Goal: Task Accomplishment & Management: Complete application form

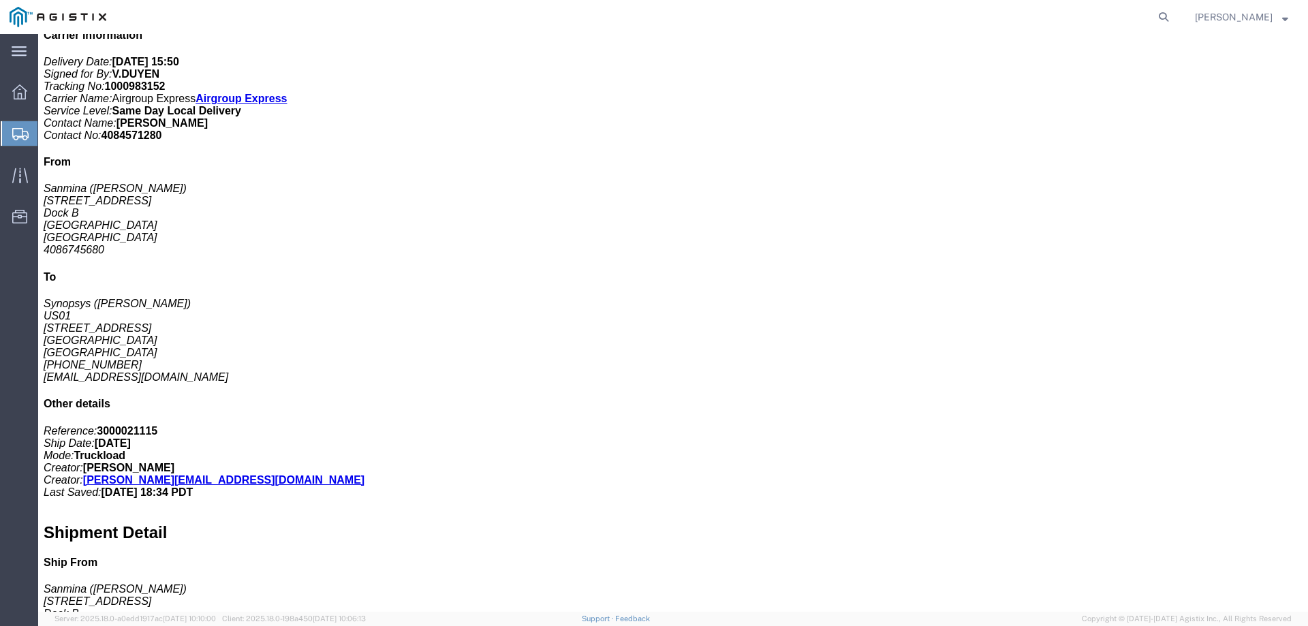
scroll to position [318, 0]
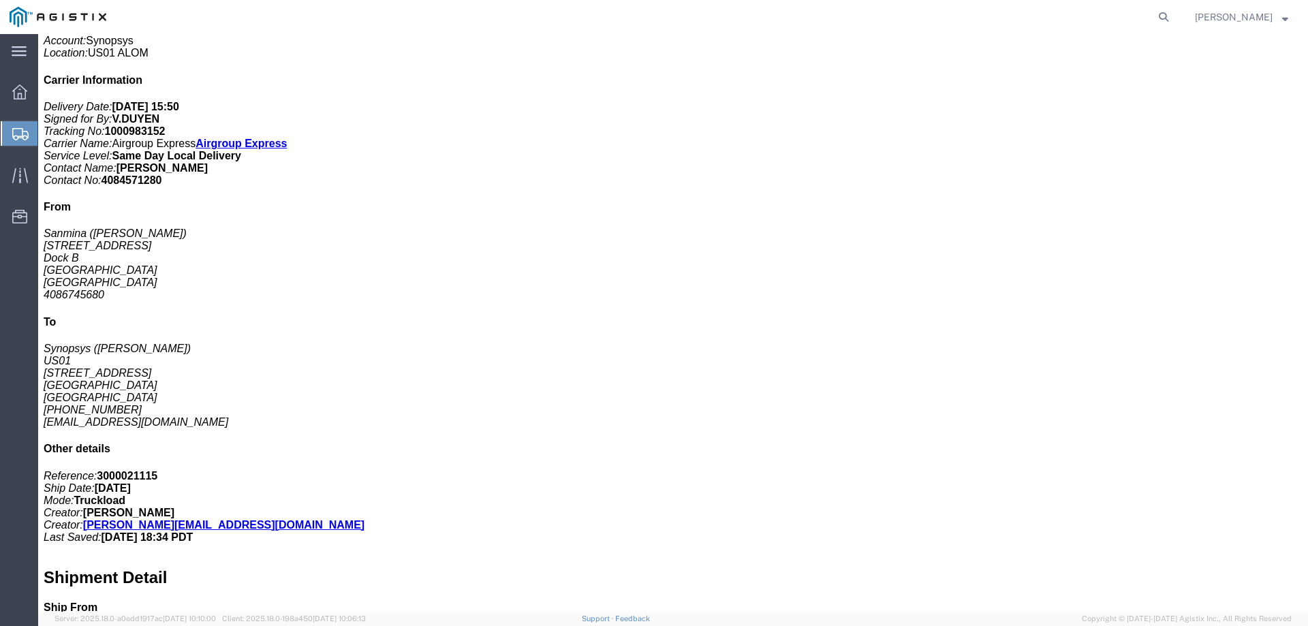
click span "button"
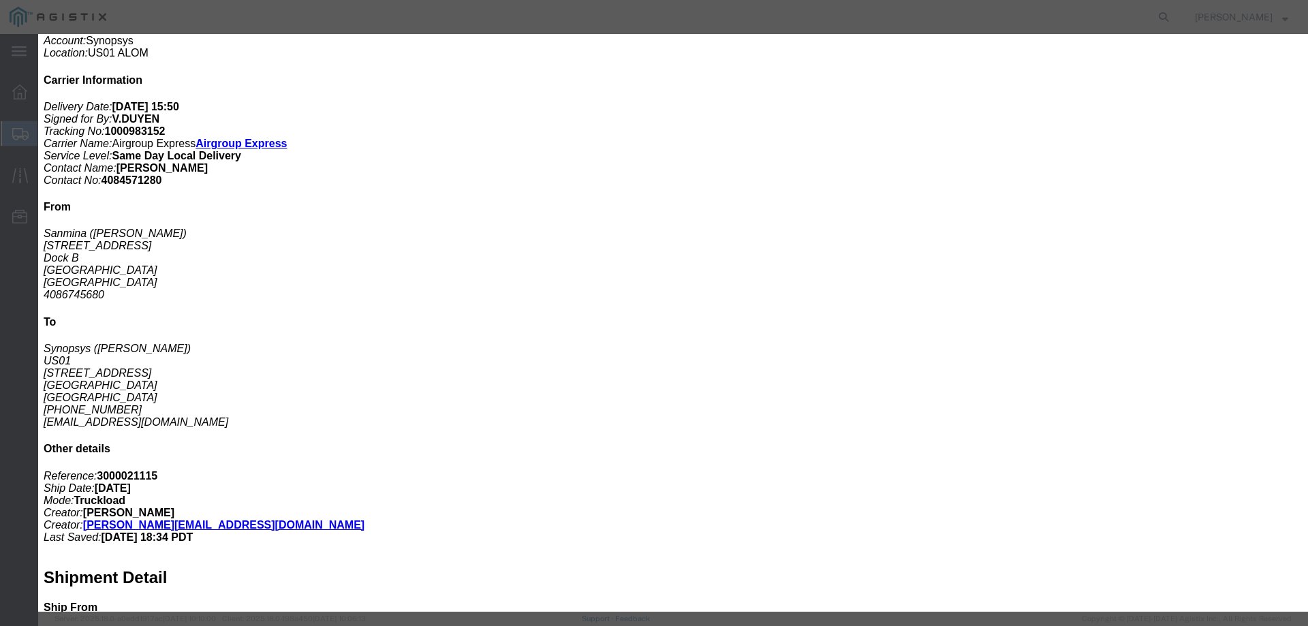
click button "Yes"
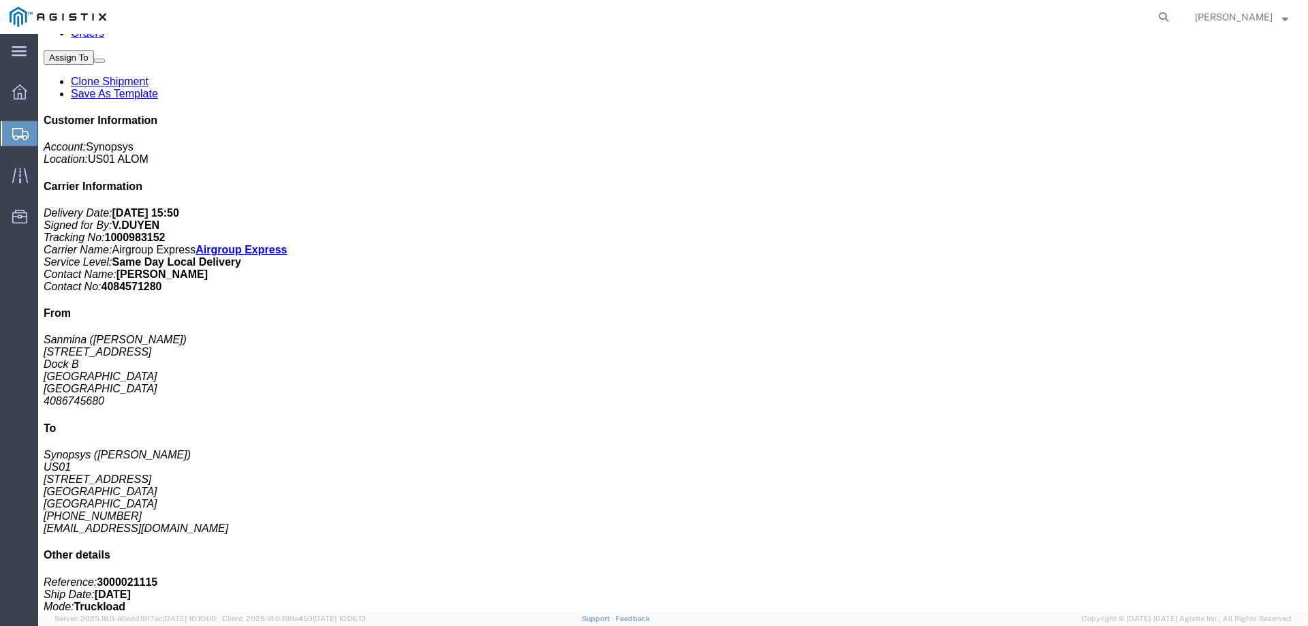
scroll to position [91, 0]
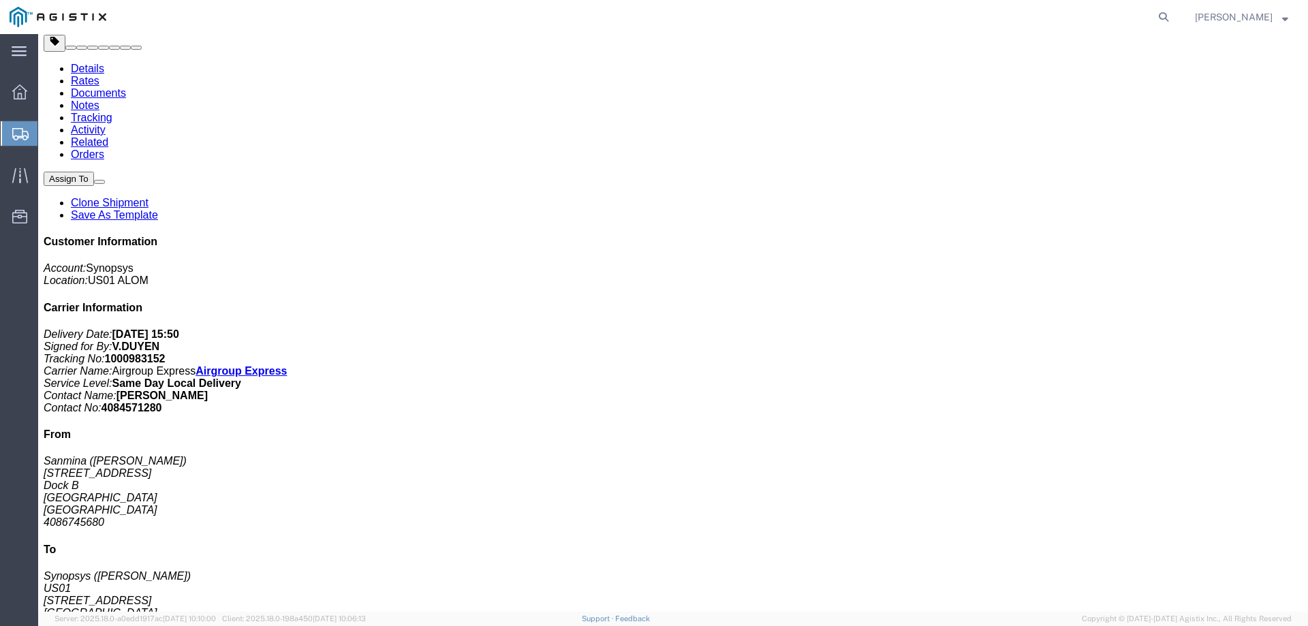
drag, startPoint x: 1202, startPoint y: 71, endPoint x: 1176, endPoint y: 82, distance: 28.4
click link "Clone Shipment"
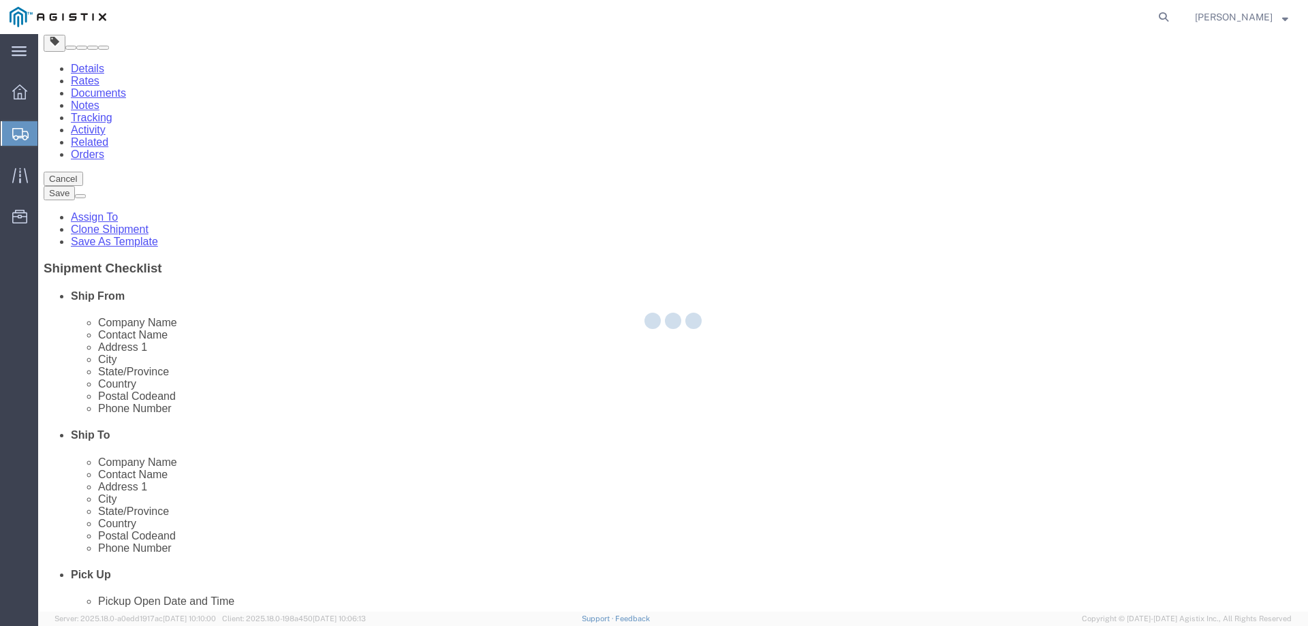
select select
select select "65511"
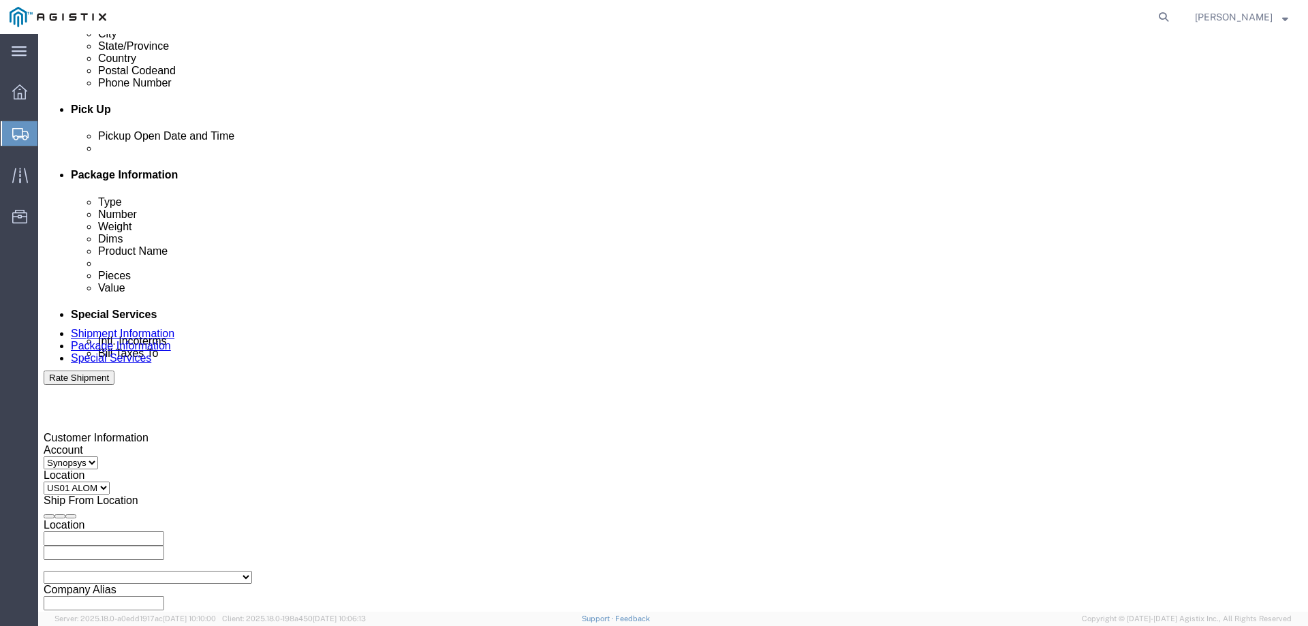
scroll to position [591, 0]
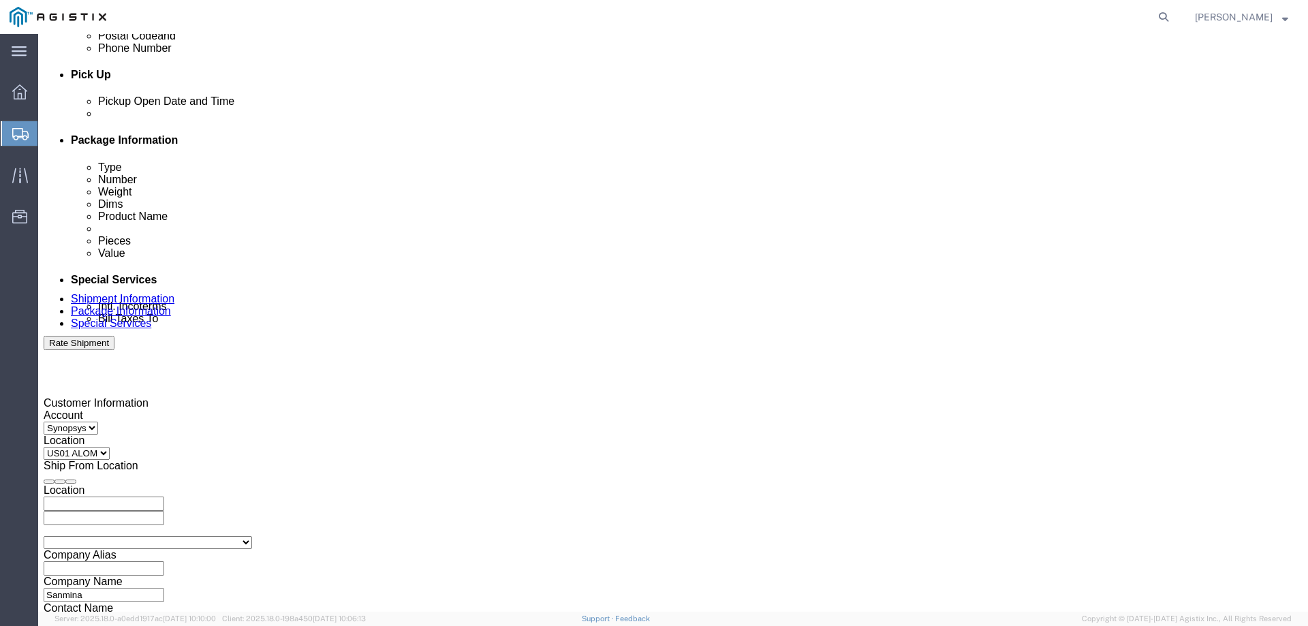
click input "3000021115"
click div
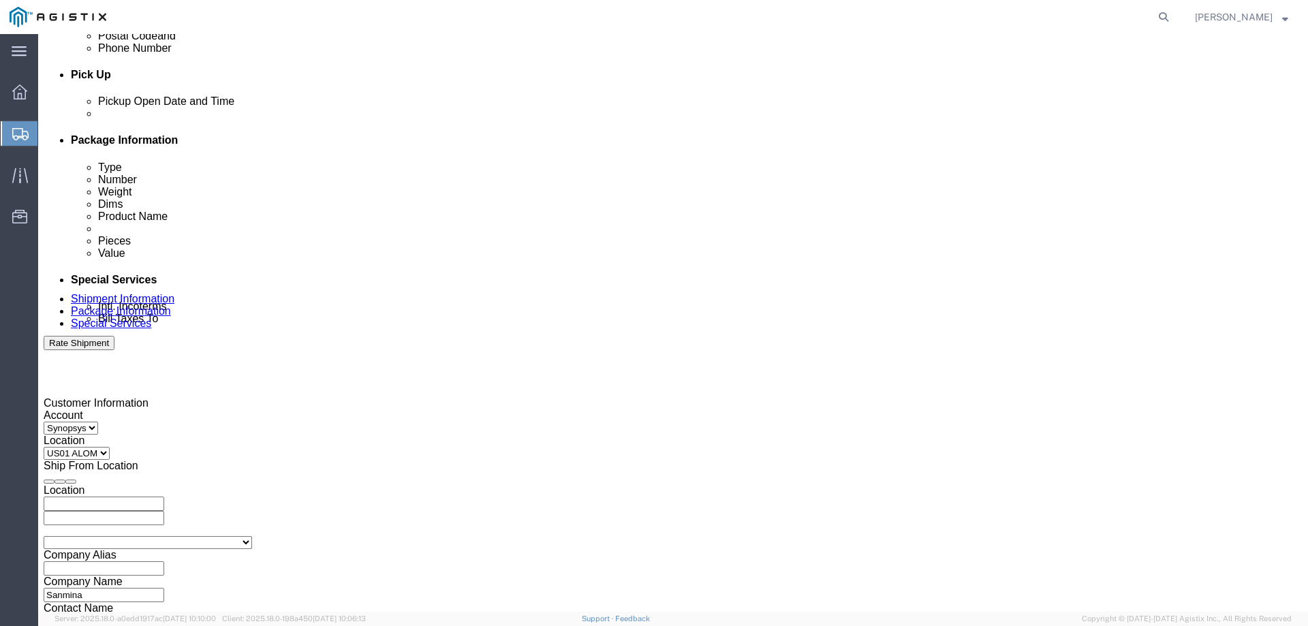
click div
click button "Apply"
click div
click button "Apply"
click input "3000021110"
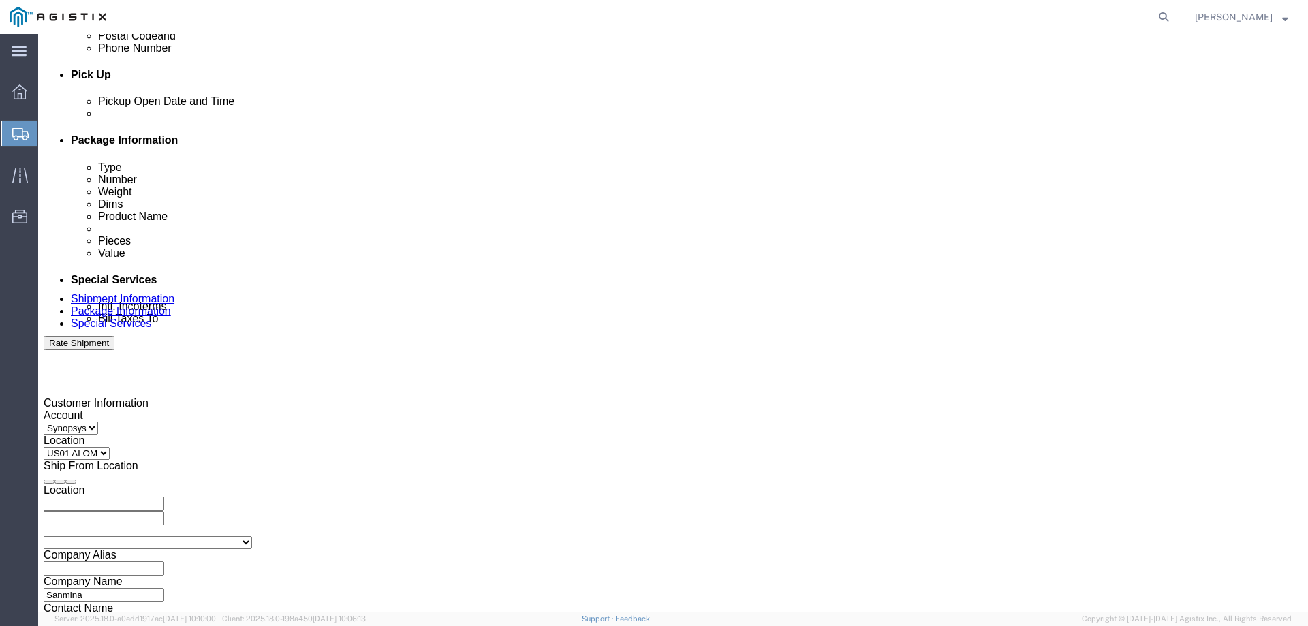
click input "3000021110"
paste input "032"
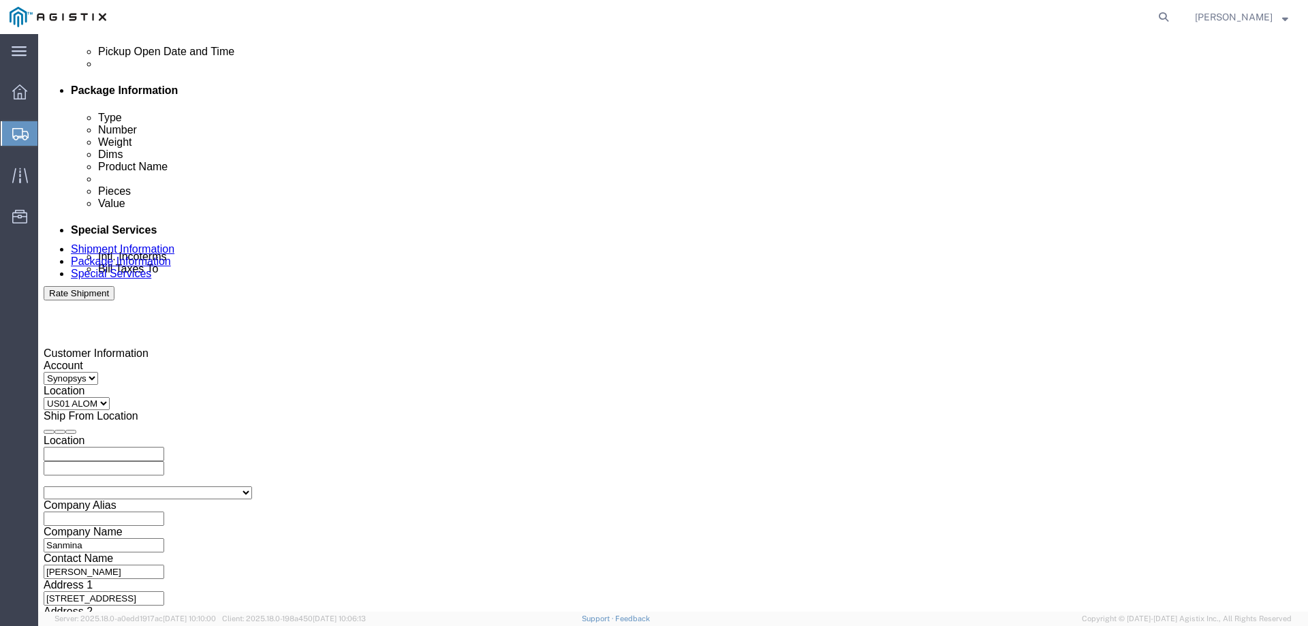
scroll to position [704, 0]
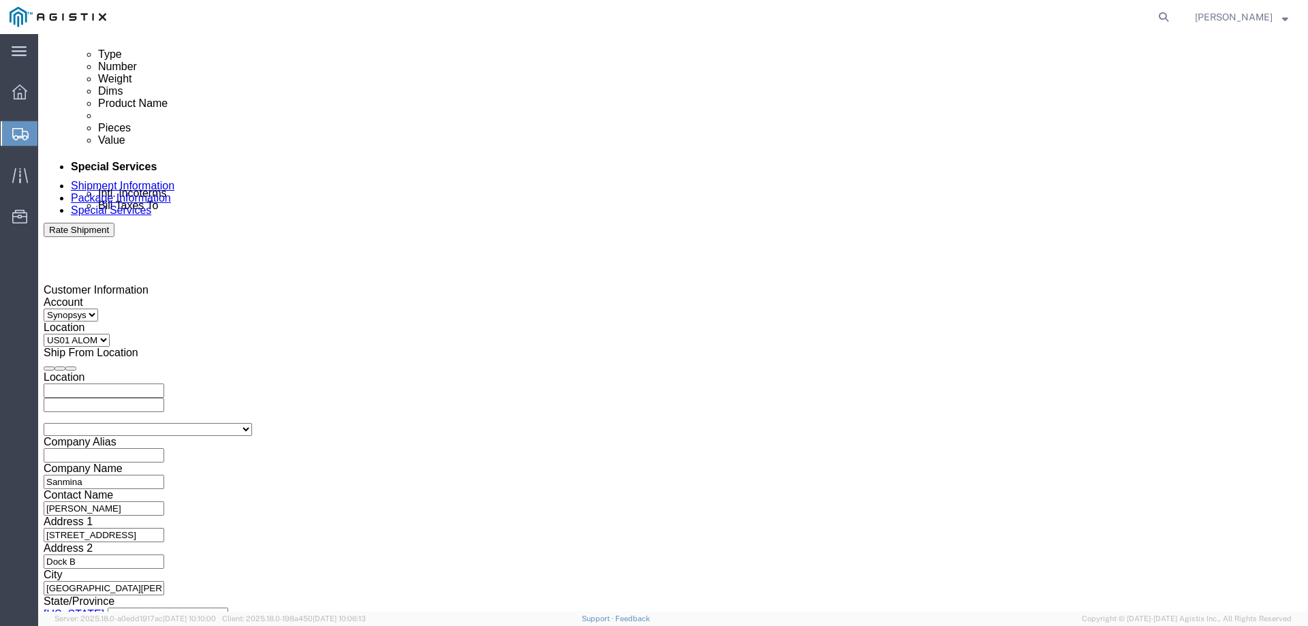
type input "3000021032"
click button "Continue"
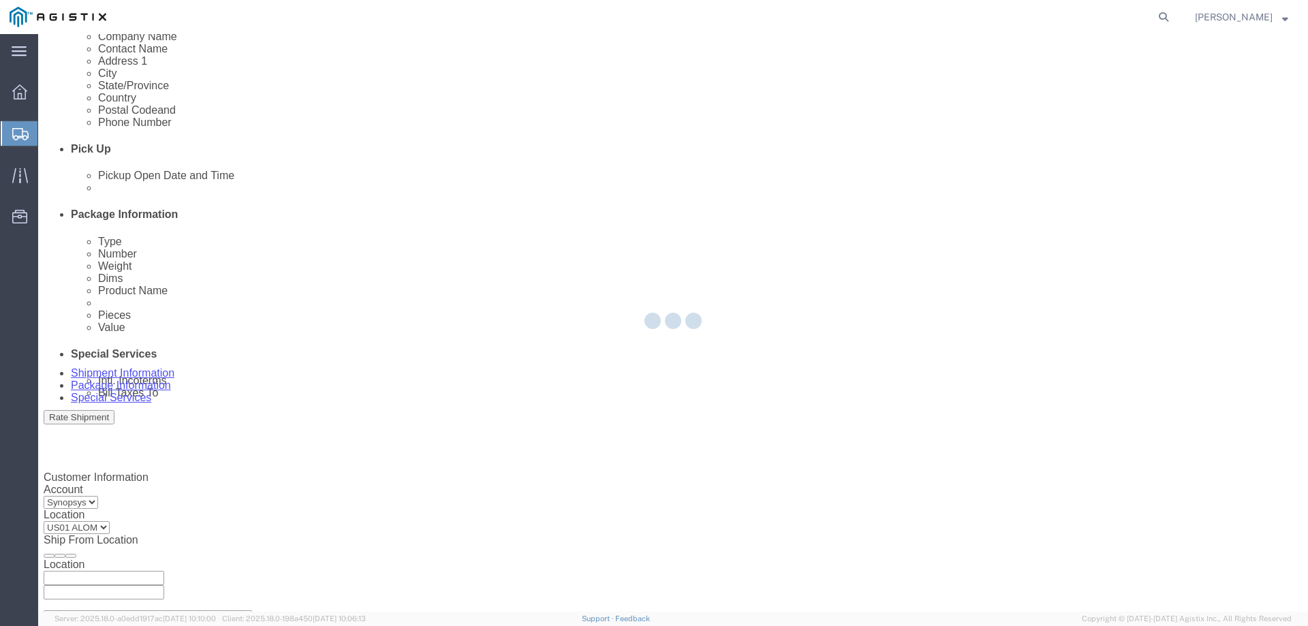
scroll to position [477, 0]
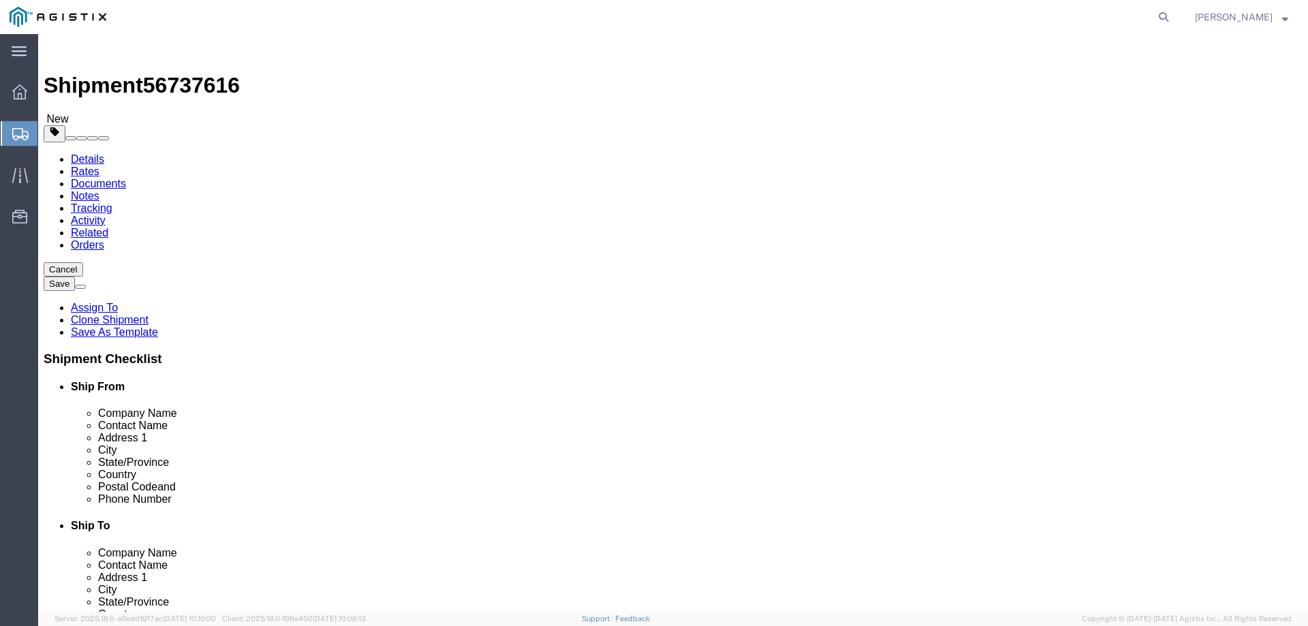
click div "Pieces: 9.00 Each Total value: 8322.39 USD"
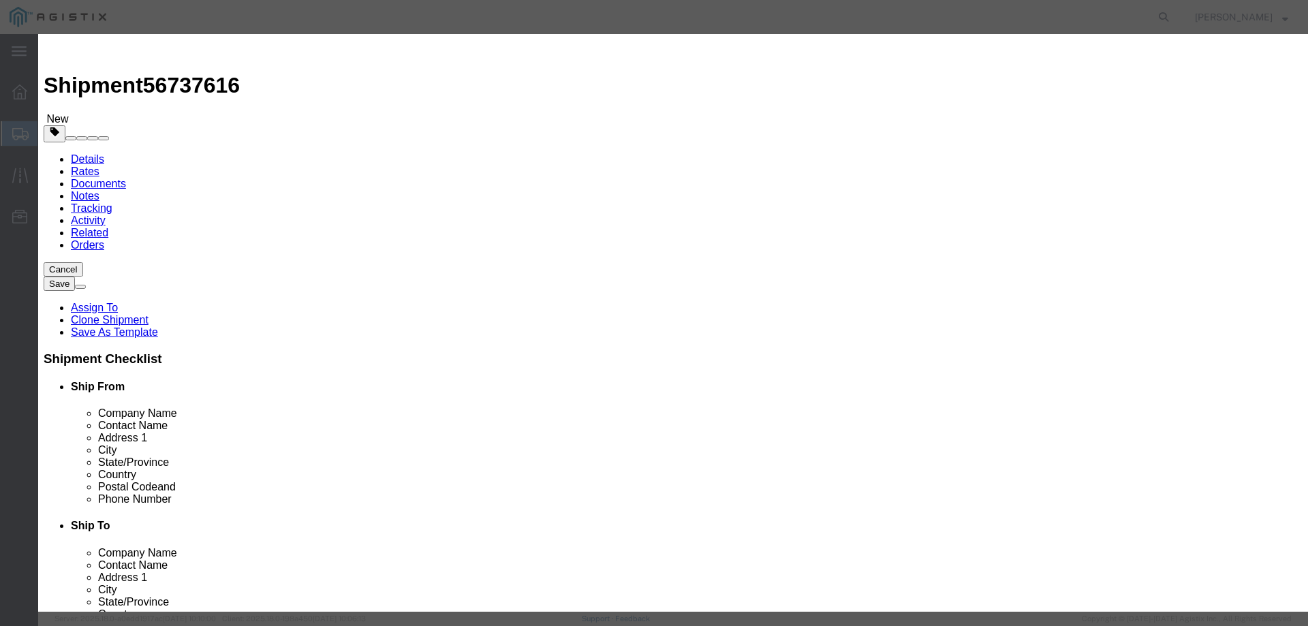
click input "HIC Half Sized Packaged Product"
paste input "CLK_HUB_2-10"
type input "CLK_HUB_2-10"
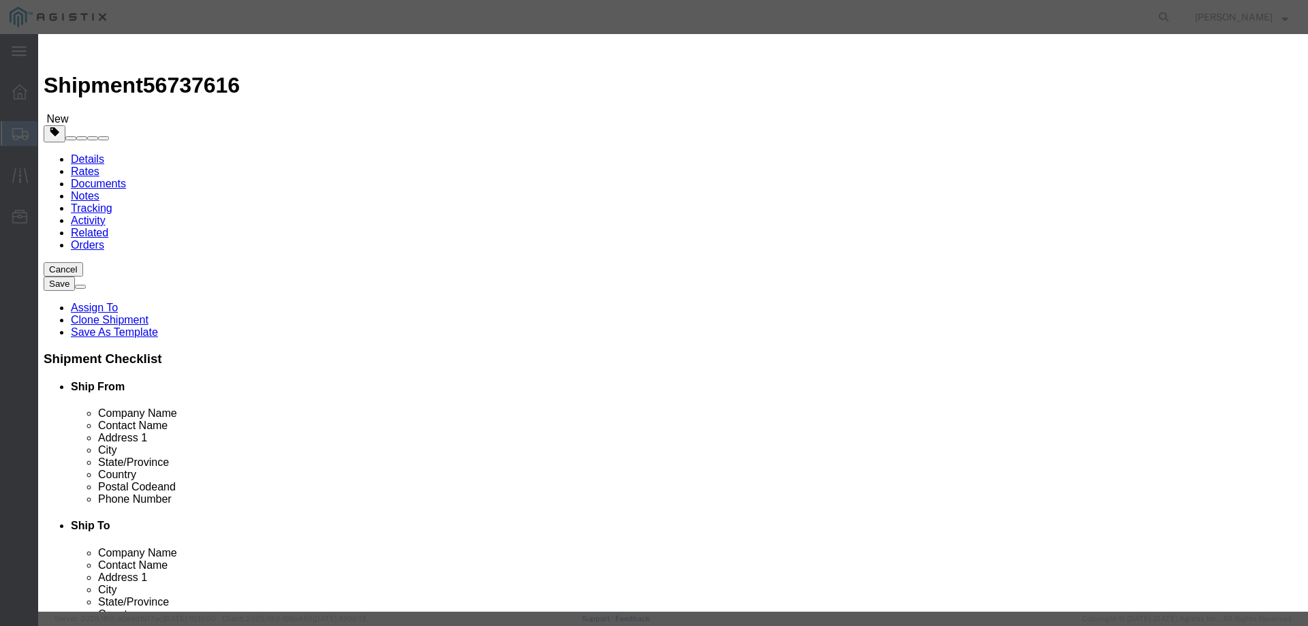
click textarea "Qty 9"
type textarea "Qty 5"
click input "9.00"
type input "5.00"
type input "4623.55"
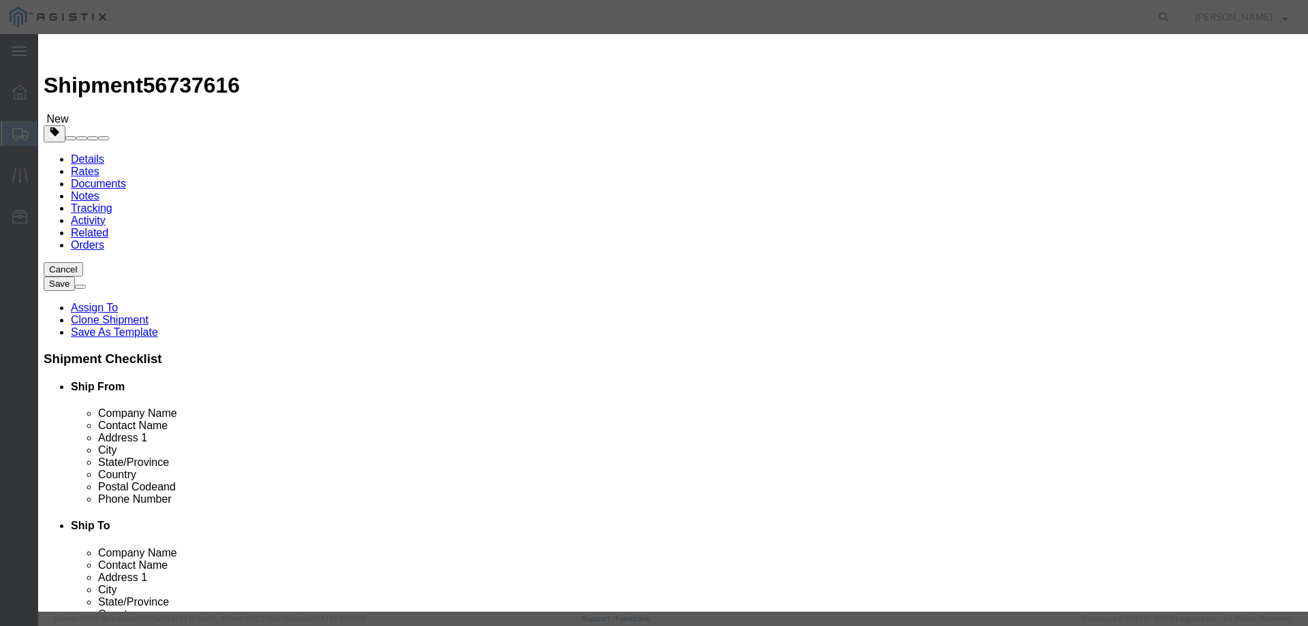
click button "Save & Close"
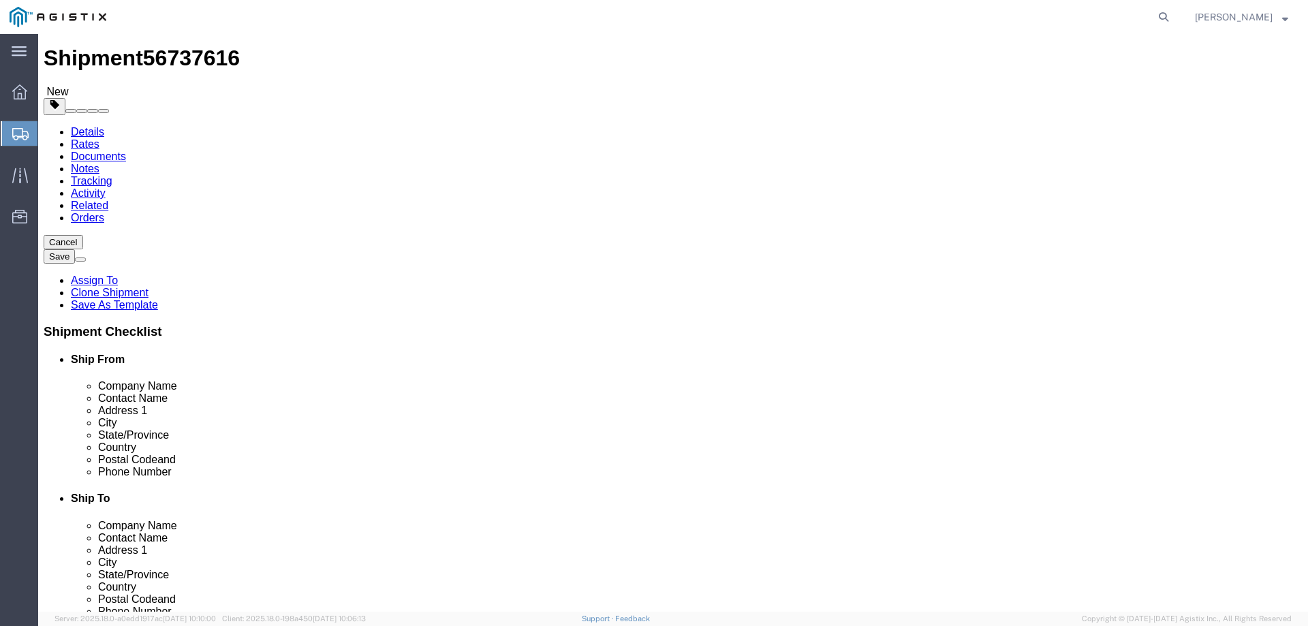
scroll to position [33, 0]
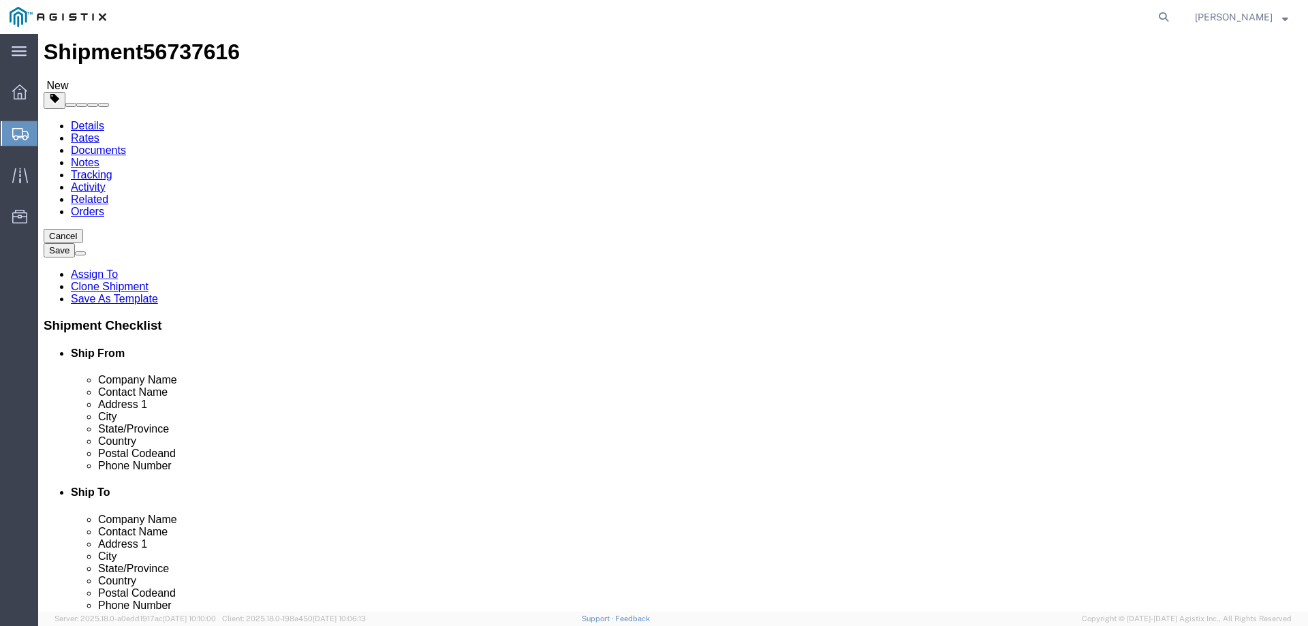
click button "Continue"
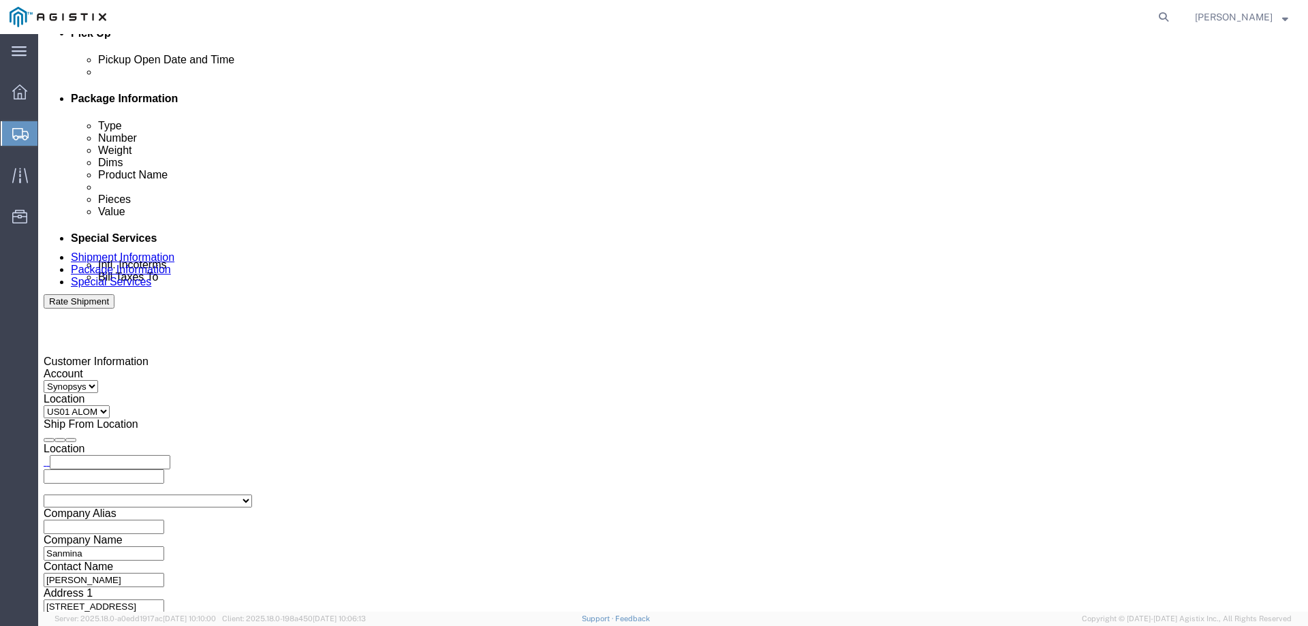
scroll to position [545, 0]
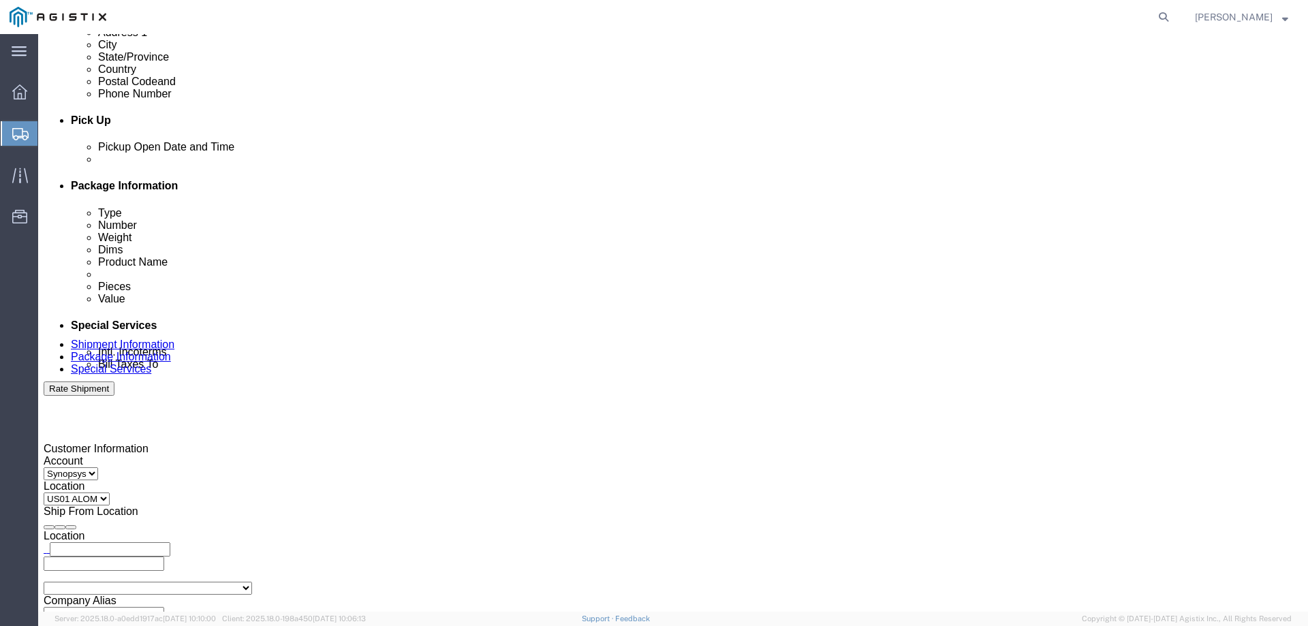
click icon
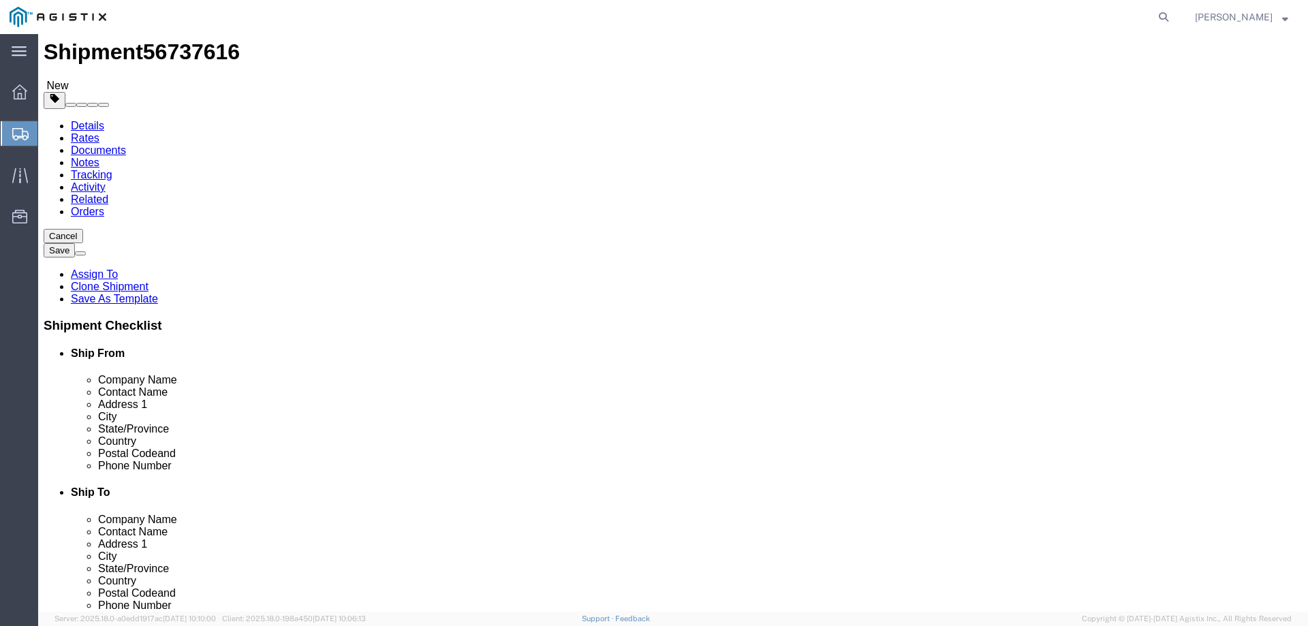
click input "21"
type input "5"
click button "Continue"
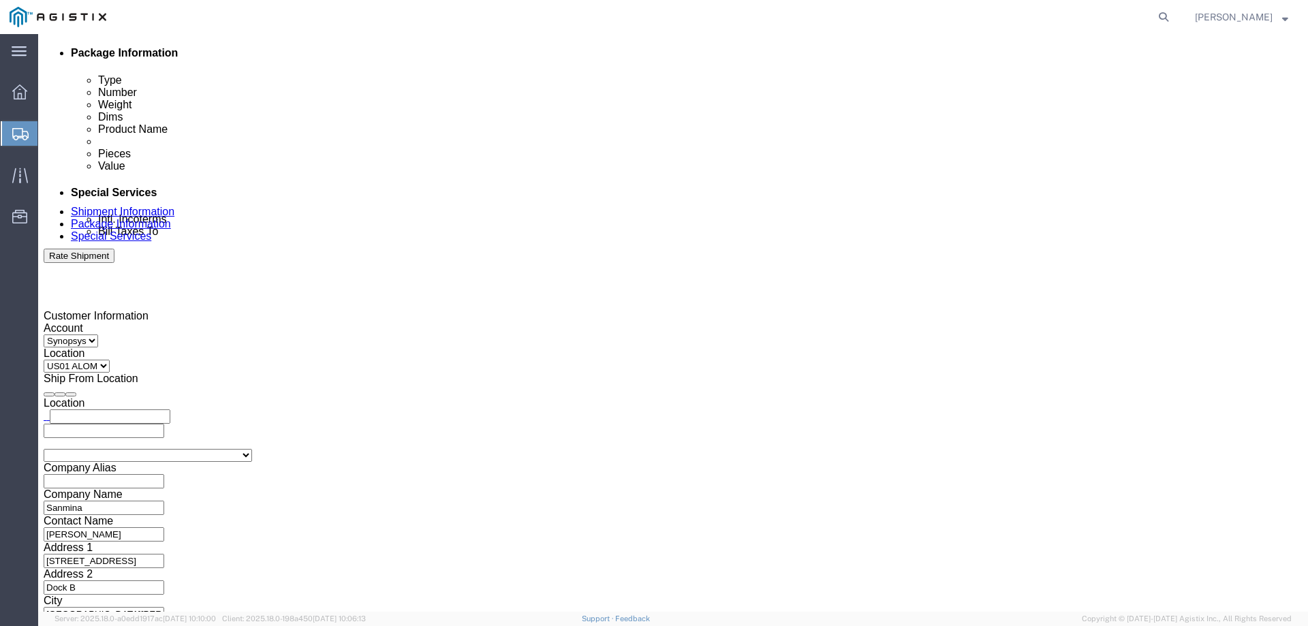
scroll to position [681, 0]
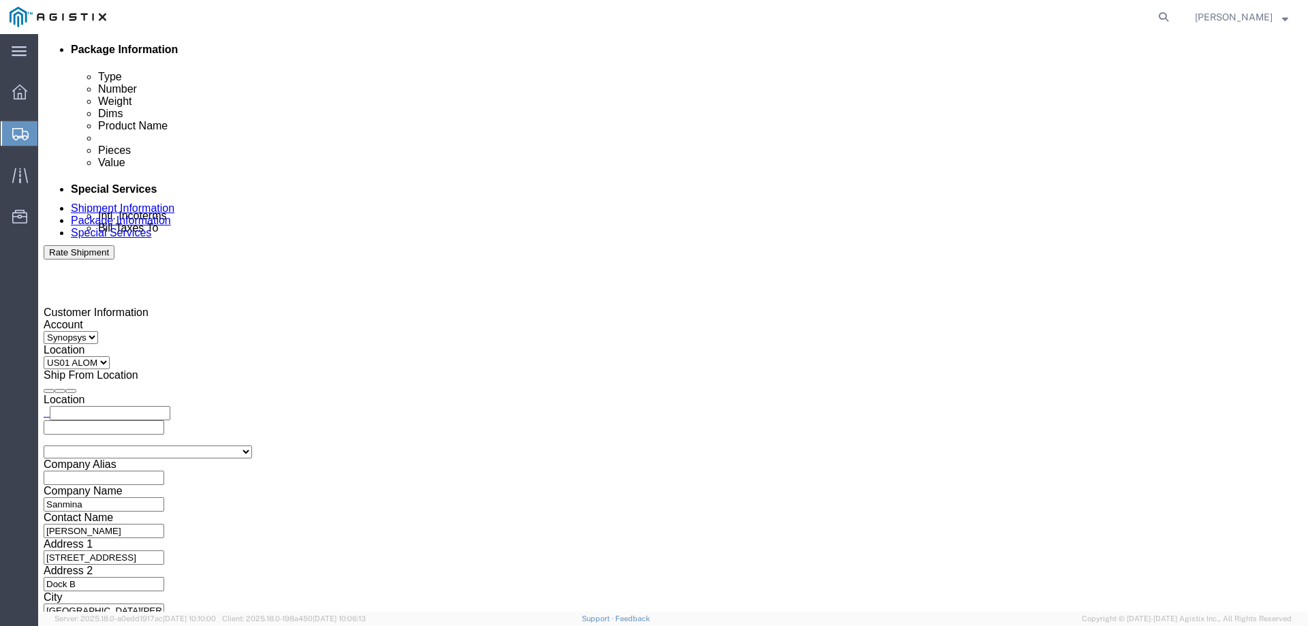
click span "56737616"
copy span "56737616"
click textarea "Hello Team. Please process Shipment 56692603 1 Pallet in shipment."
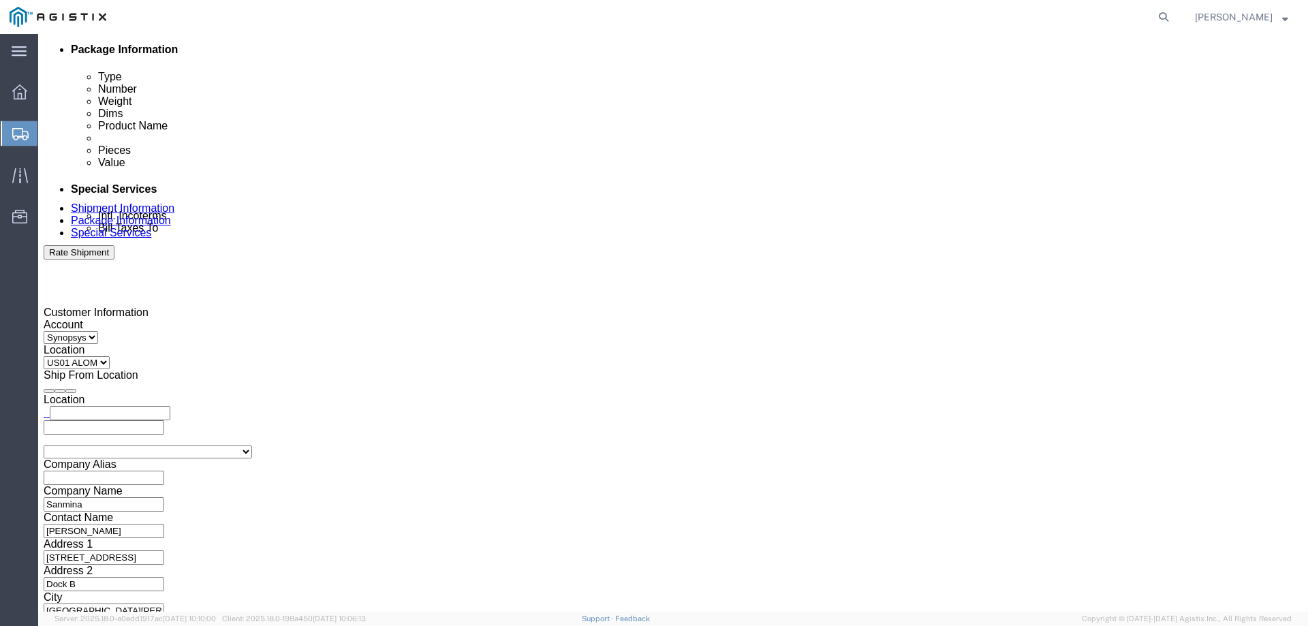
click textarea "Hello Team. Please process Shipment 56692603 1 Pallet in shipment."
paste textarea "737616"
type textarea "Hello Team. Please process Shipment 56737616 1 Pallet in shipment."
click div "To grinnell.duncan@sanmina.com inventory-team@synopsys.com synopsys@airgroup.co…"
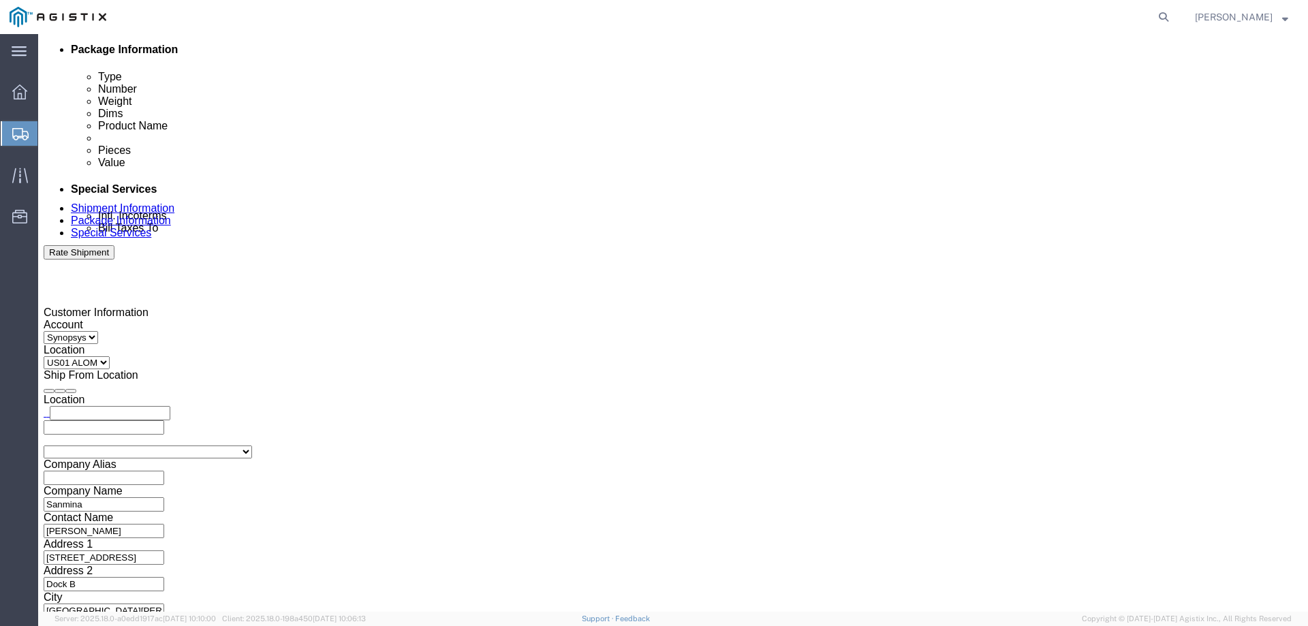
scroll to position [908, 0]
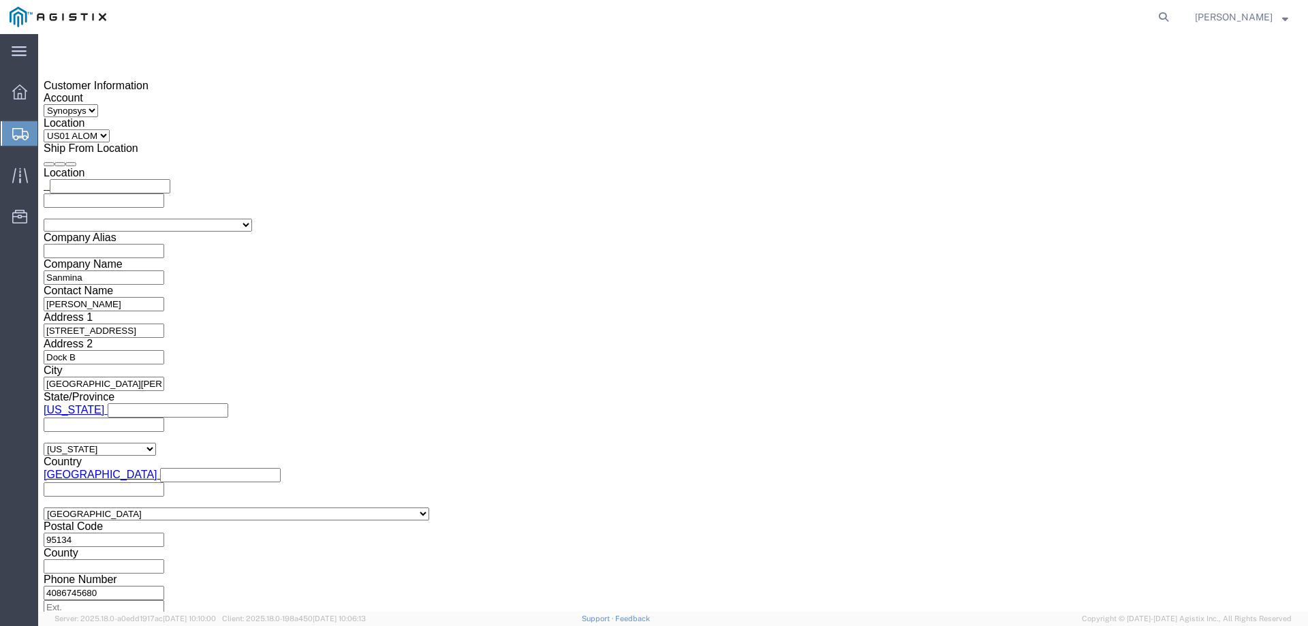
click button "Rate Shipment"
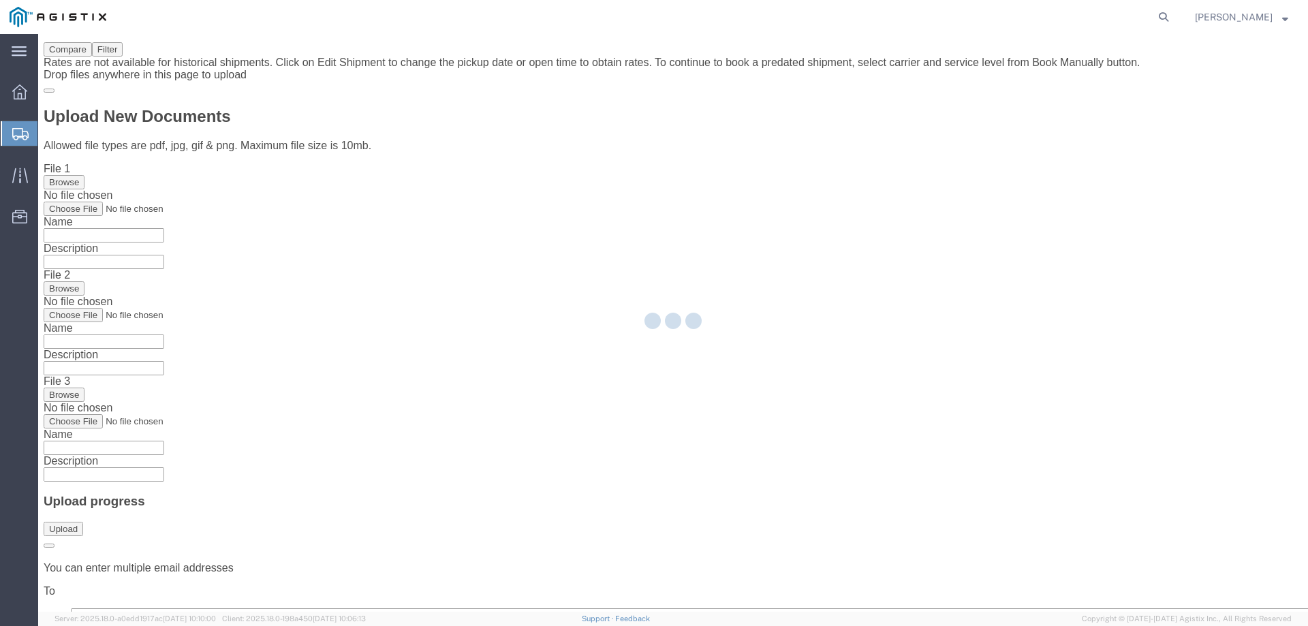
scroll to position [0, 0]
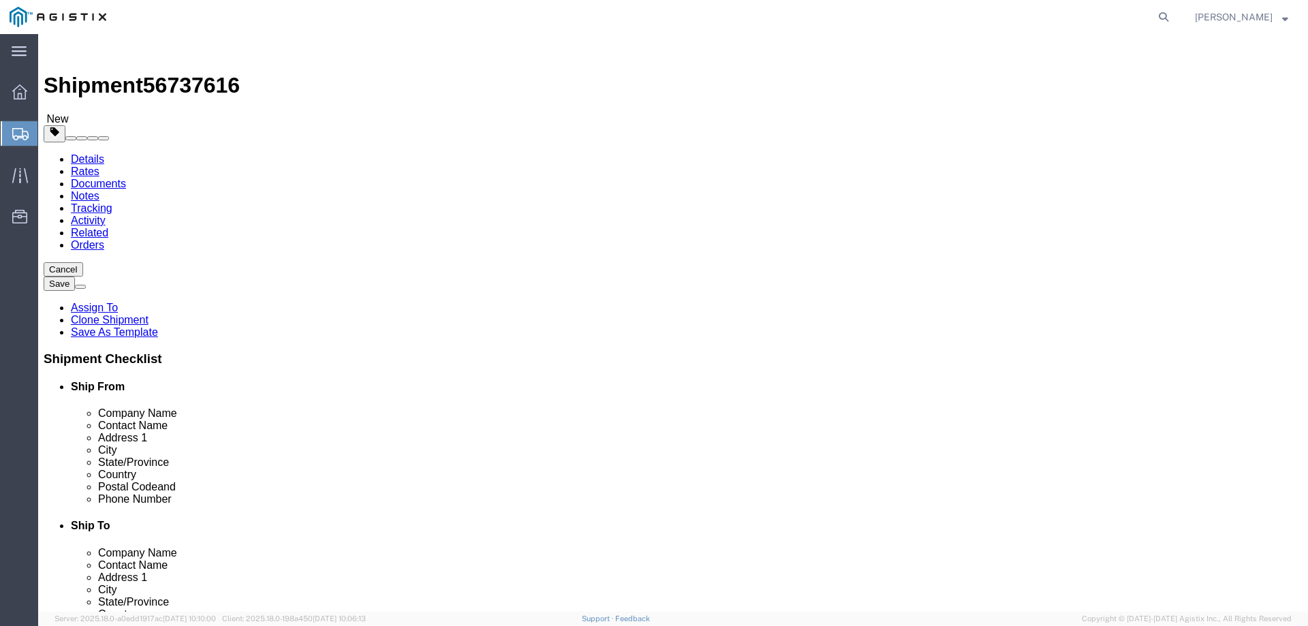
click at [102, 153] on link "Details" at bounding box center [87, 159] width 33 height 12
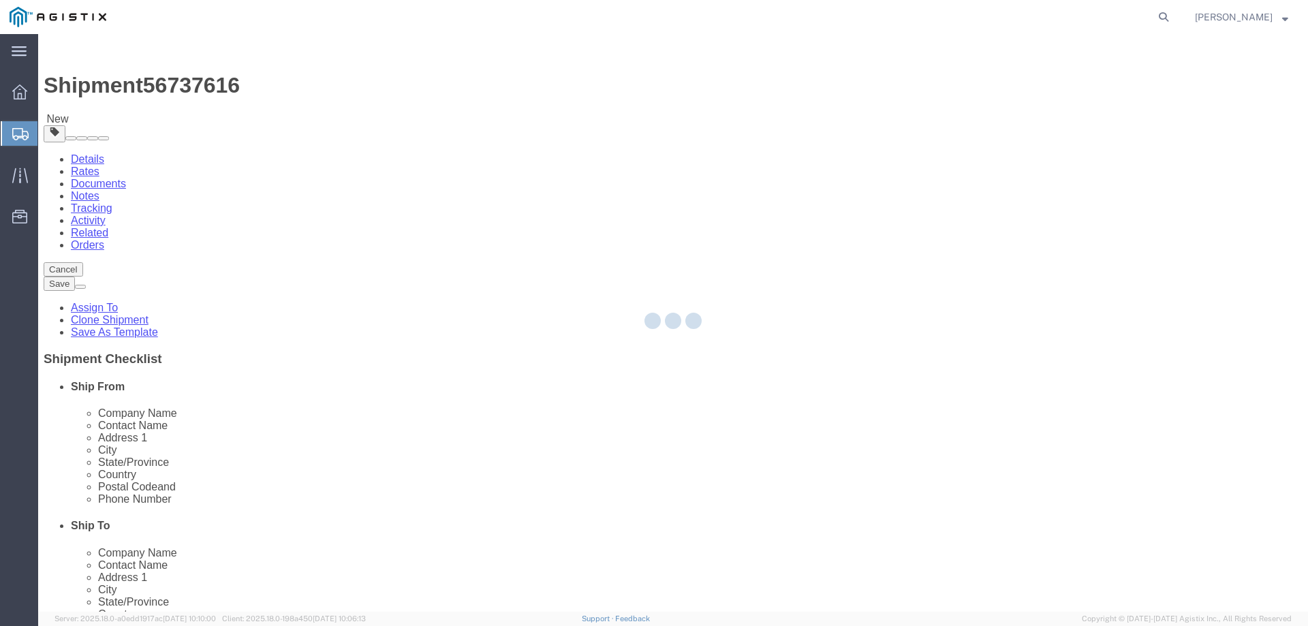
select select "65511"
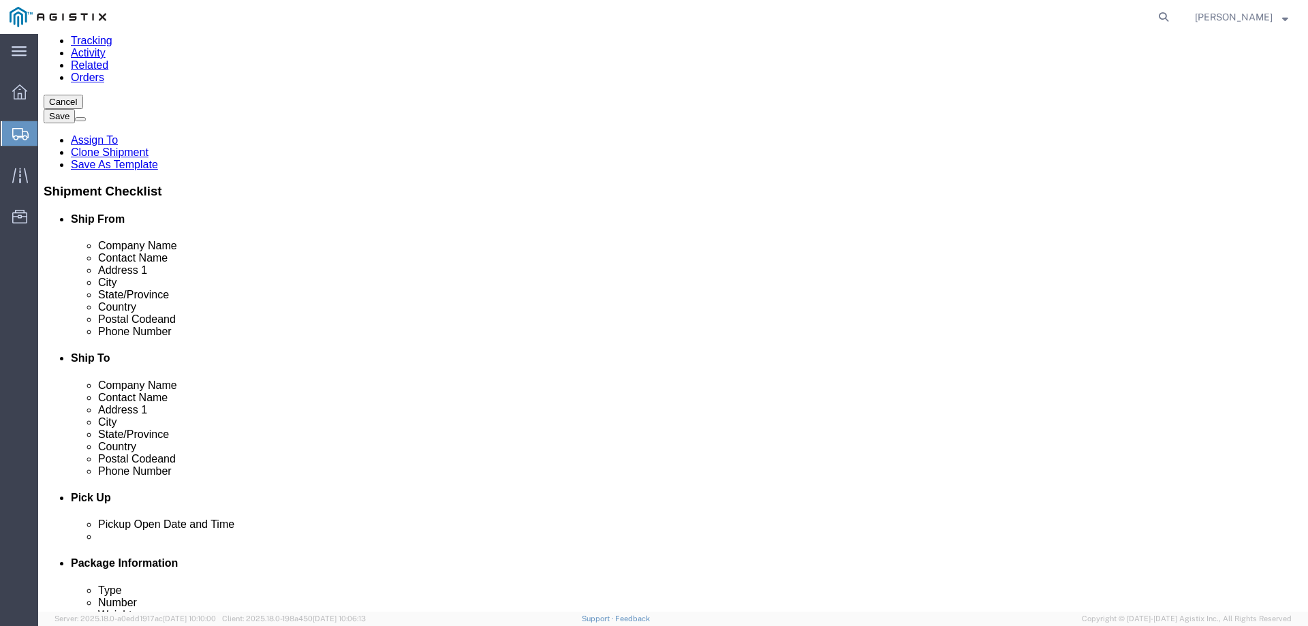
scroll to position [363, 0]
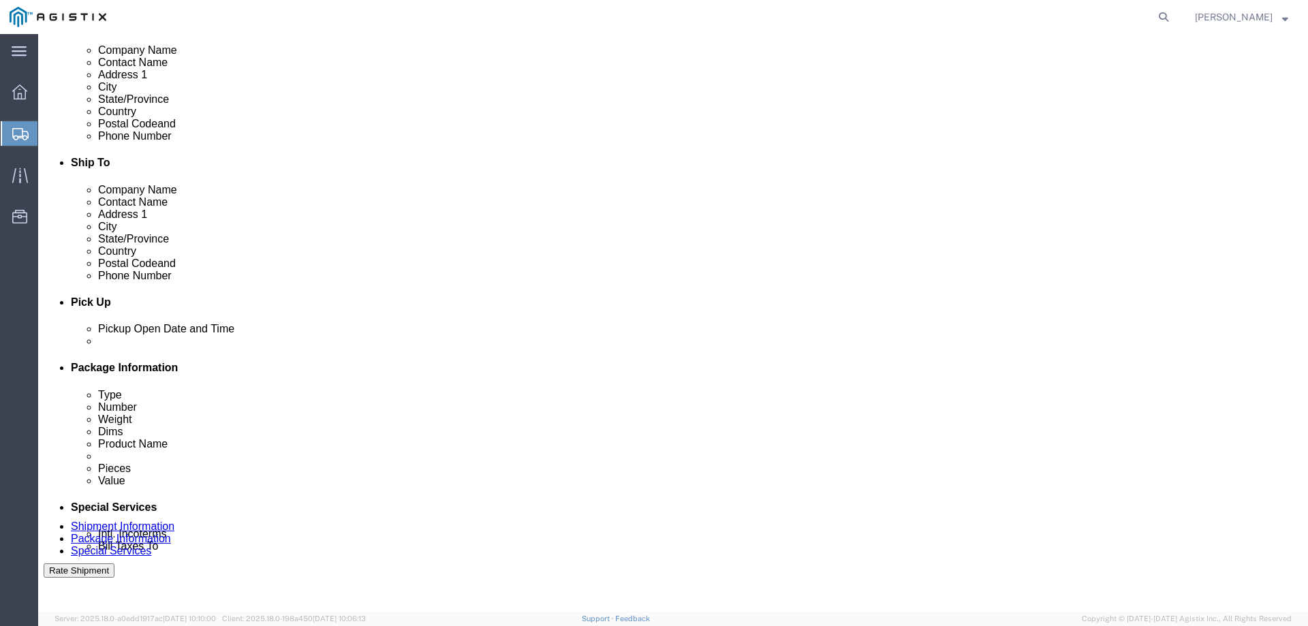
click div "Sep 05 2025 2:30 PM"
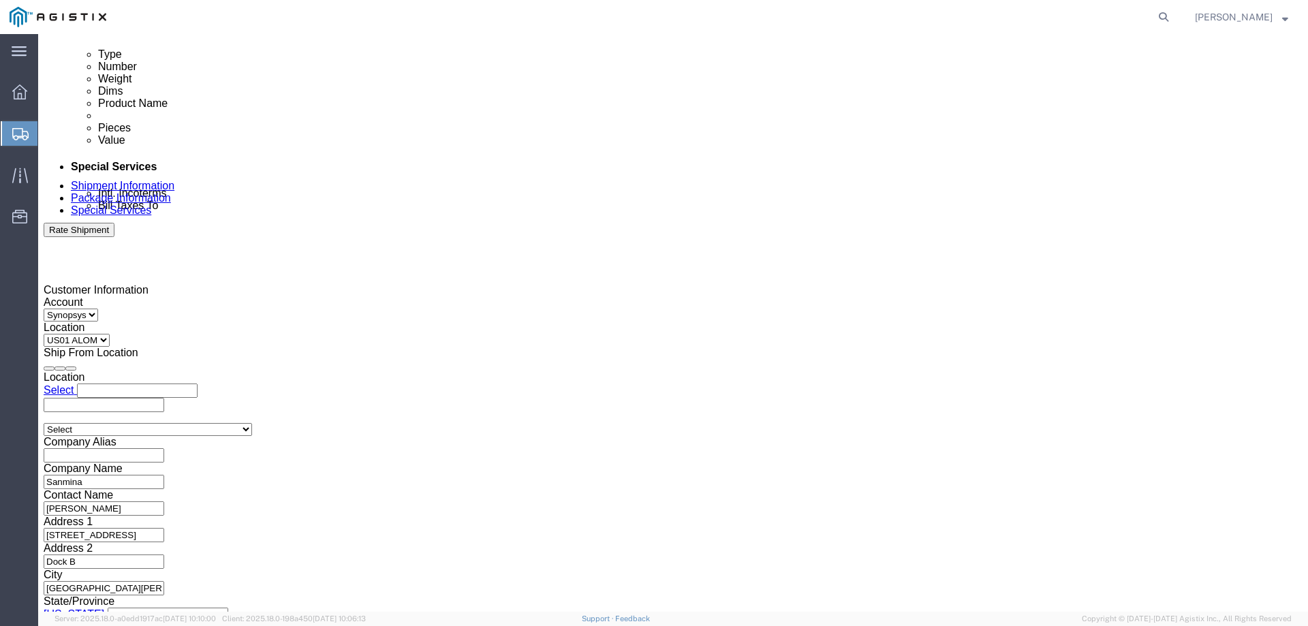
click input "2:30 PM"
type input "2:45 PM"
click button "Apply"
click button "Rate Shipment"
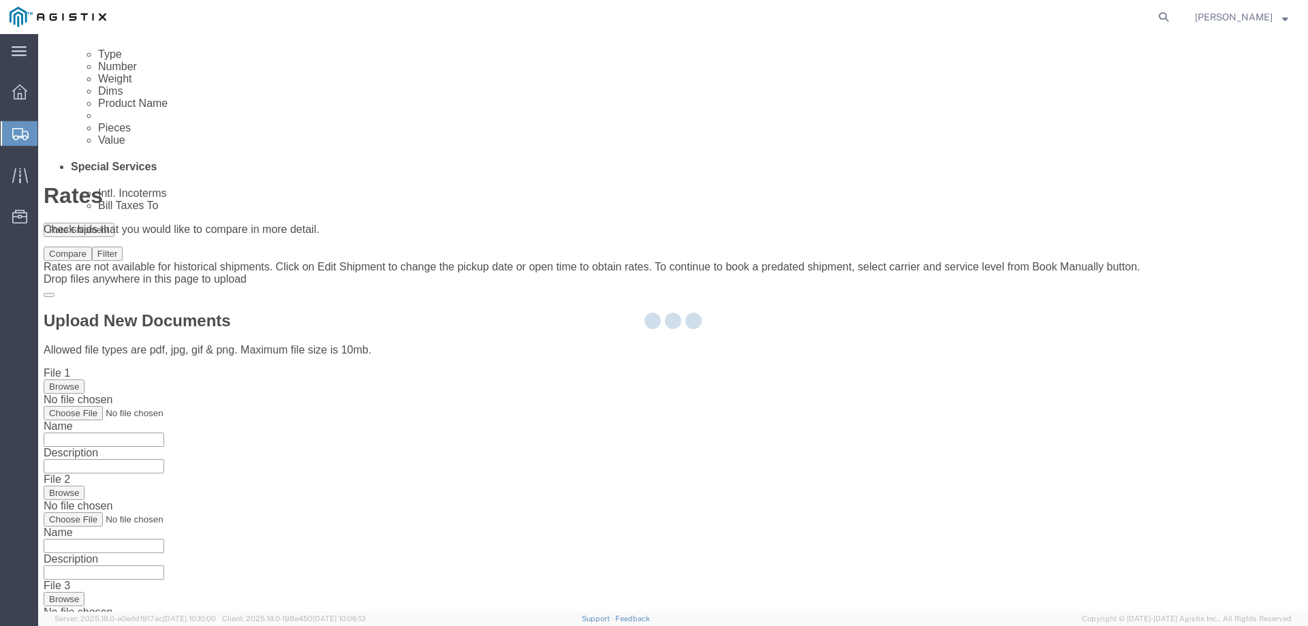
scroll to position [0, 0]
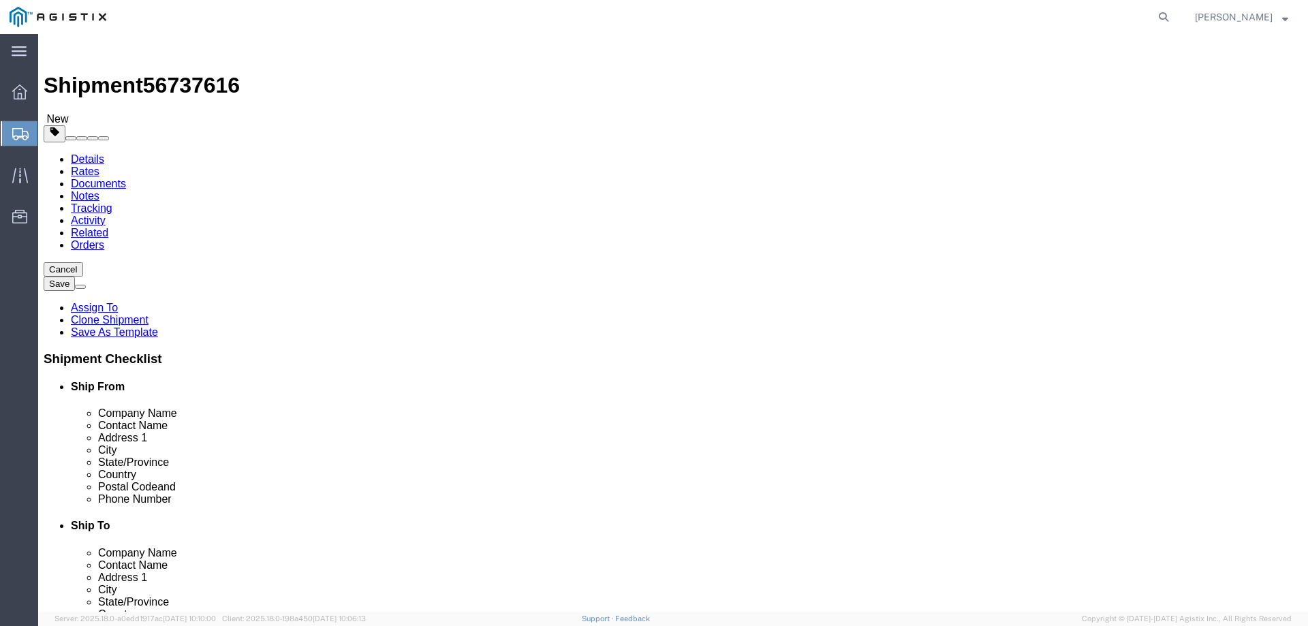
click at [192, 73] on span "56737616" at bounding box center [191, 85] width 97 height 25
click at [97, 153] on link "Details" at bounding box center [87, 159] width 33 height 12
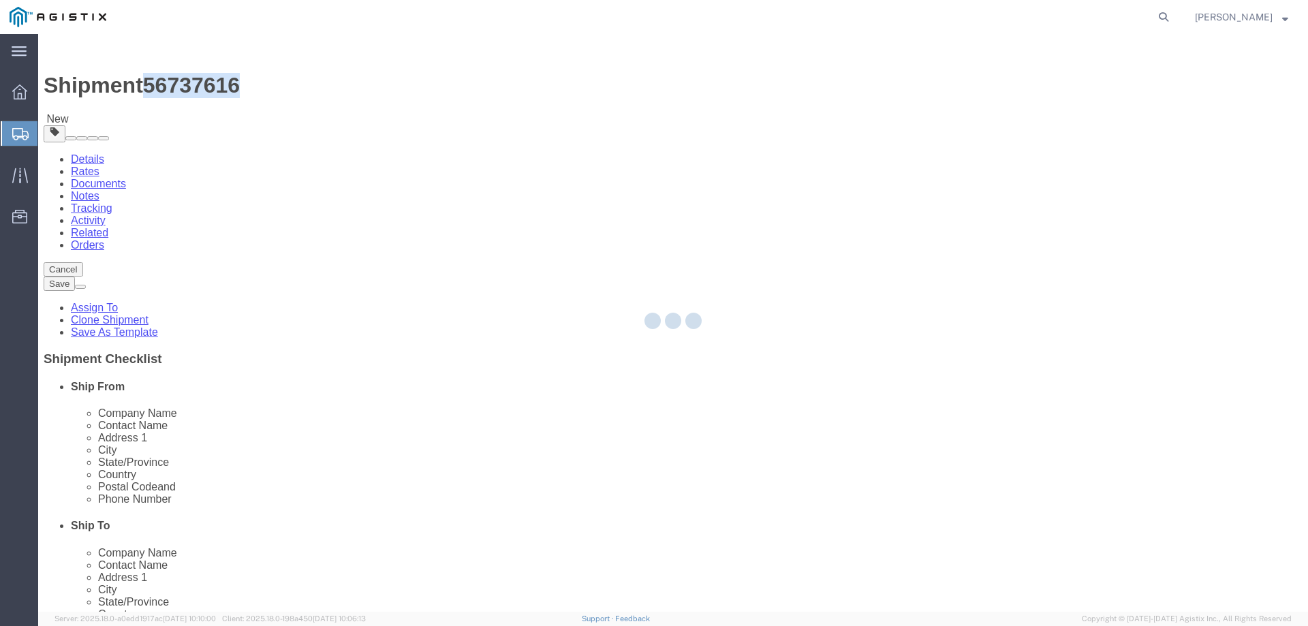
select select "65511"
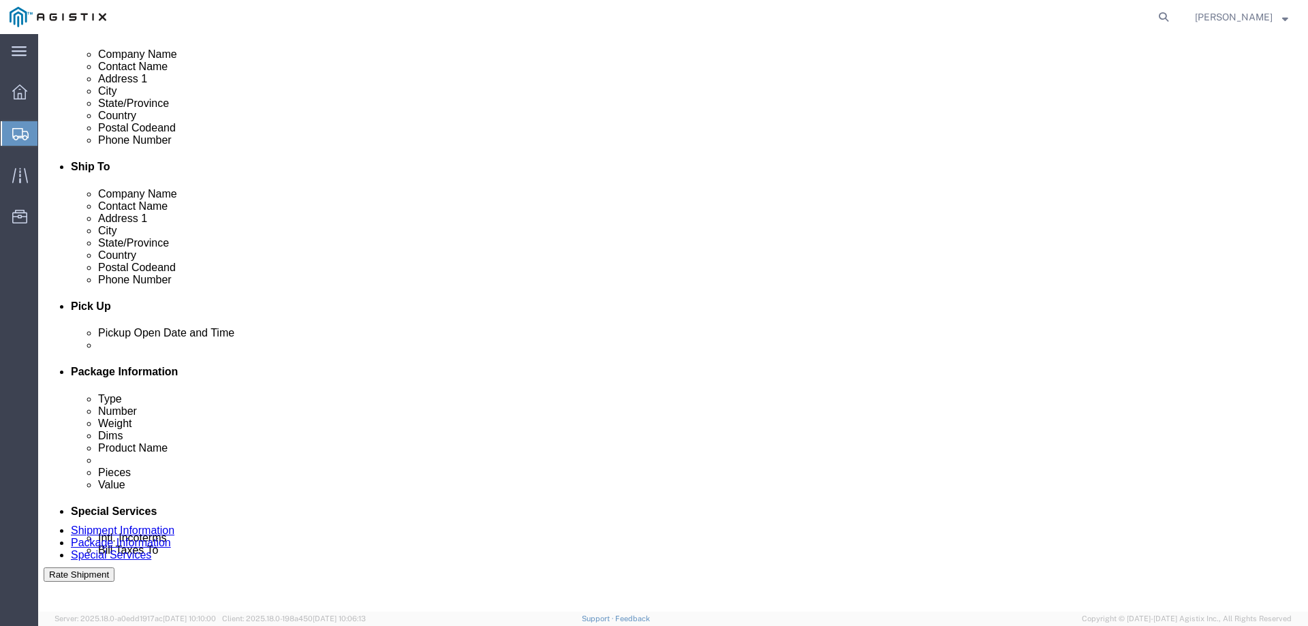
scroll to position [409, 0]
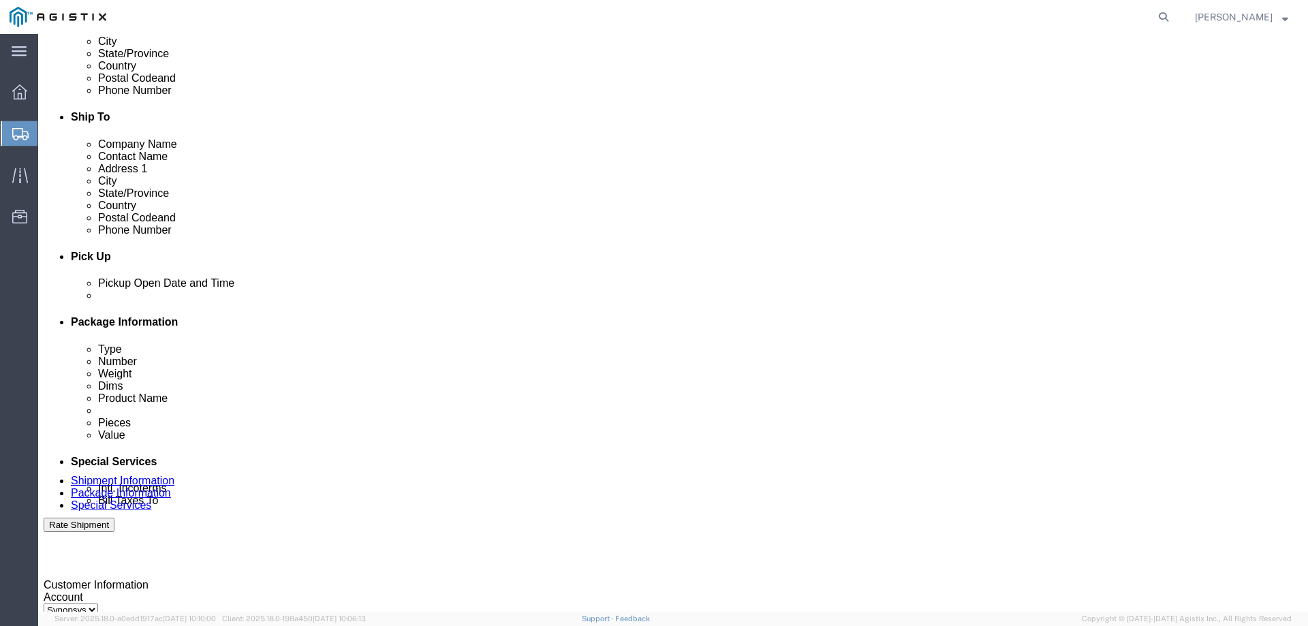
click div "Sep 05 2025 2:45 PM"
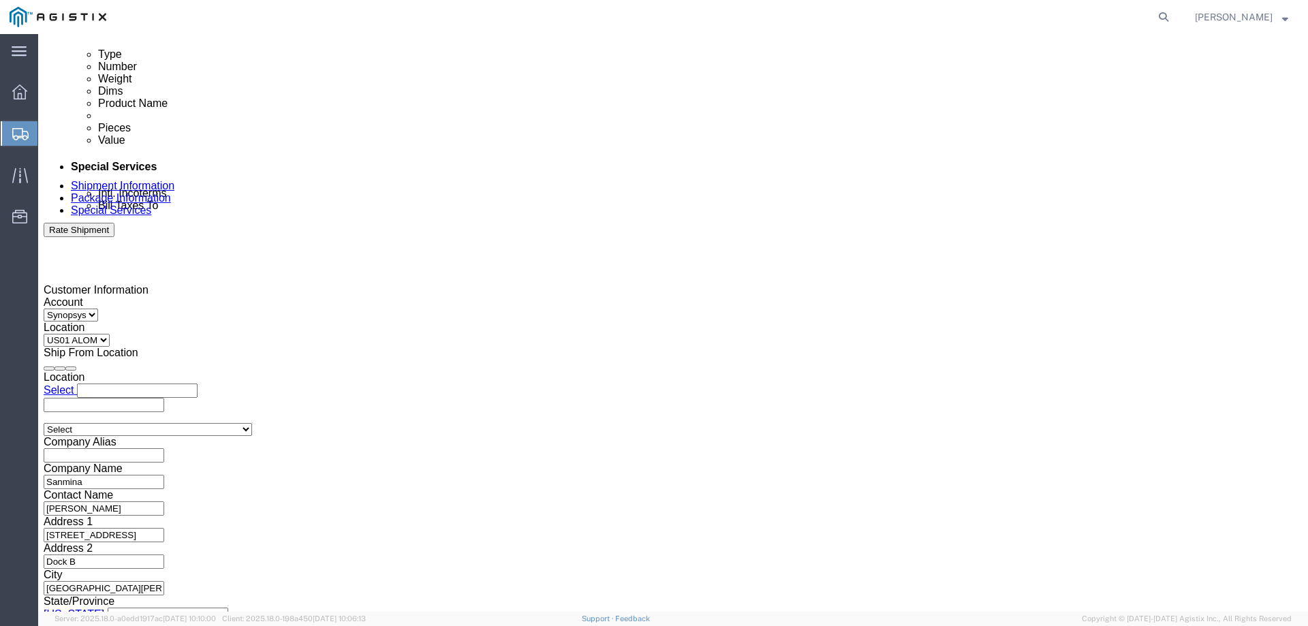
click div "Open Time 2:45 PM Sep 05 2025 2:45 PM - Sep 05 2025 2:45 PM Cancel Apply"
click button "Apply"
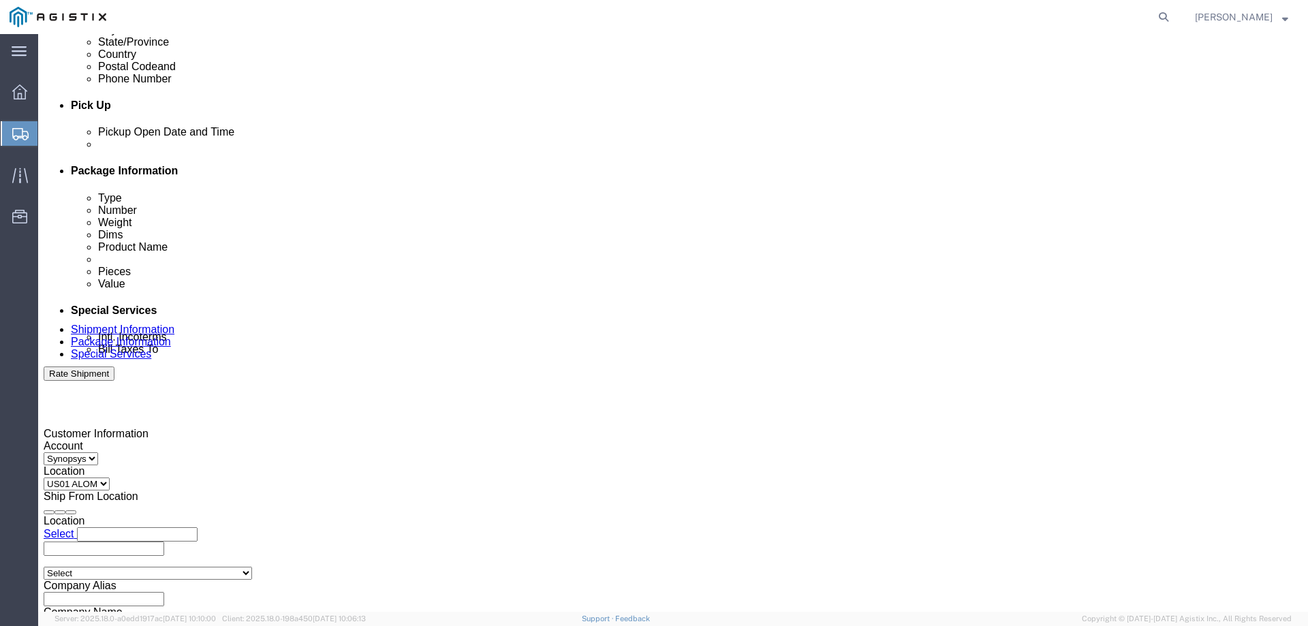
scroll to position [522, 0]
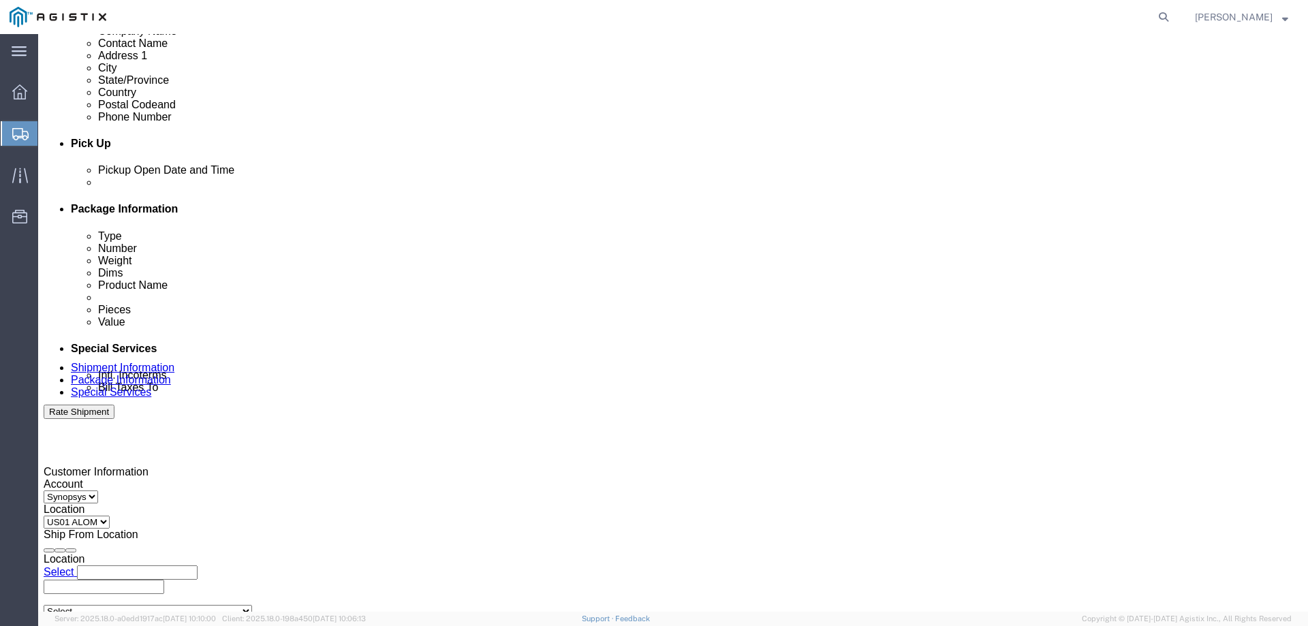
click div "[DATE] 4:00 PM"
click input "4:00 PM"
type input "4:30 PM"
click div "Sep 05 2025 2:45 PM"
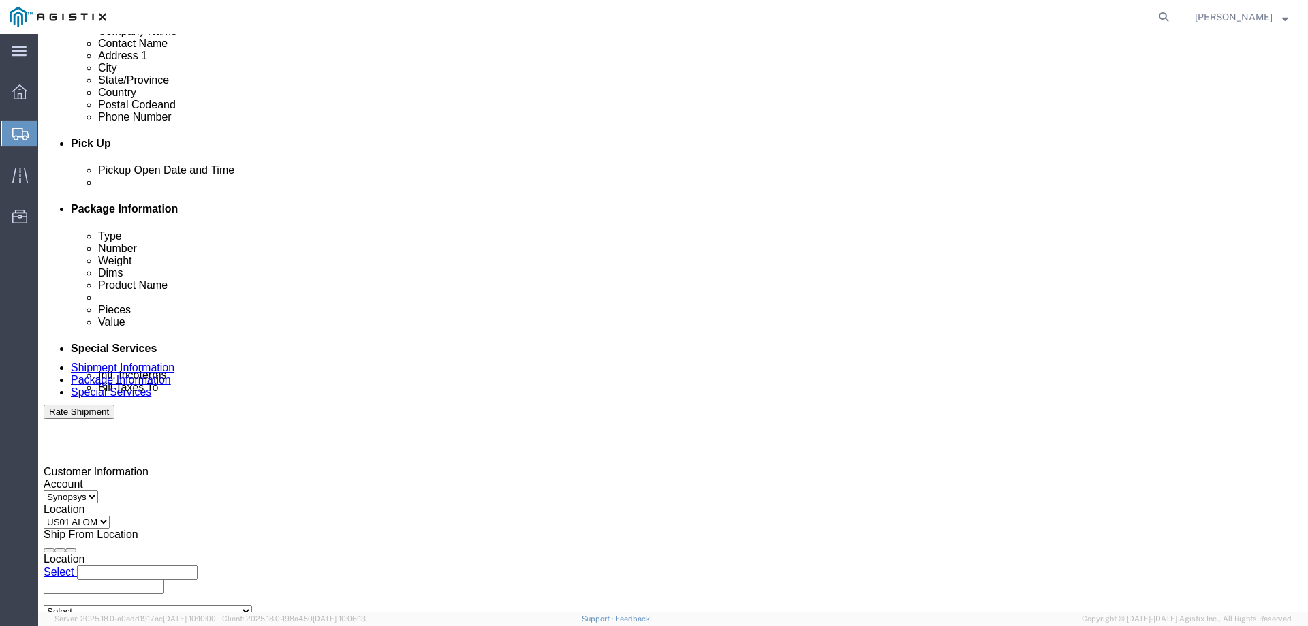
click button "Apply"
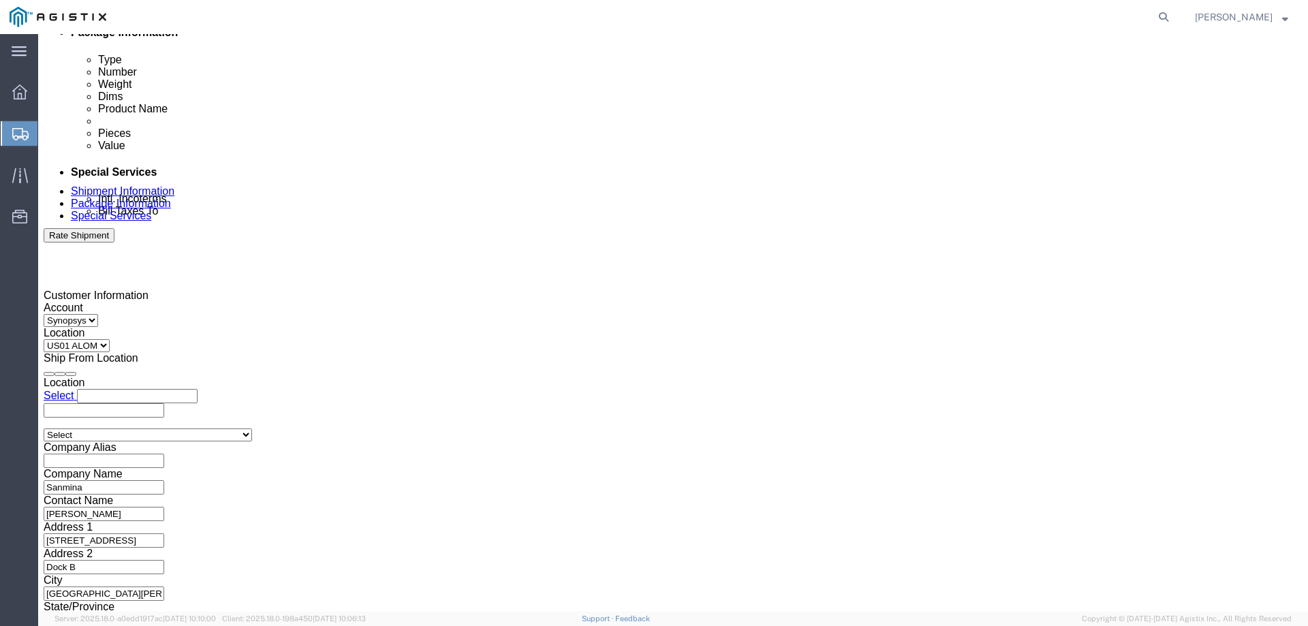
scroll to position [704, 0]
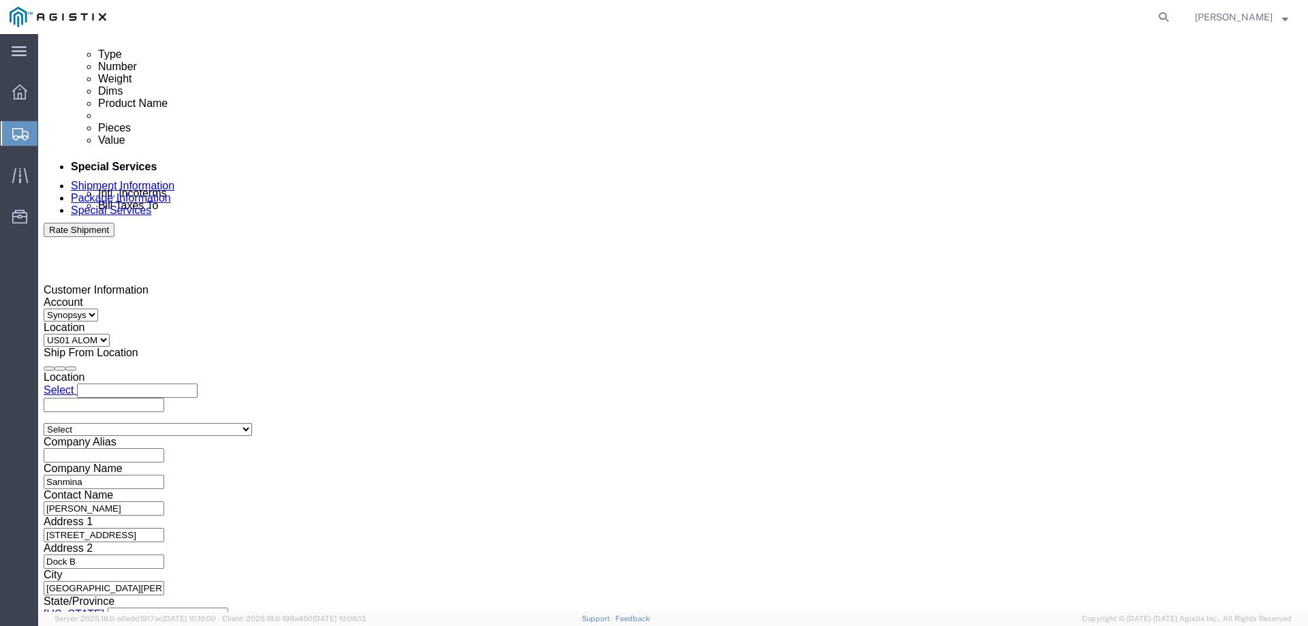
click button "Rate Shipment"
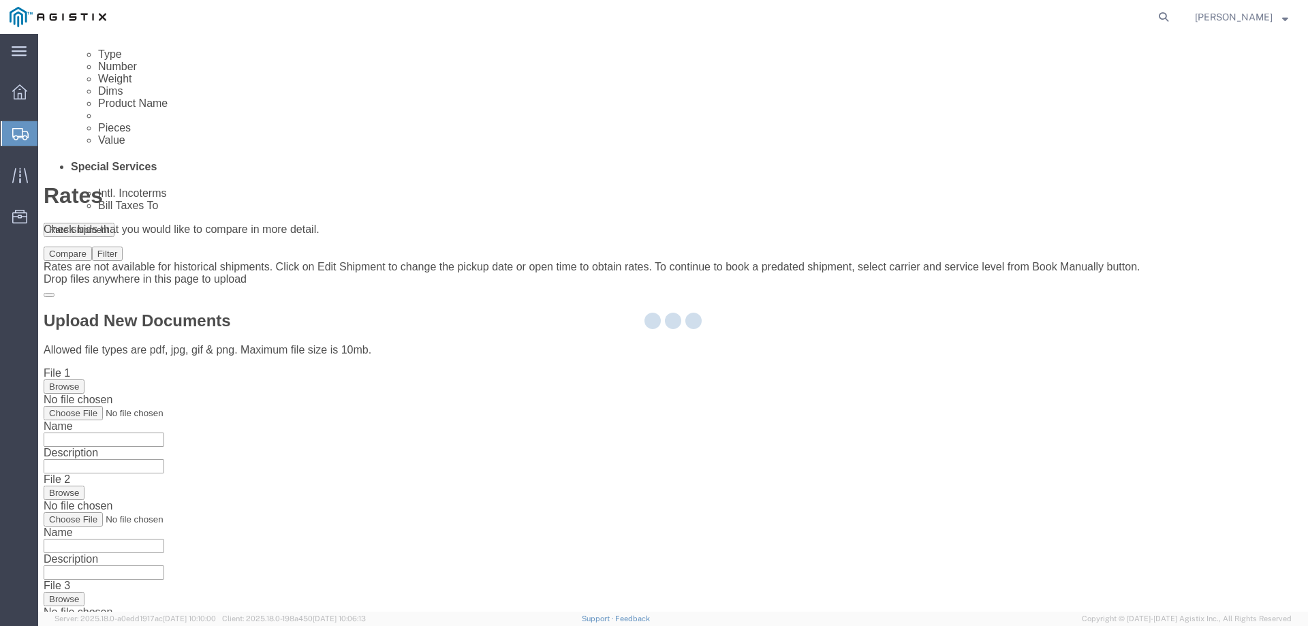
scroll to position [0, 0]
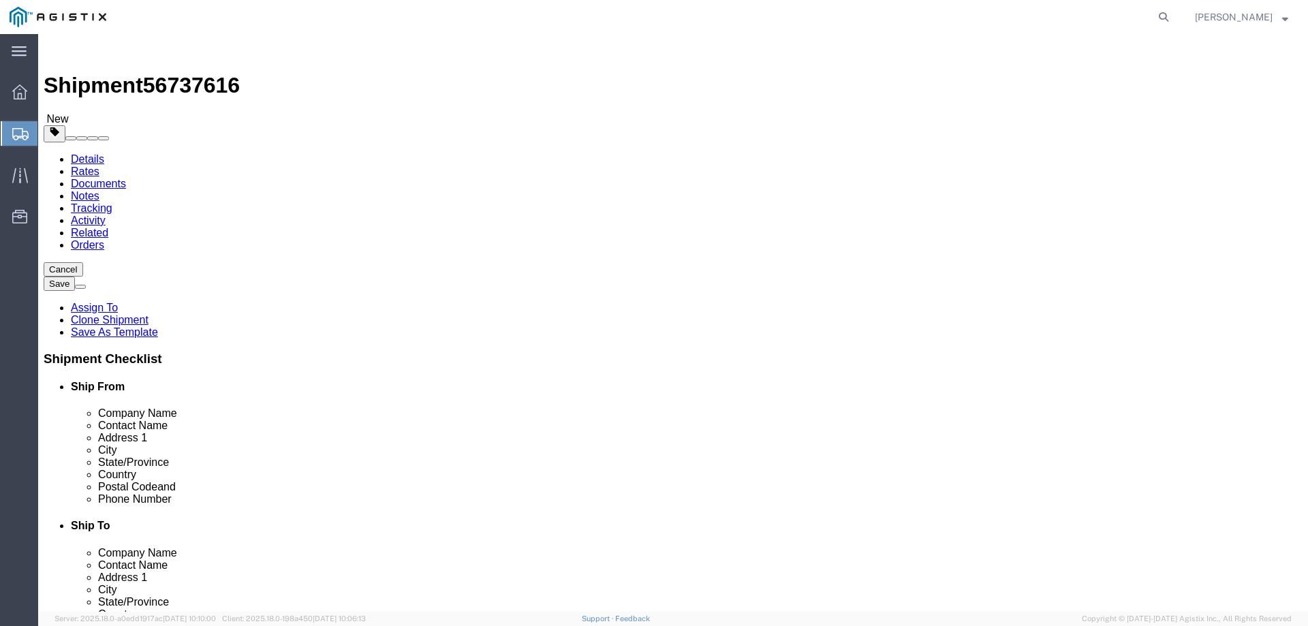
click at [149, 314] on link "Clone Shipment" at bounding box center [110, 320] width 78 height 12
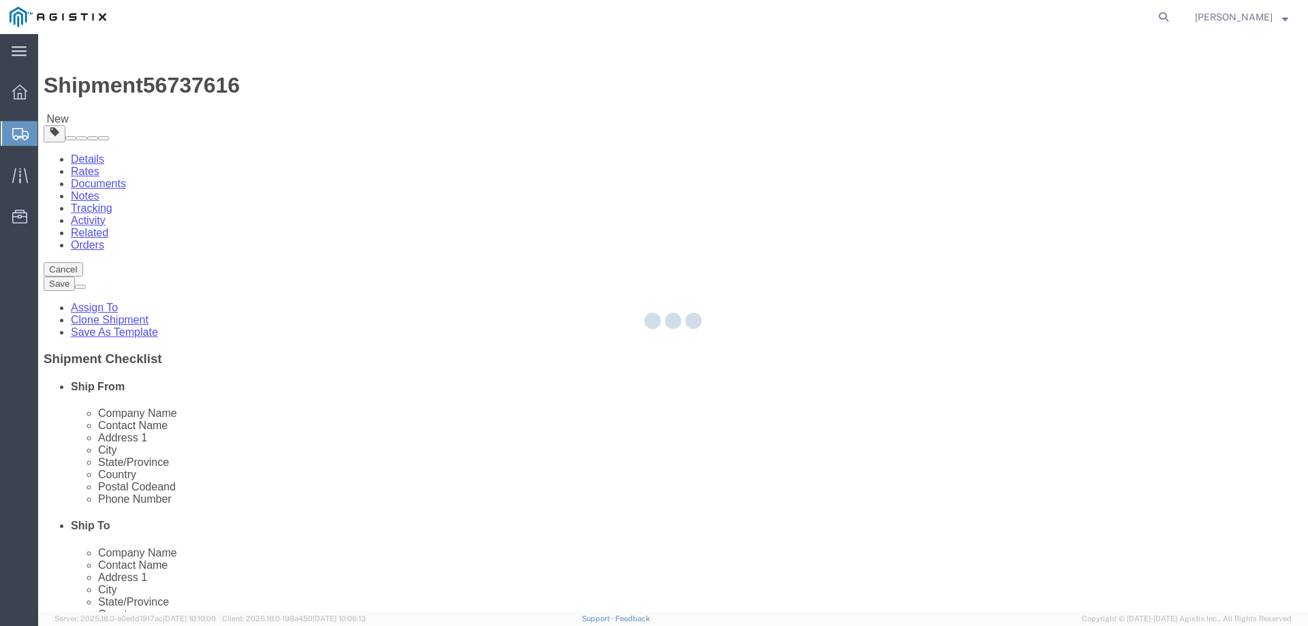
select select "65511"
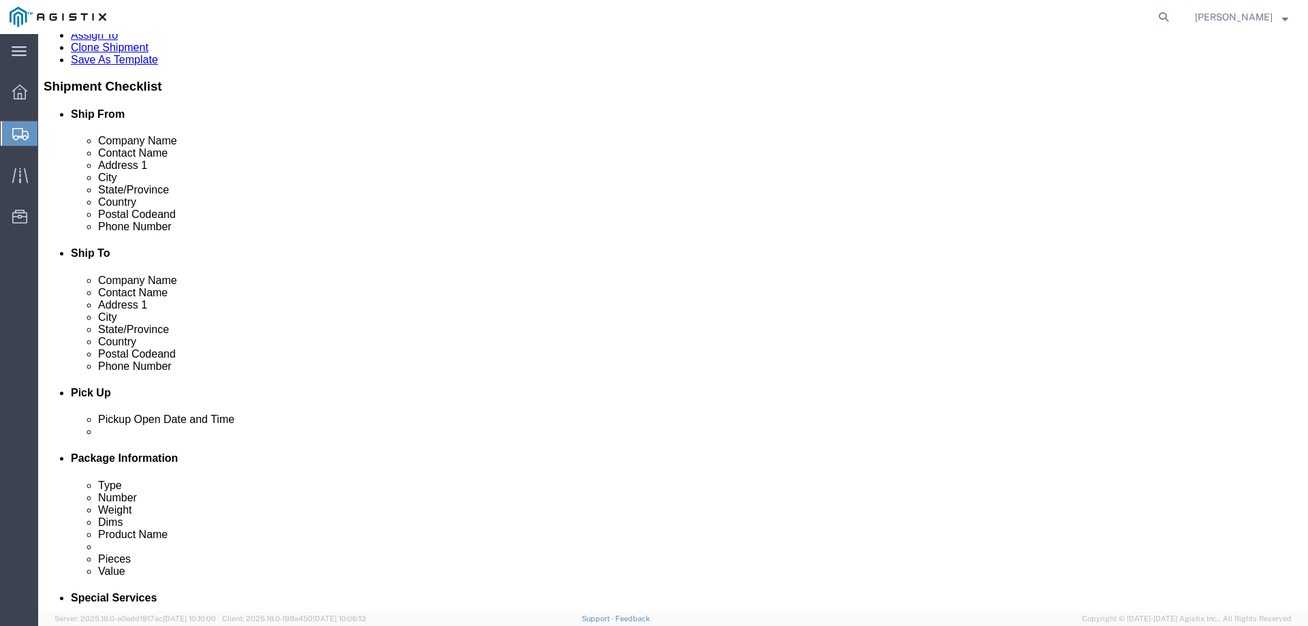
scroll to position [318, 0]
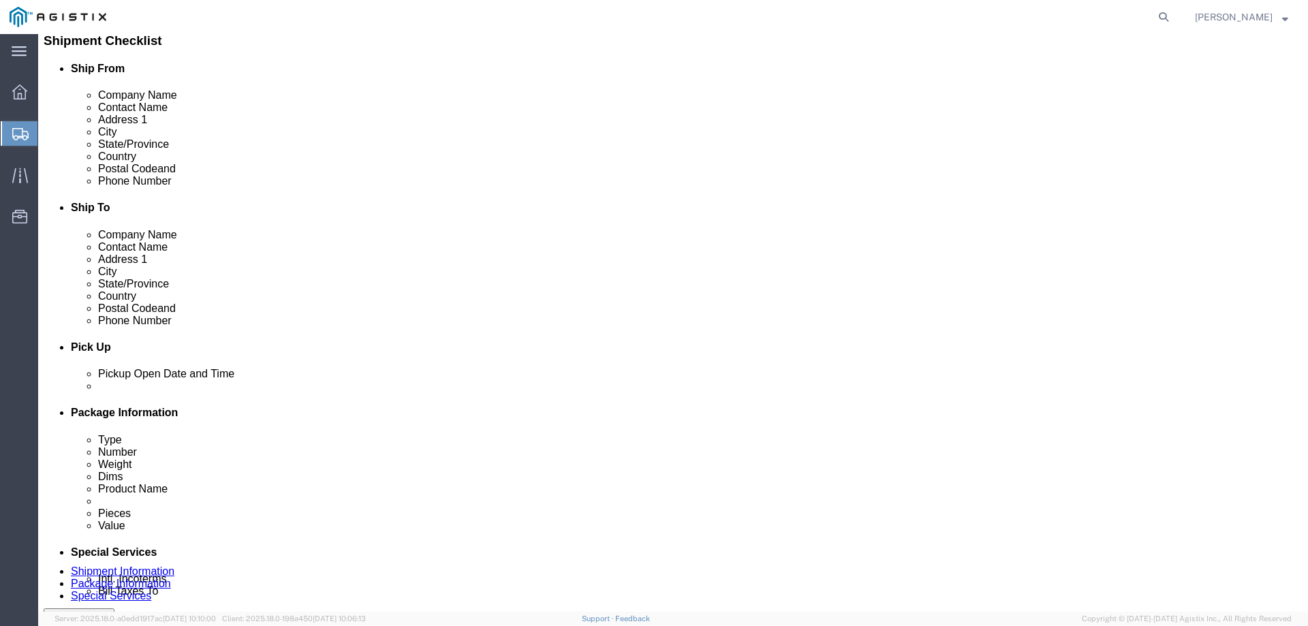
click div "Delivery Start Date Delivery Start Time Deliver Open Date and Time Deliver Clos…"
click div
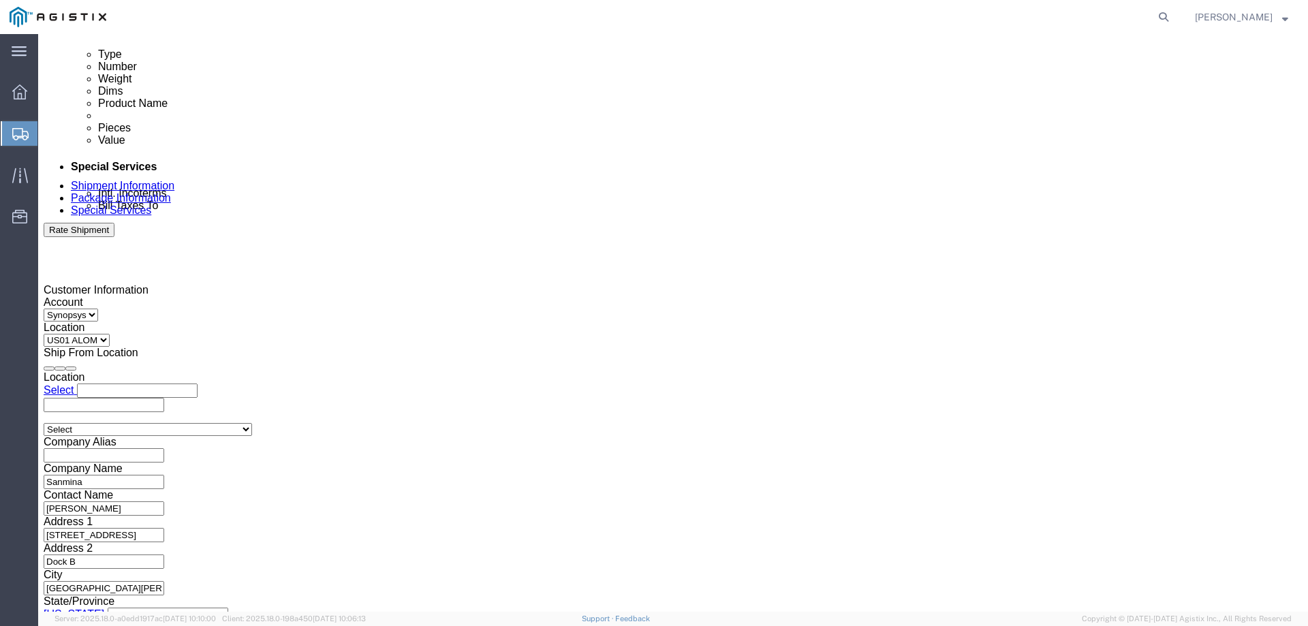
click button "Apply"
click input "text"
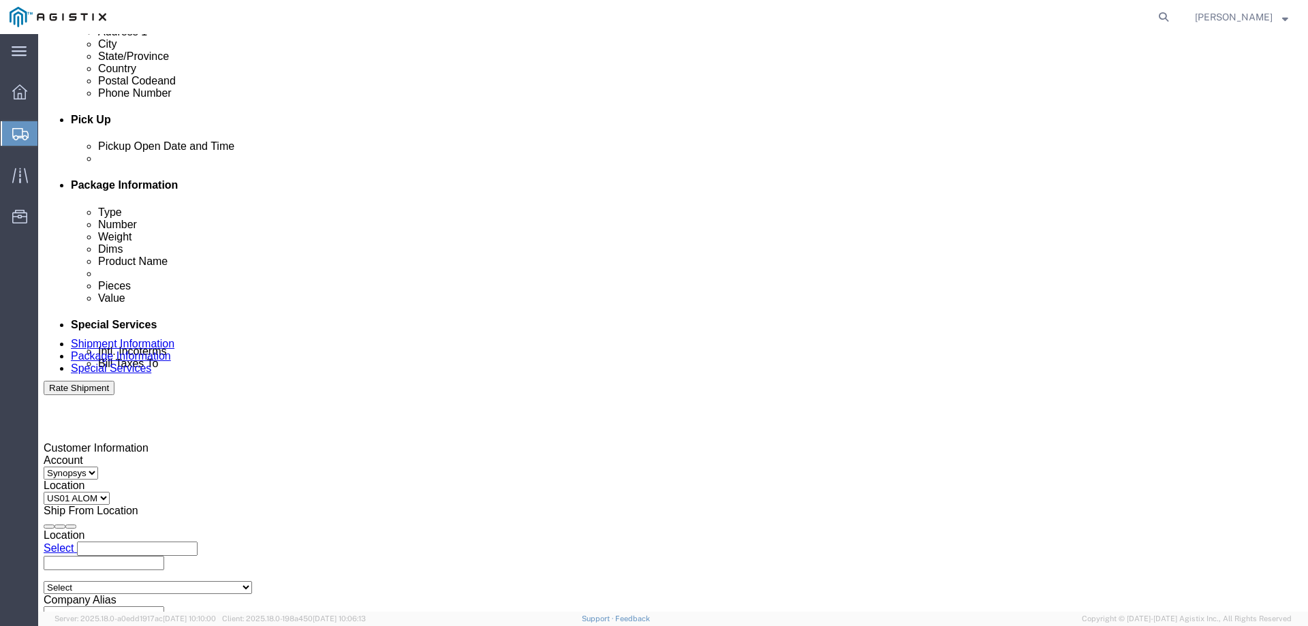
scroll to position [522, 0]
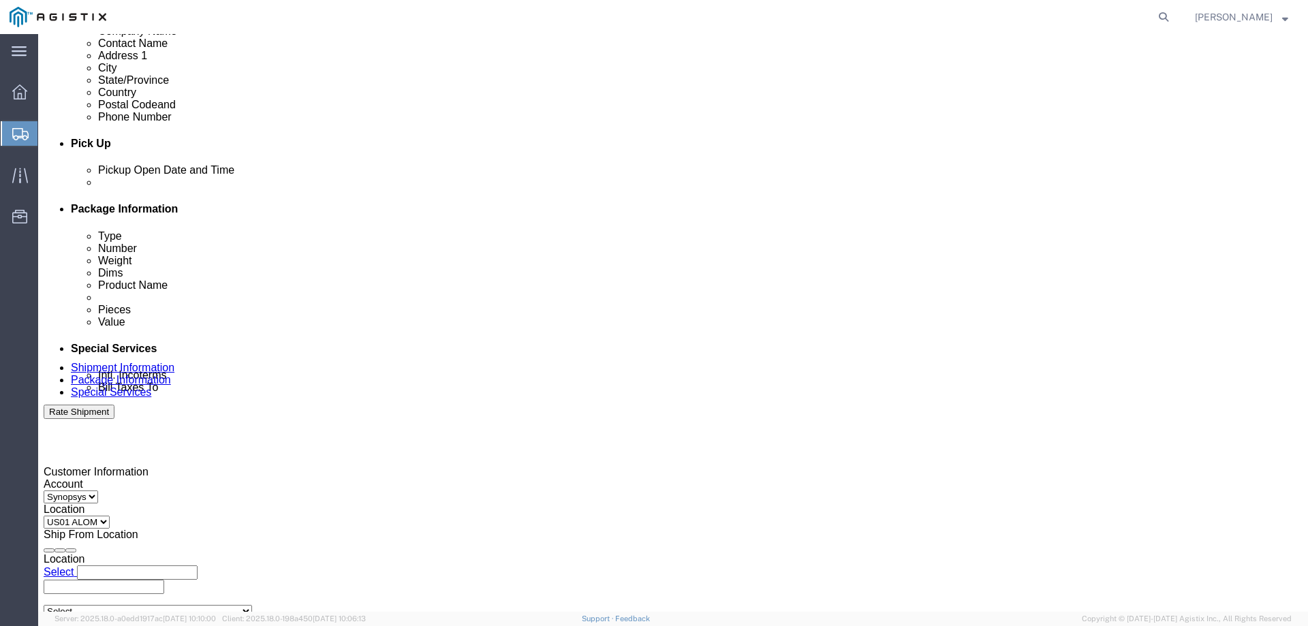
click div
click button "Apply"
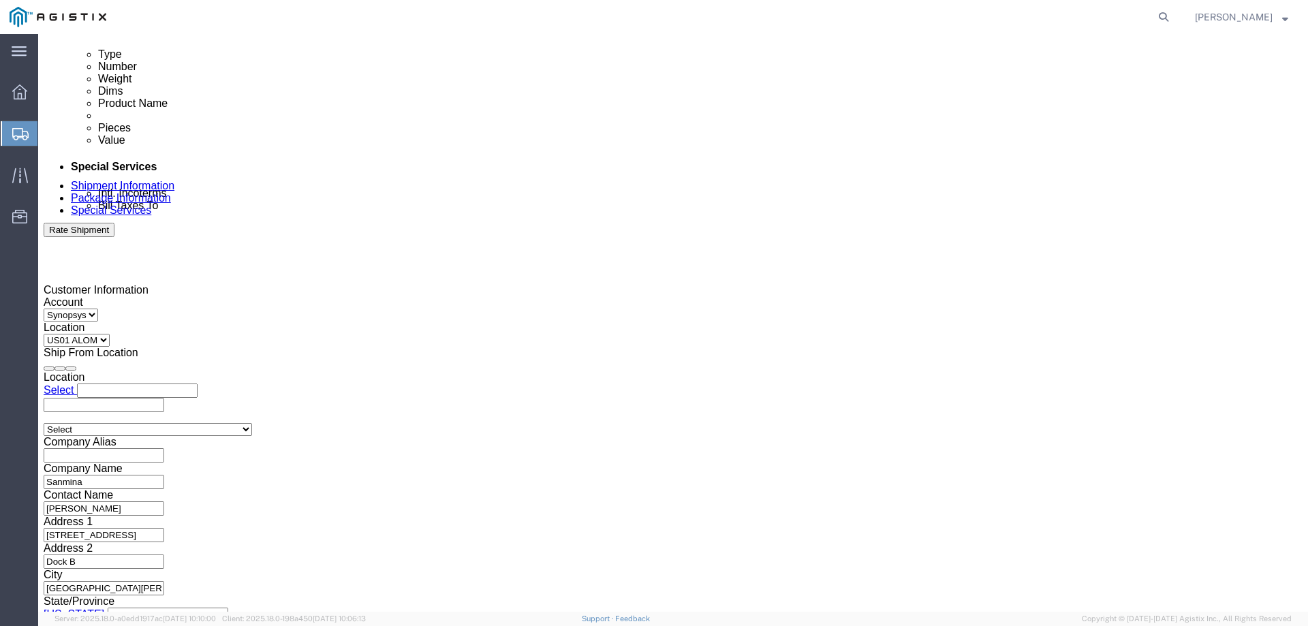
click button "Rate Shipment"
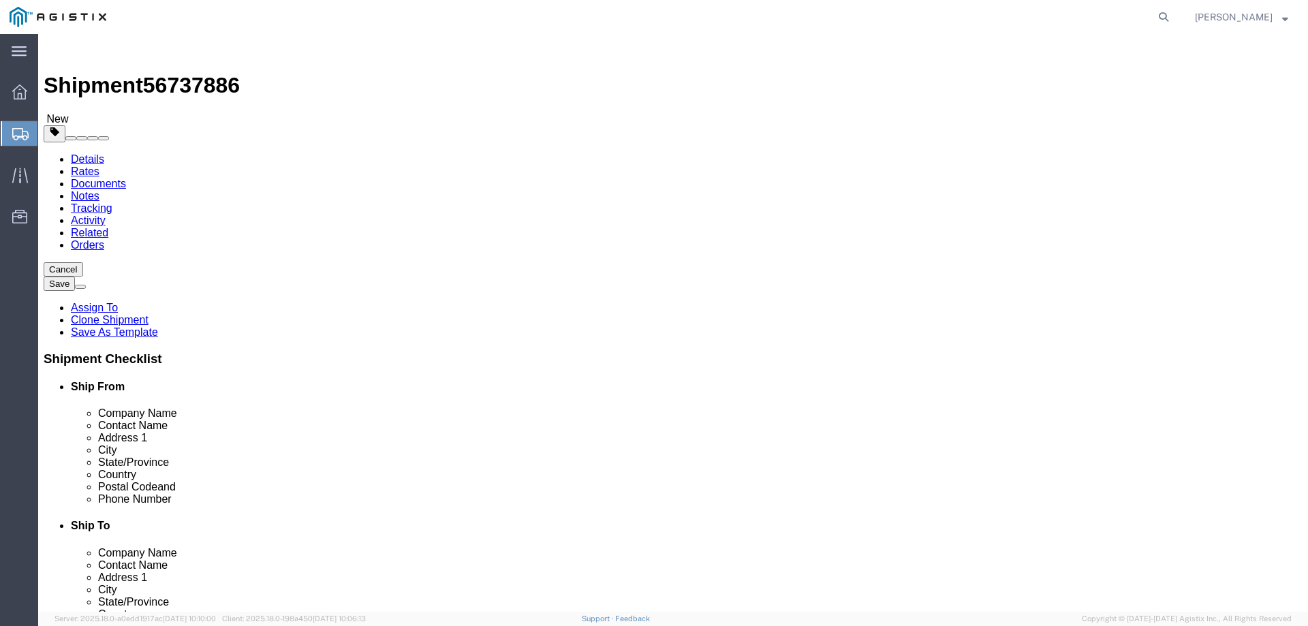
click at [0, 0] on span "Shipment Manager" at bounding box center [0, 0] width 0 height 0
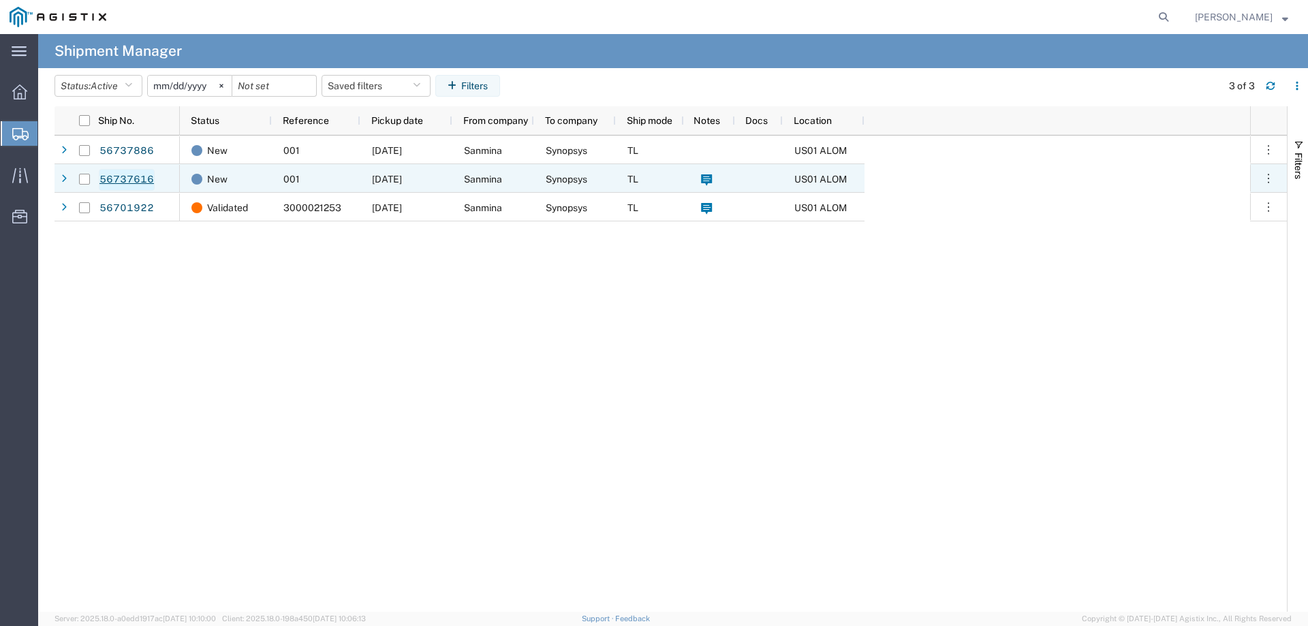
click at [129, 178] on link "56737616" at bounding box center [127, 180] width 56 height 22
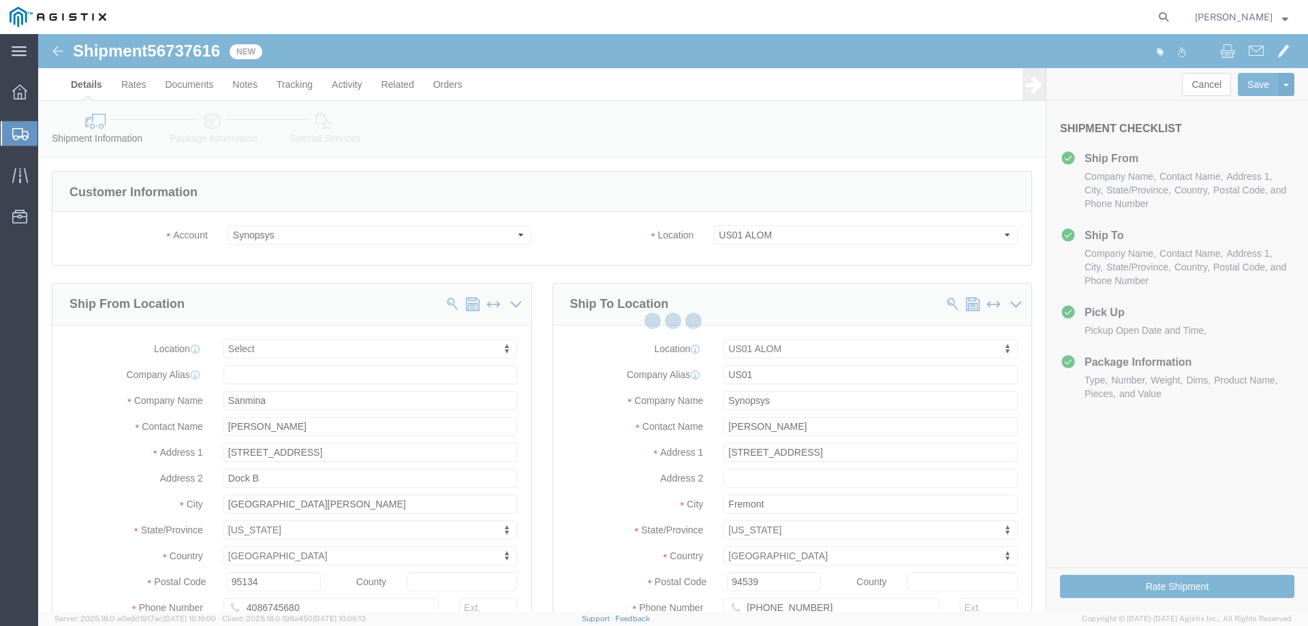
click at [182, 48] on div at bounding box center [673, 323] width 1270 height 578
click at [189, 52] on div at bounding box center [673, 323] width 1270 height 578
select select
select select "65511"
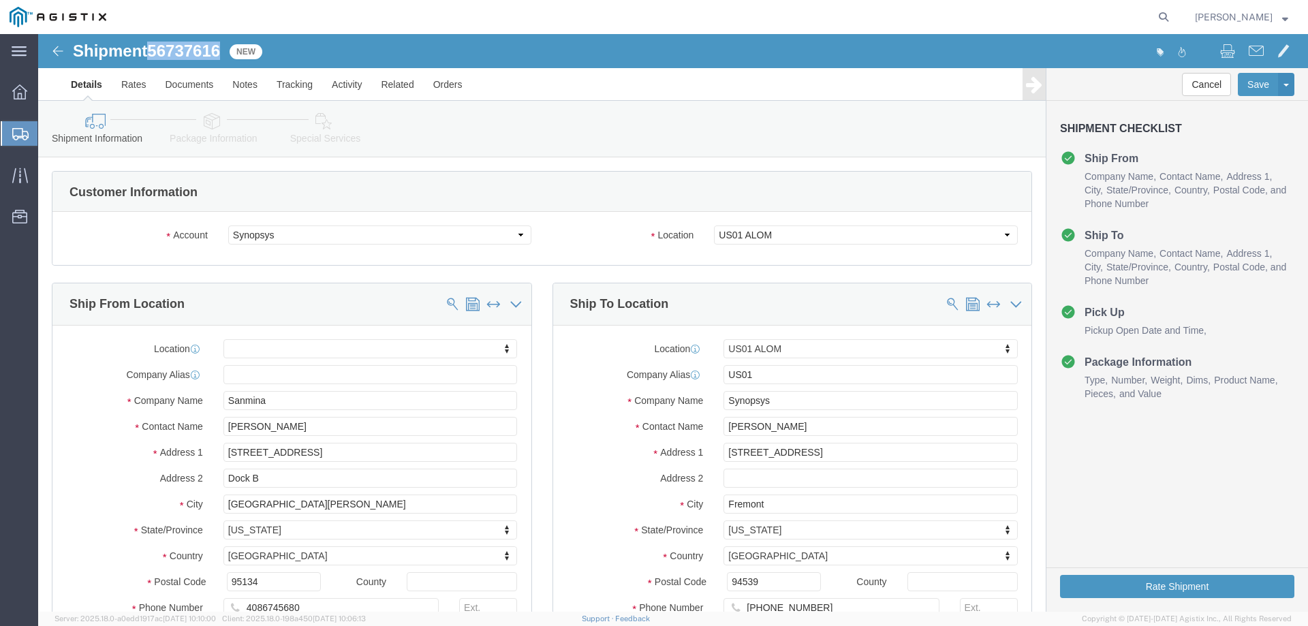
click span "56737616"
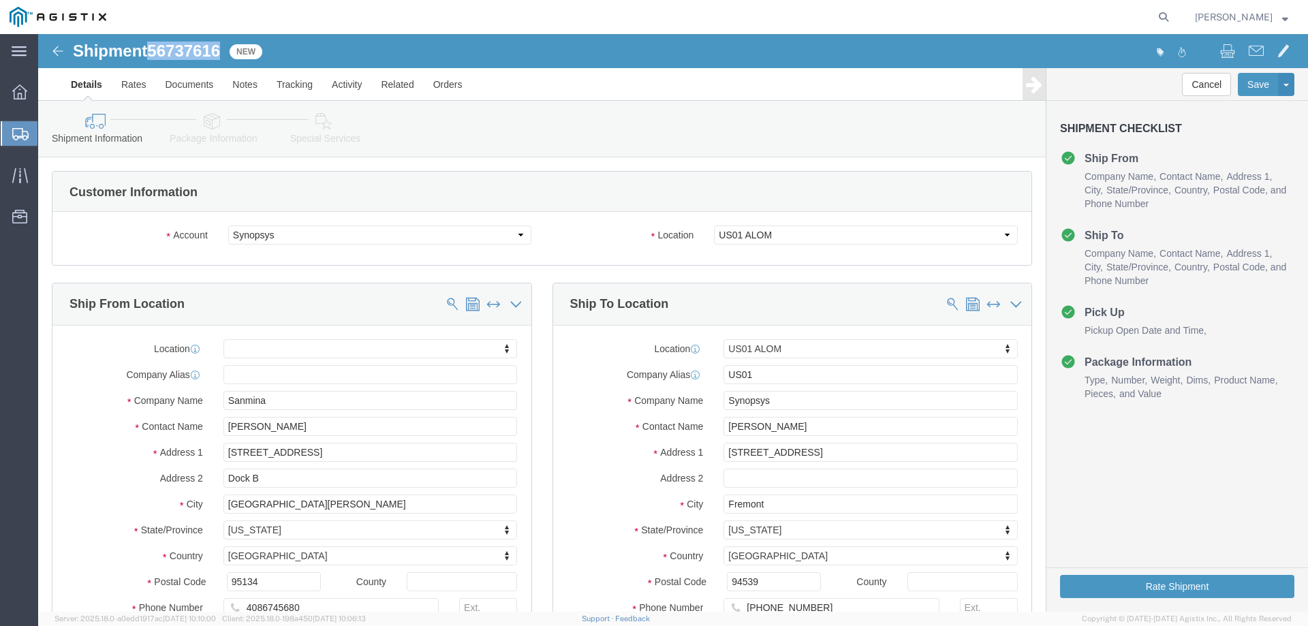
click span "56737616"
copy span "56737616"
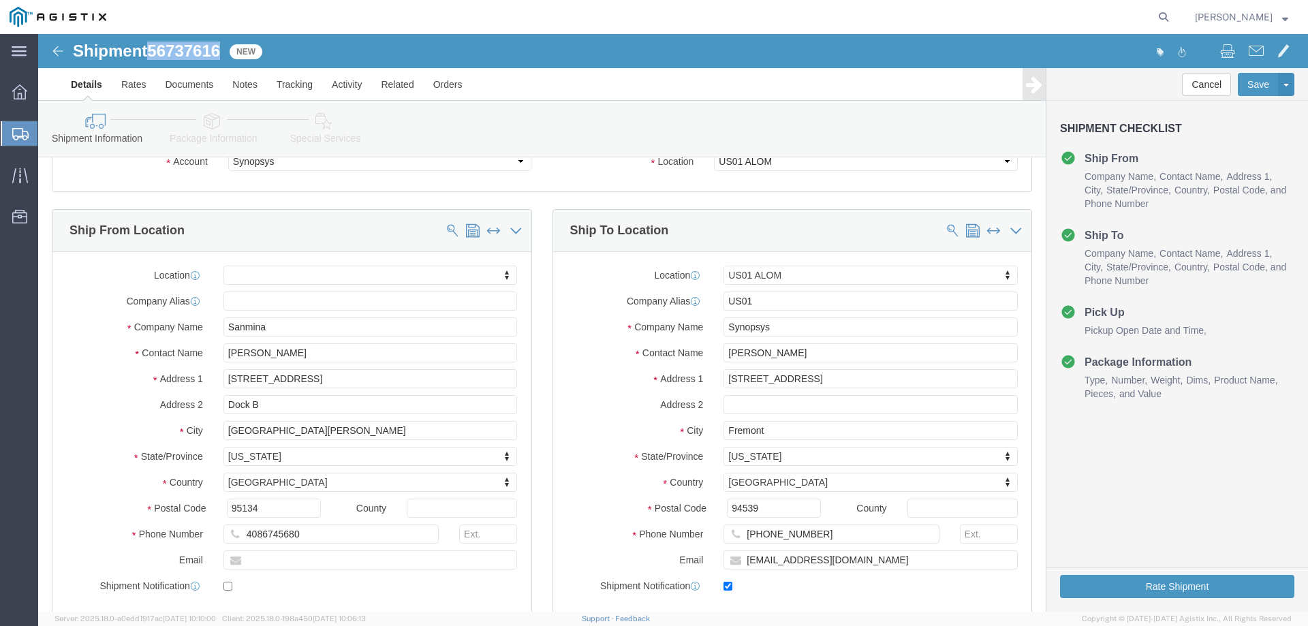
scroll to position [91, 0]
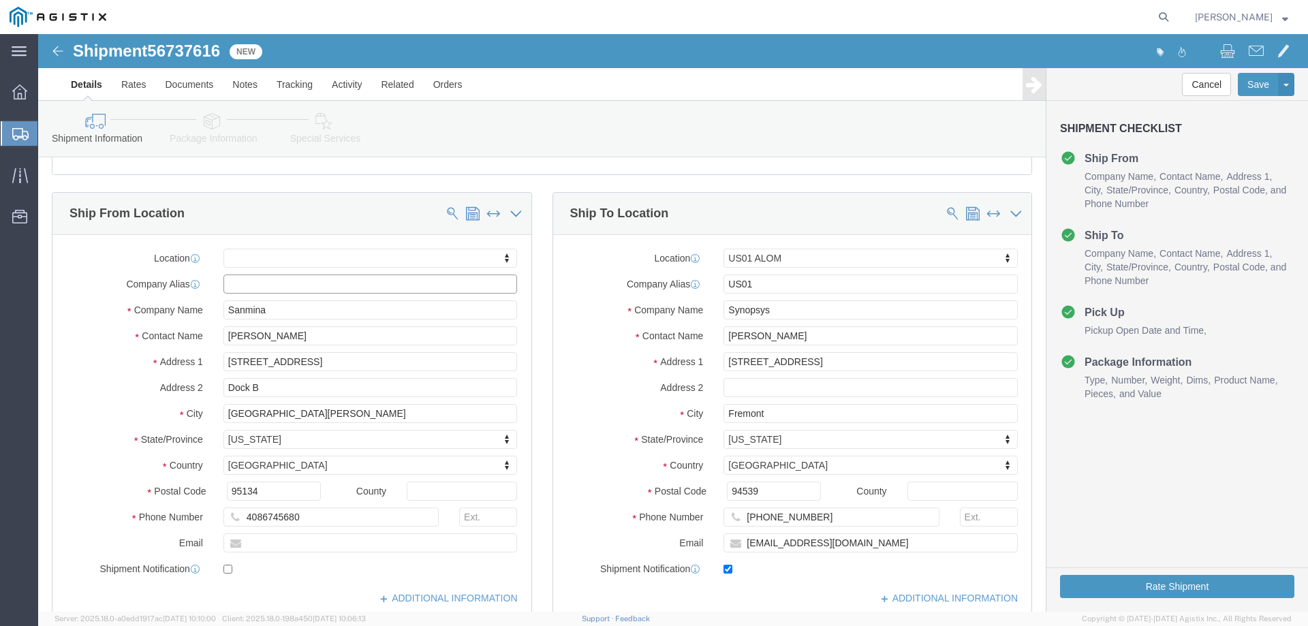
click input "text"
click div "Ship From Location"
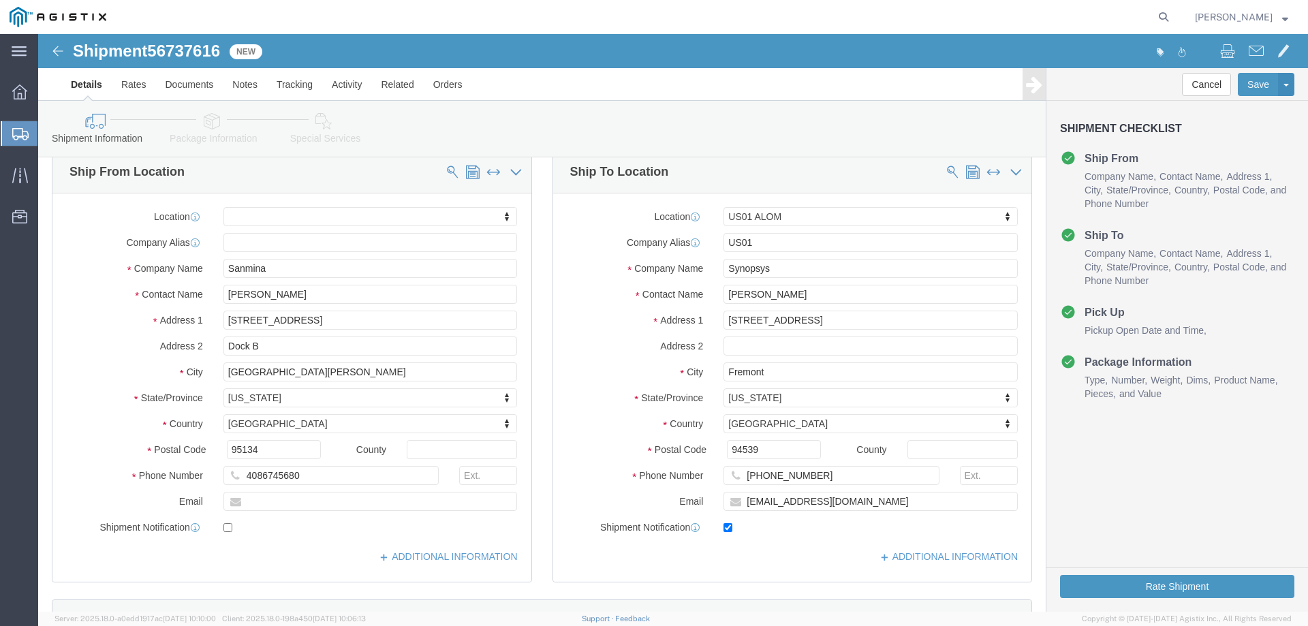
scroll to position [113, 0]
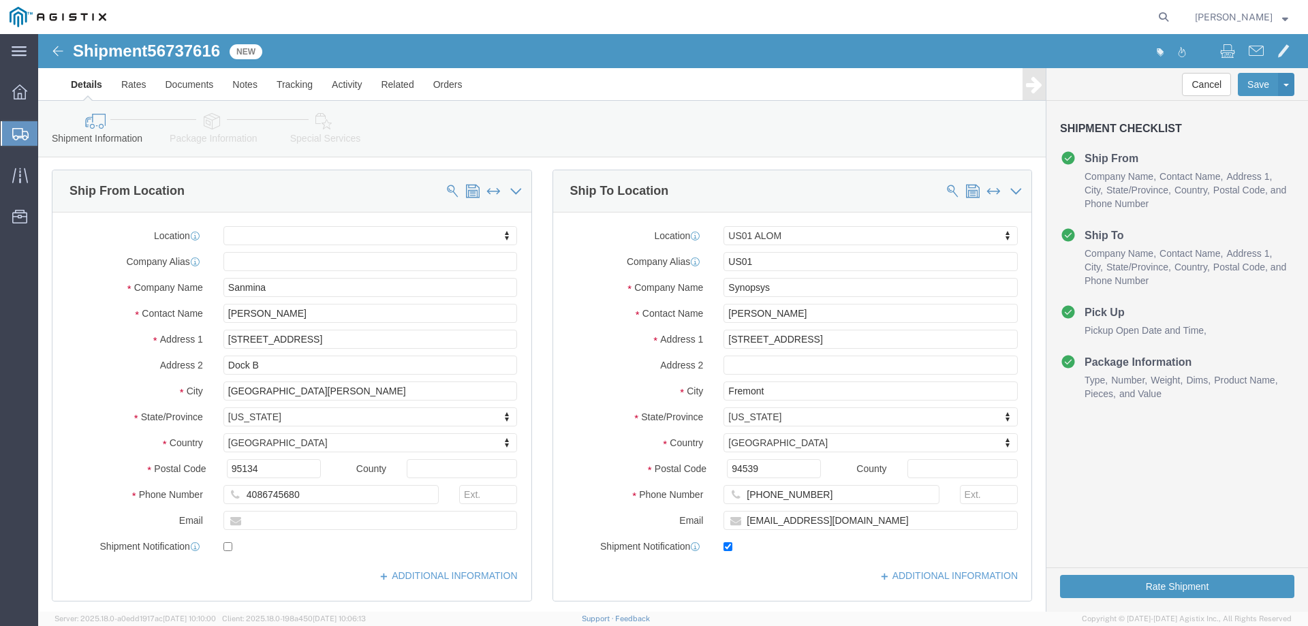
click ul "Details Rates Documents Notes Tracking Activity Related Orders"
click link "Documents"
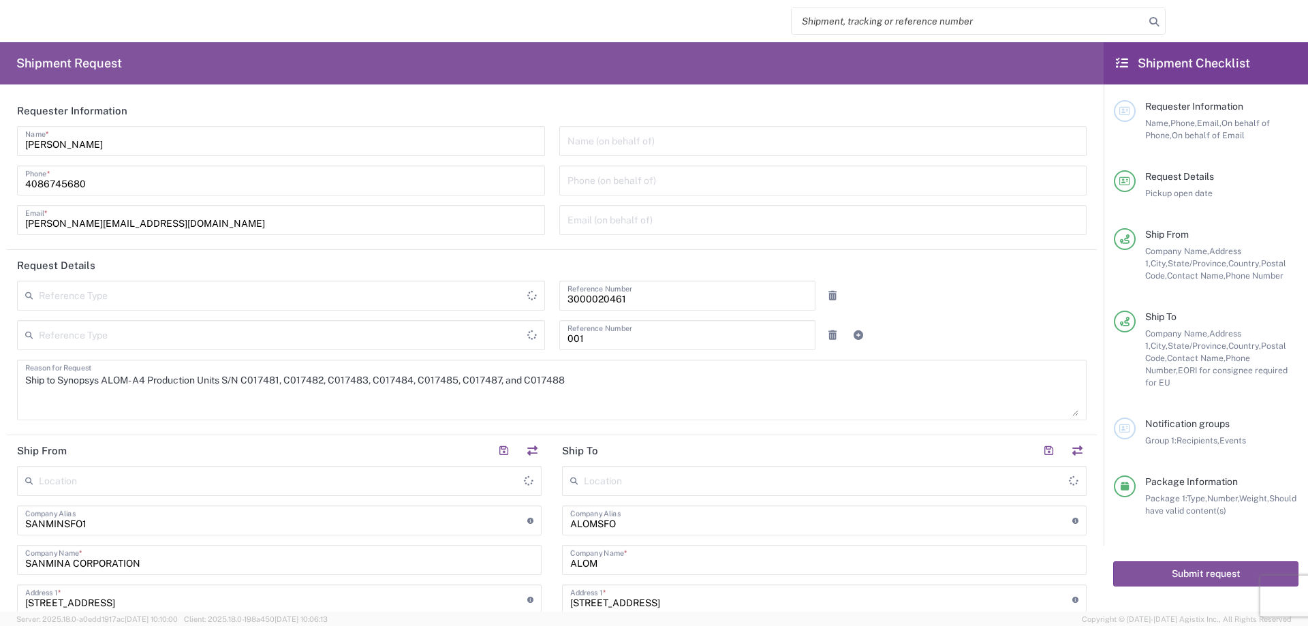
type input "Purchase Order"
type input "Department"
type input "[US_STATE]"
type input "[GEOGRAPHIC_DATA]"
type input "[US_STATE]"
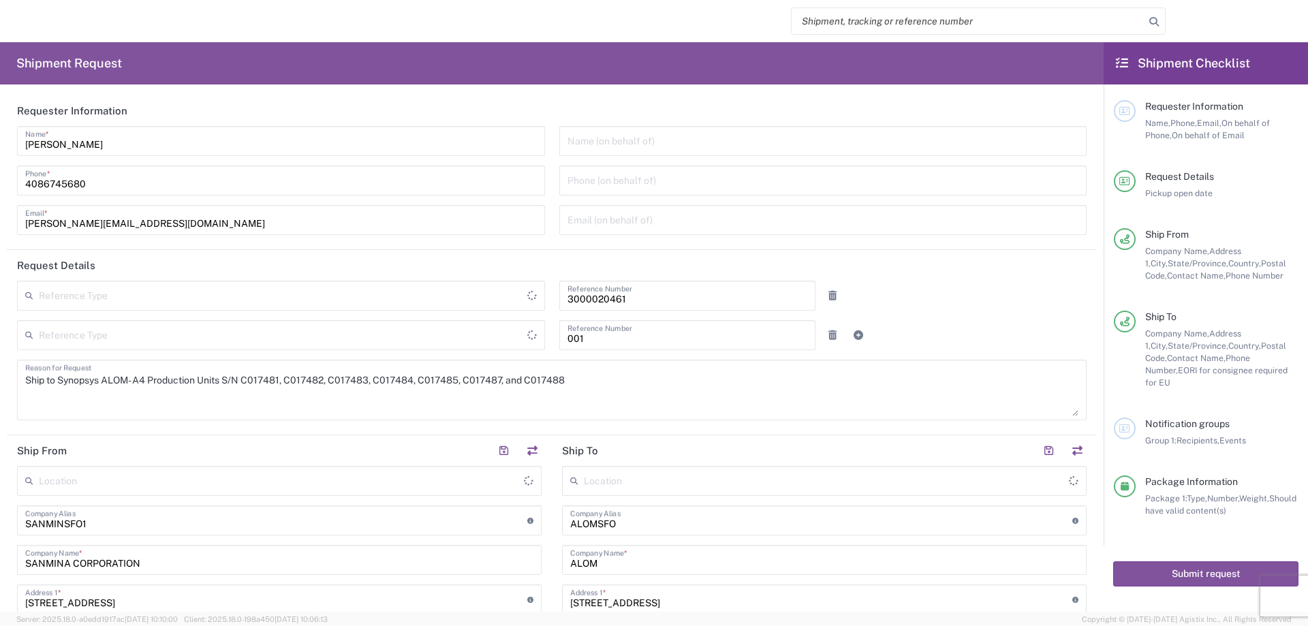
type input "[GEOGRAPHIC_DATA]"
type input "Pallet(s) Standard (Not Stackable)"
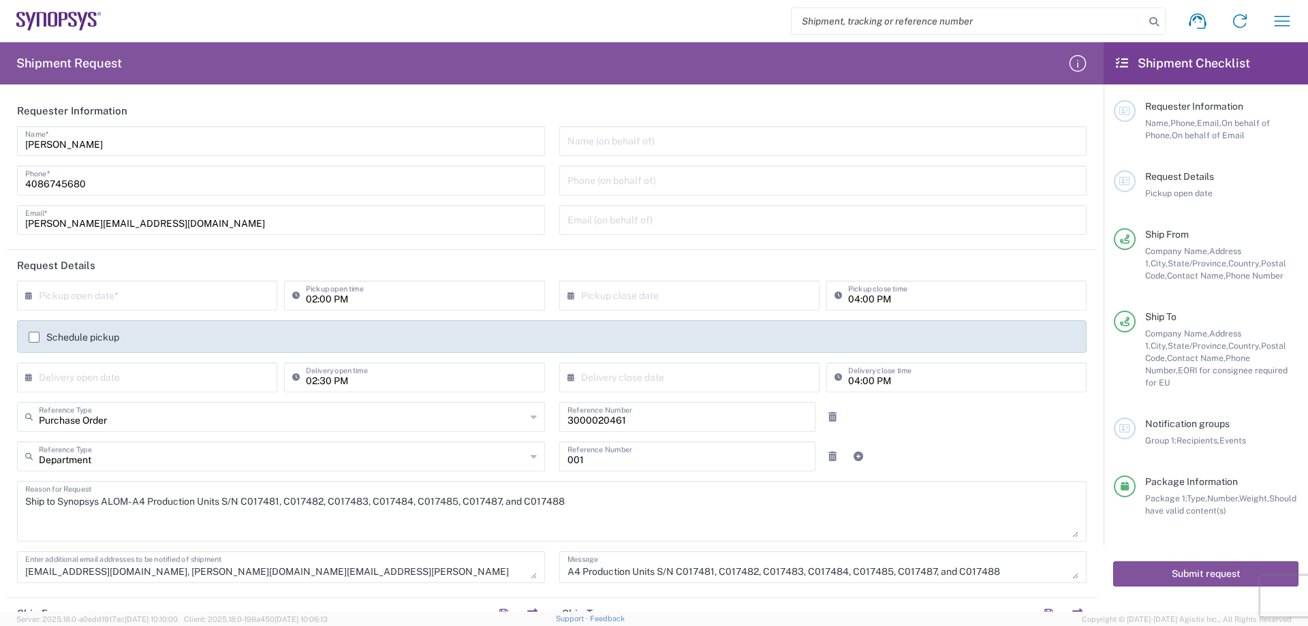
click at [947, 12] on input "search" at bounding box center [968, 21] width 353 height 26
paste input "56310626"
type input "56310626"
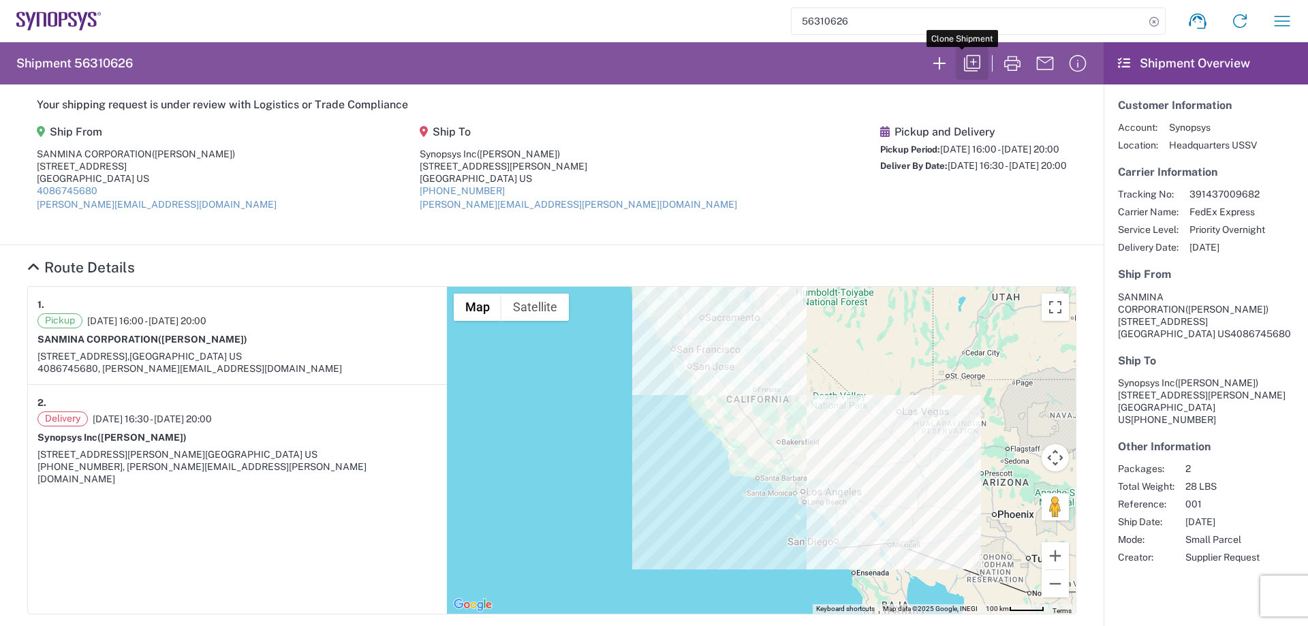
click at [972, 57] on icon "button" at bounding box center [972, 63] width 22 height 22
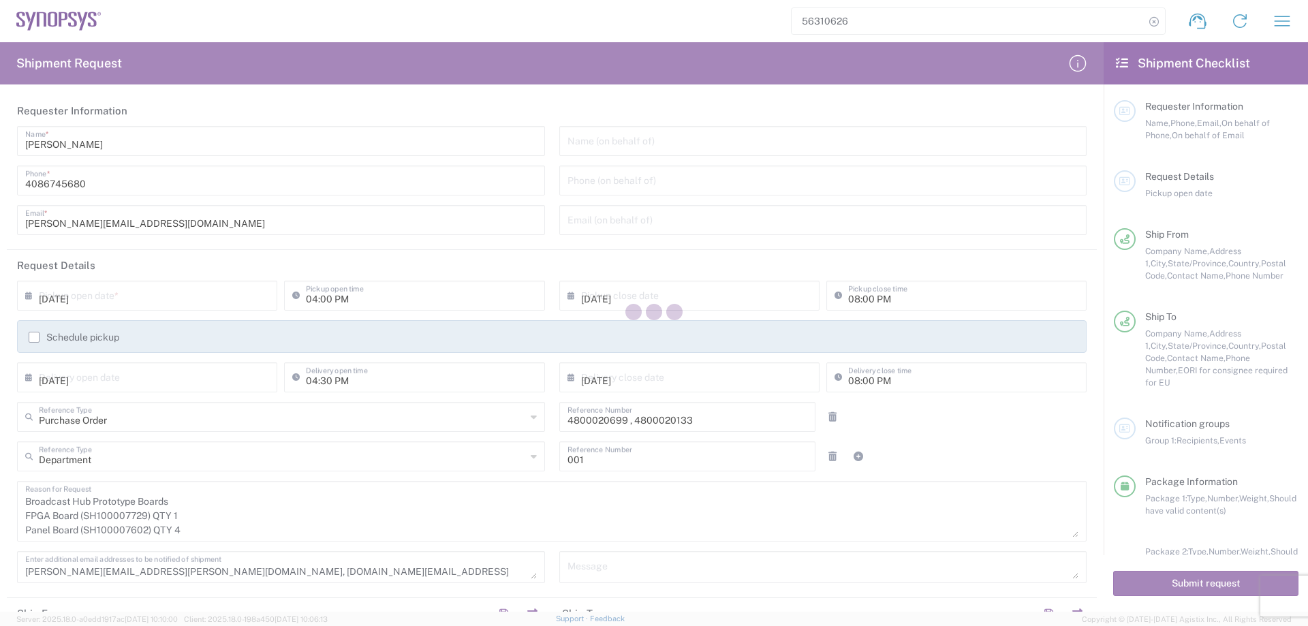
type input "[US_STATE]"
type input "Cardboard Box(es)"
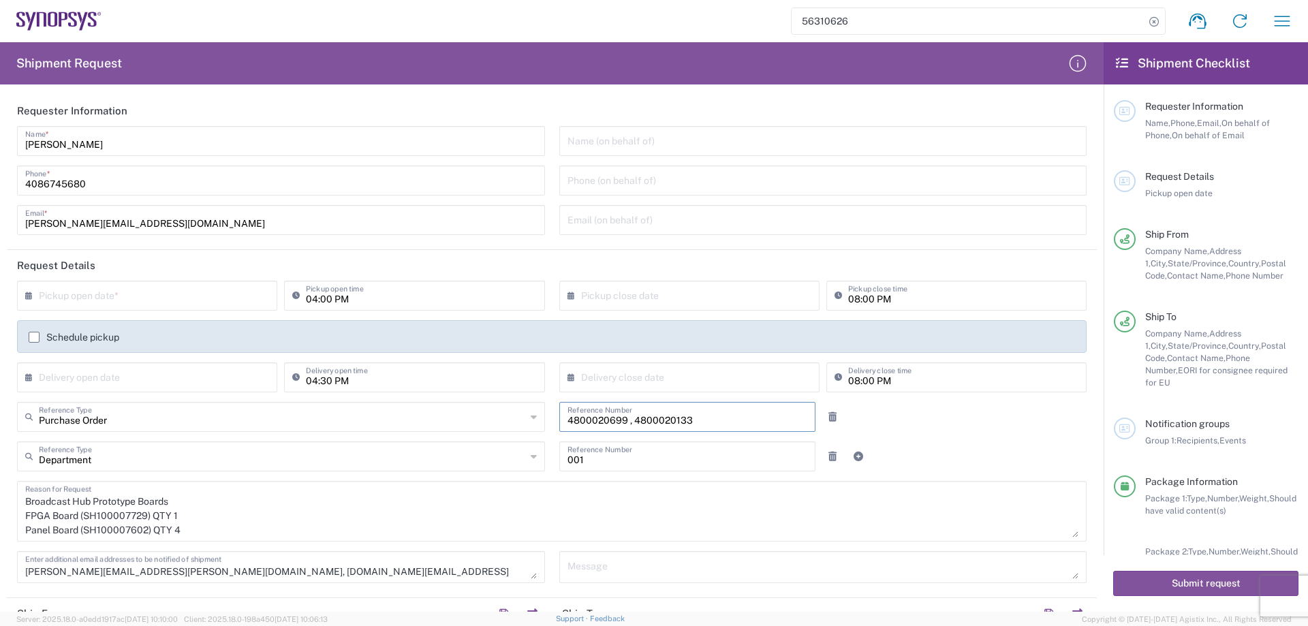
drag, startPoint x: 709, startPoint y: 414, endPoint x: 623, endPoint y: 418, distance: 85.9
click at [623, 418] on input "4800020699 , 4800020133" at bounding box center [687, 416] width 240 height 24
type input "4800020699"
click at [187, 517] on textarea "Broadcast Hub Prototype Boards FPGA Board (SH100007729) QTY 1 Panel Board (SH10…" at bounding box center [551, 511] width 1053 height 52
drag, startPoint x: 172, startPoint y: 531, endPoint x: 0, endPoint y: 528, distance: 172.4
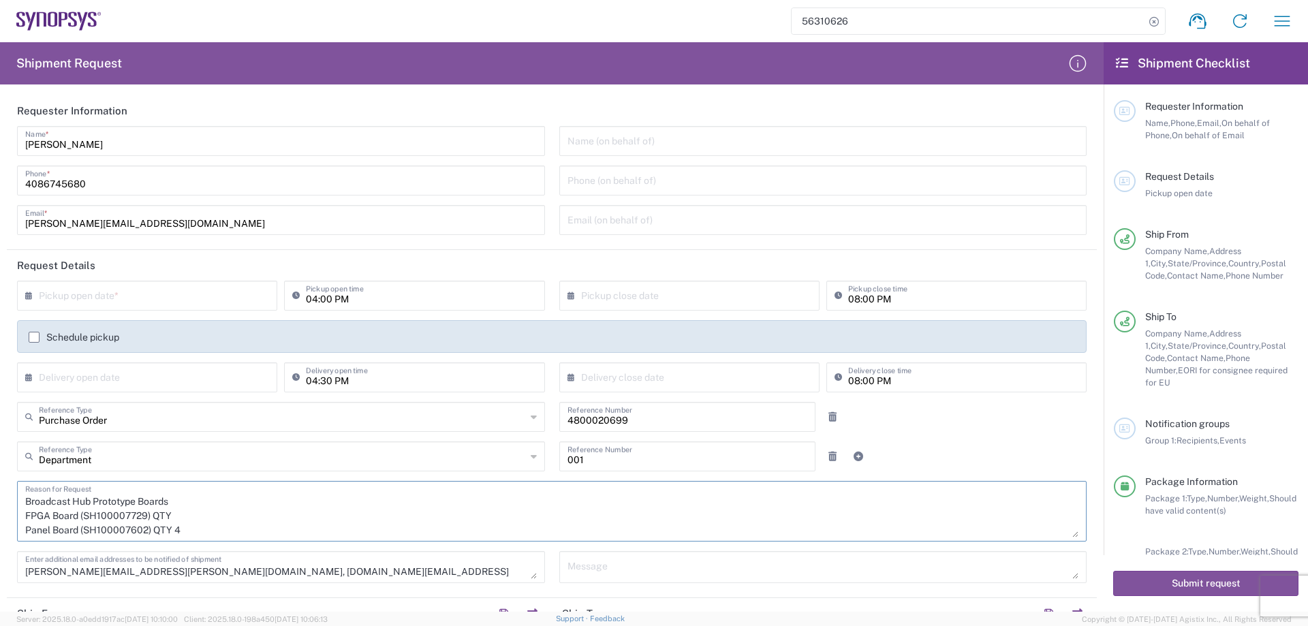
click at [0, 528] on form "Requester Information Billy Lo Name * 4086745680 Phone * billy.lo@sanmina.com E…" at bounding box center [552, 353] width 1104 height 516
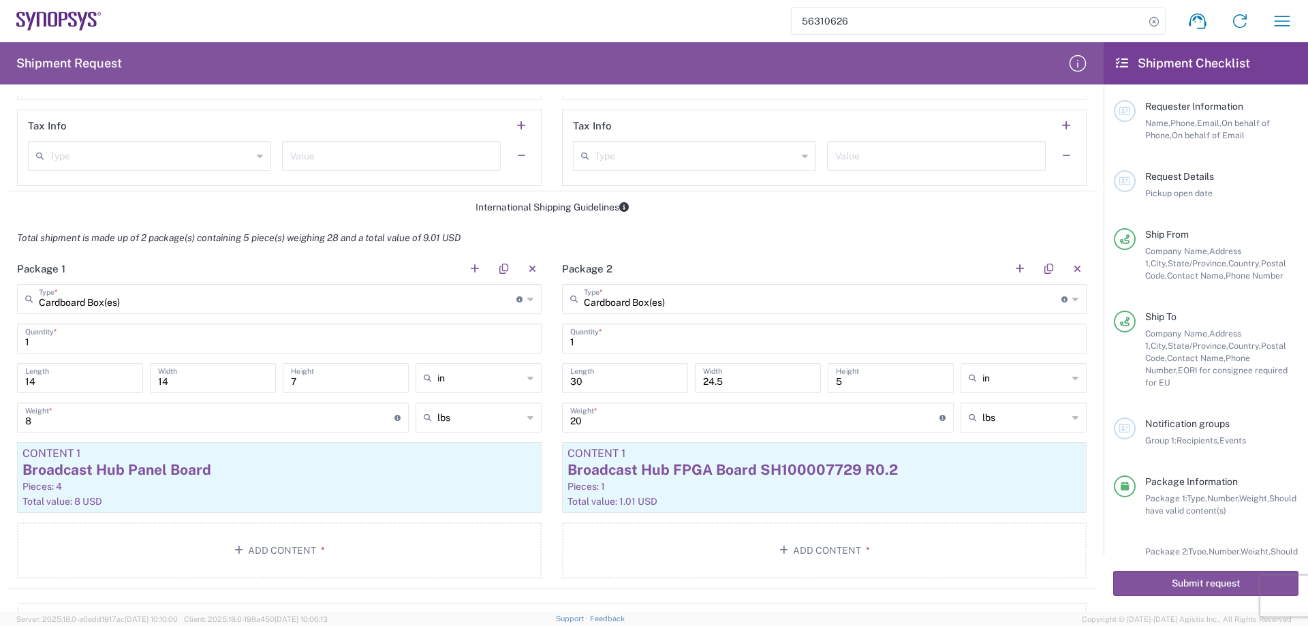
scroll to position [1090, 0]
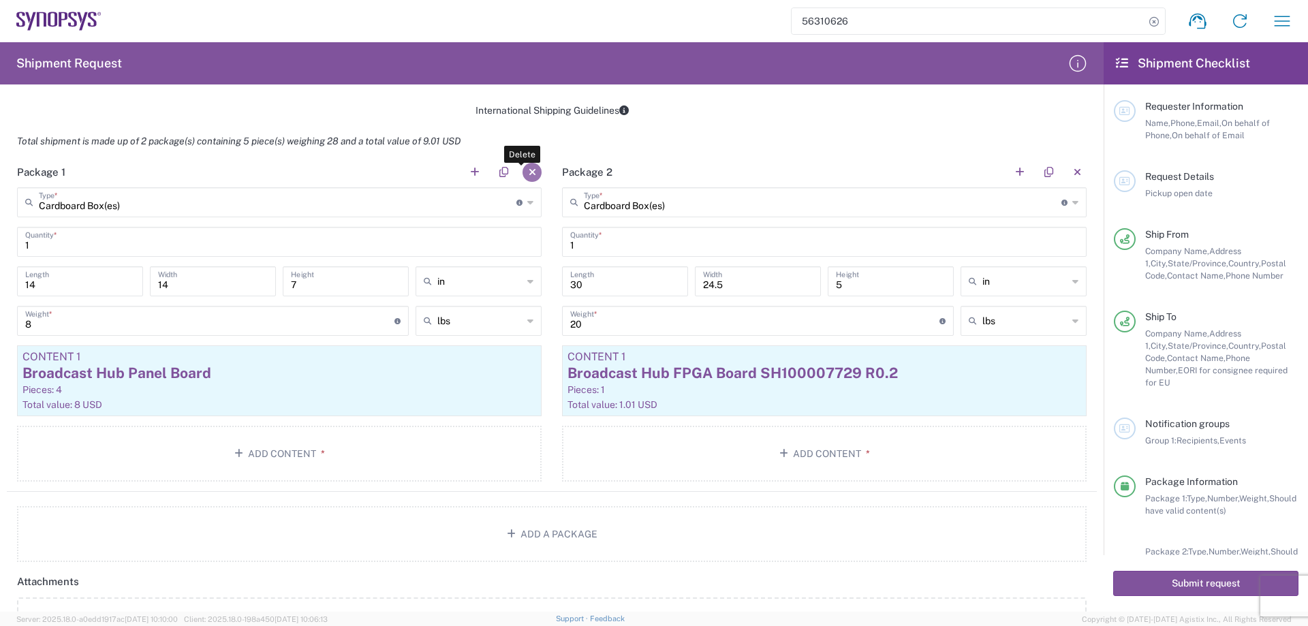
type textarea "Broadcast Hub Prototype Boards FPGA Board (SH100007729) QTY"
click at [529, 172] on button "button" at bounding box center [532, 172] width 19 height 19
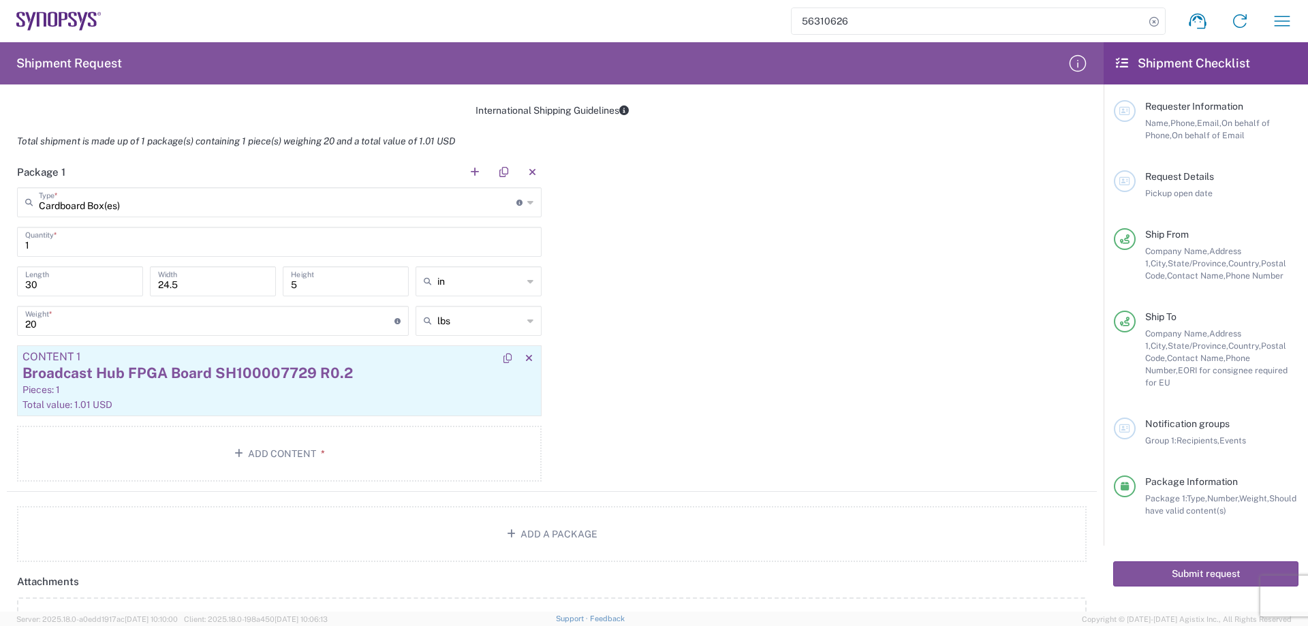
click at [140, 387] on div "Pieces: 1" at bounding box center [279, 390] width 514 height 12
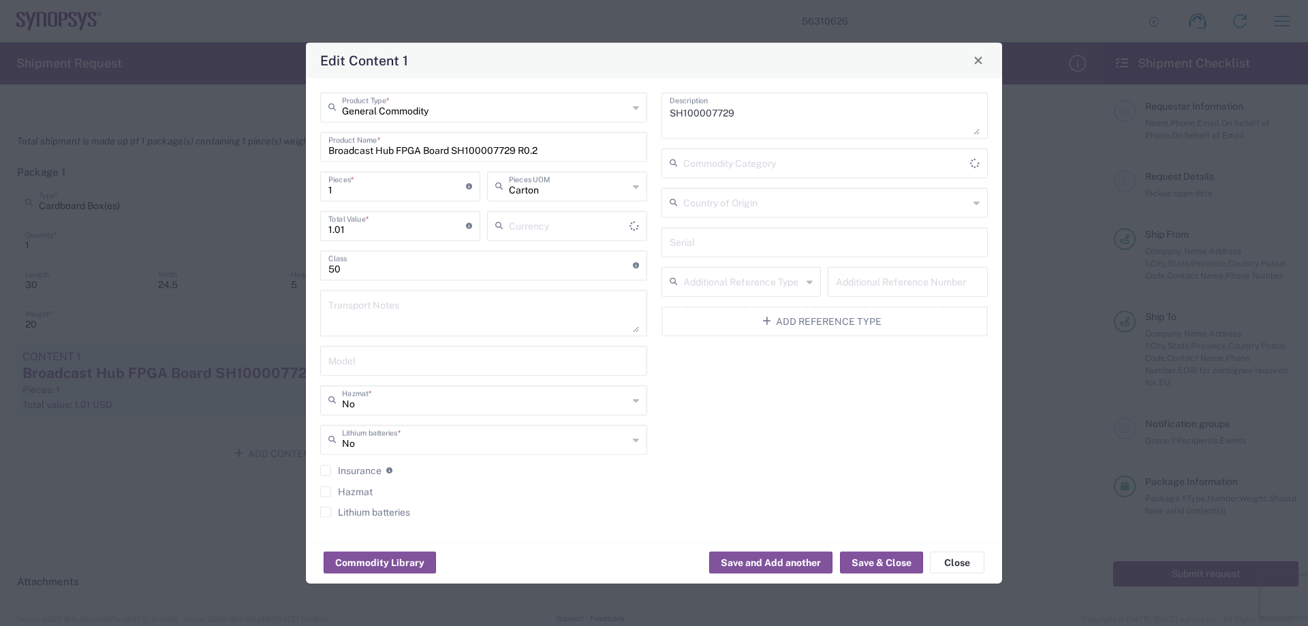
type input "US Dollar"
click at [420, 191] on input "1" at bounding box center [397, 185] width 138 height 24
click at [873, 558] on button "Save & Close" at bounding box center [881, 563] width 83 height 22
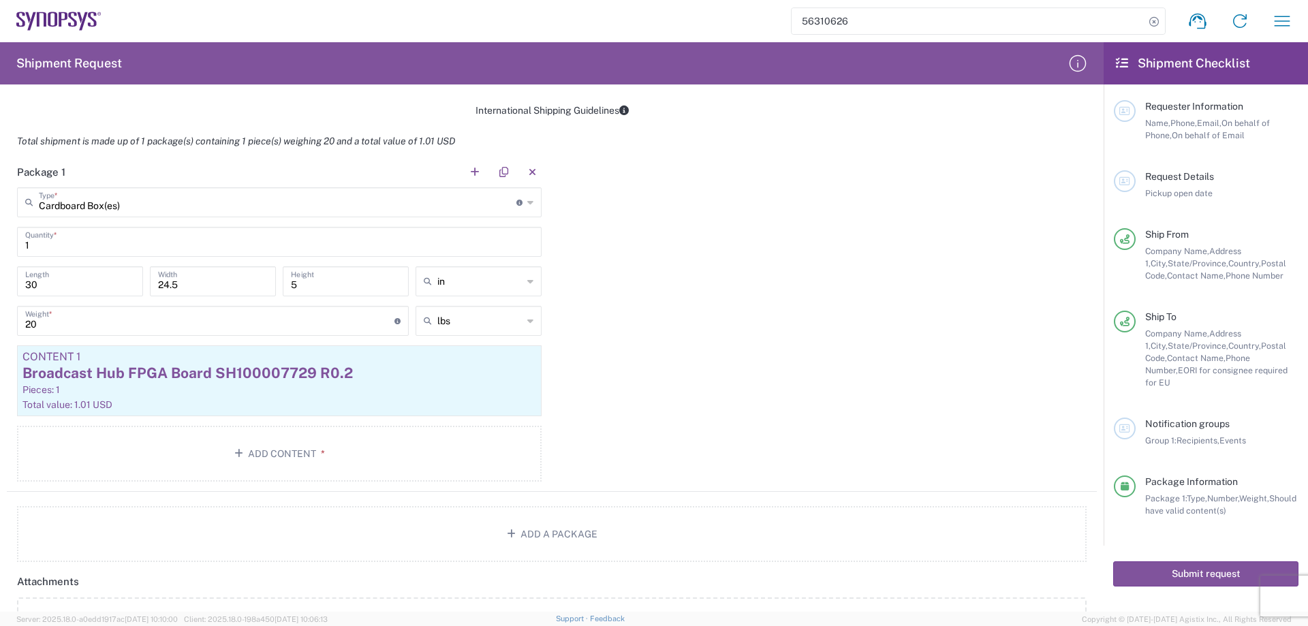
click at [231, 238] on input "1" at bounding box center [279, 241] width 508 height 24
click at [231, 239] on input "1" at bounding box center [279, 241] width 508 height 24
click at [678, 302] on div "Package 1 Cardboard Box(es) Type * Material used to package goods Cardboard Box…" at bounding box center [552, 324] width 1090 height 335
click at [197, 332] on div "20 Weight * Total weight of package(s) in pounds or kilograms" at bounding box center [213, 321] width 392 height 30
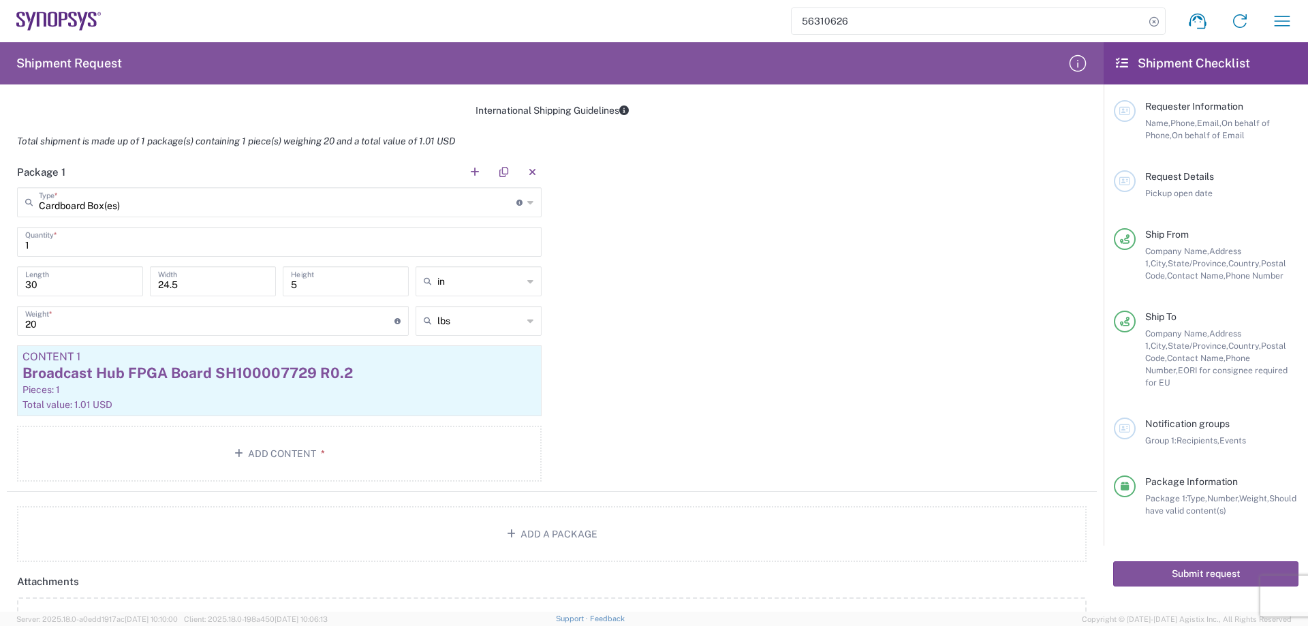
click at [197, 332] on div "20 Weight * Total weight of package(s) in pounds or kilograms" at bounding box center [213, 321] width 392 height 30
drag, startPoint x: 95, startPoint y: 326, endPoint x: 0, endPoint y: 324, distance: 95.4
click at [0, 324] on form "Requester Information Billy Lo Name * 4086745680 Phone * billy.lo@sanmina.com E…" at bounding box center [552, 353] width 1104 height 516
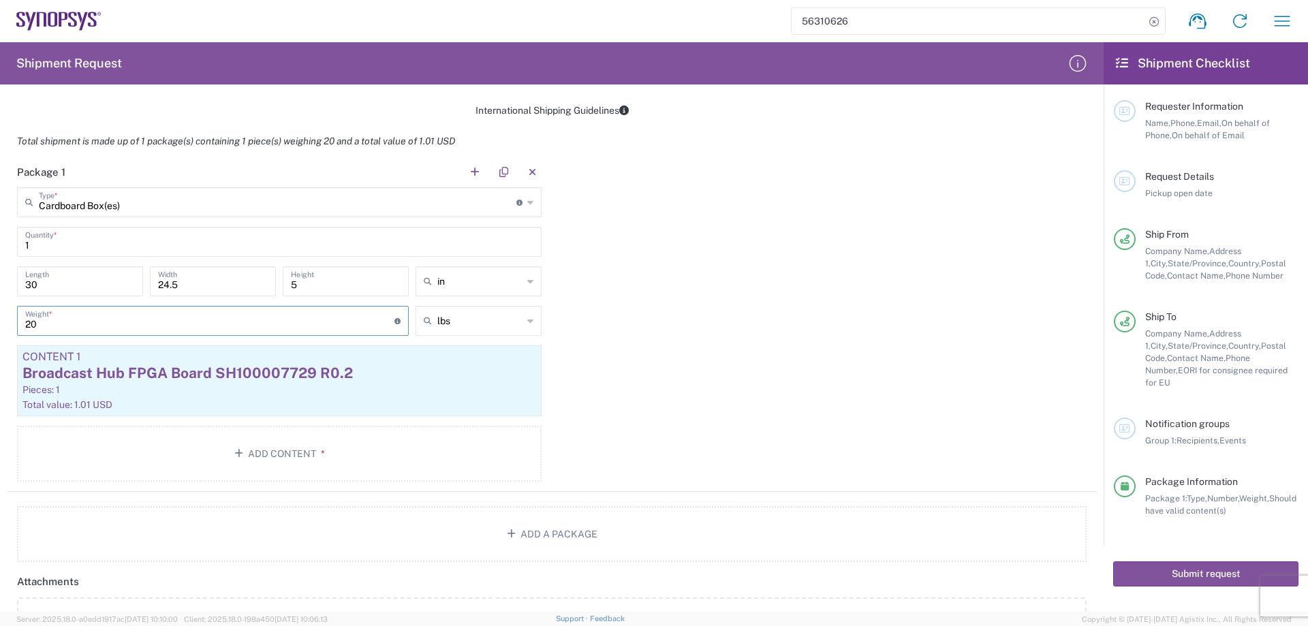
click at [45, 251] on input "1" at bounding box center [279, 241] width 508 height 24
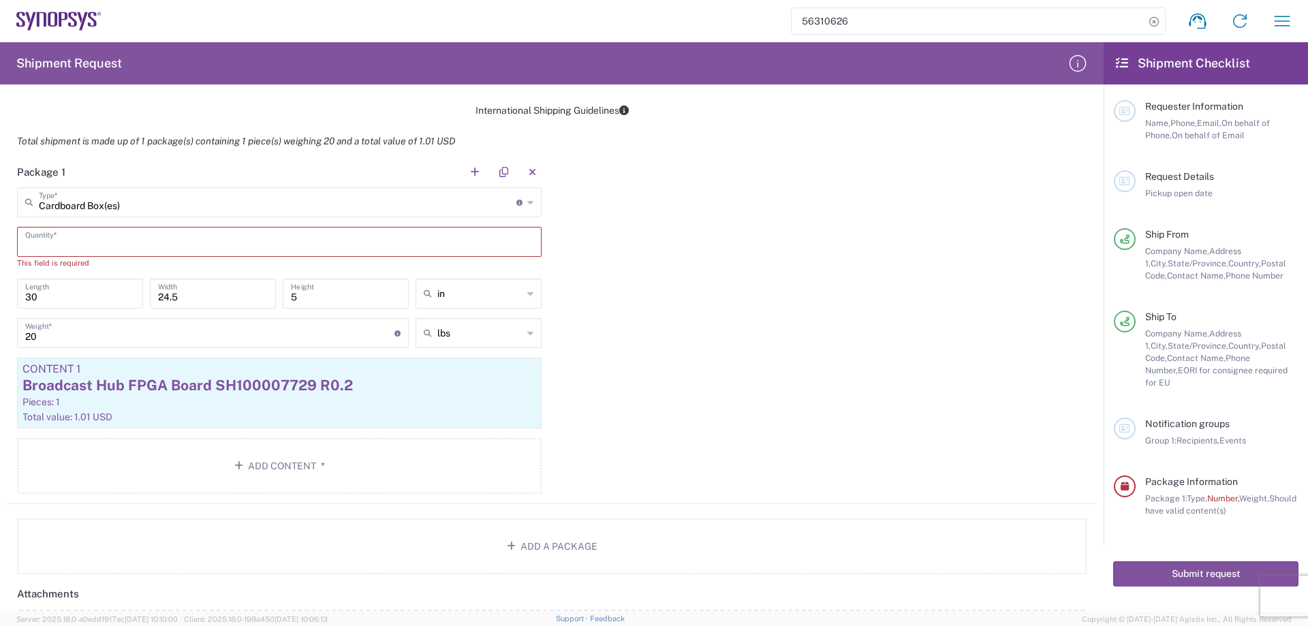
type input "1"
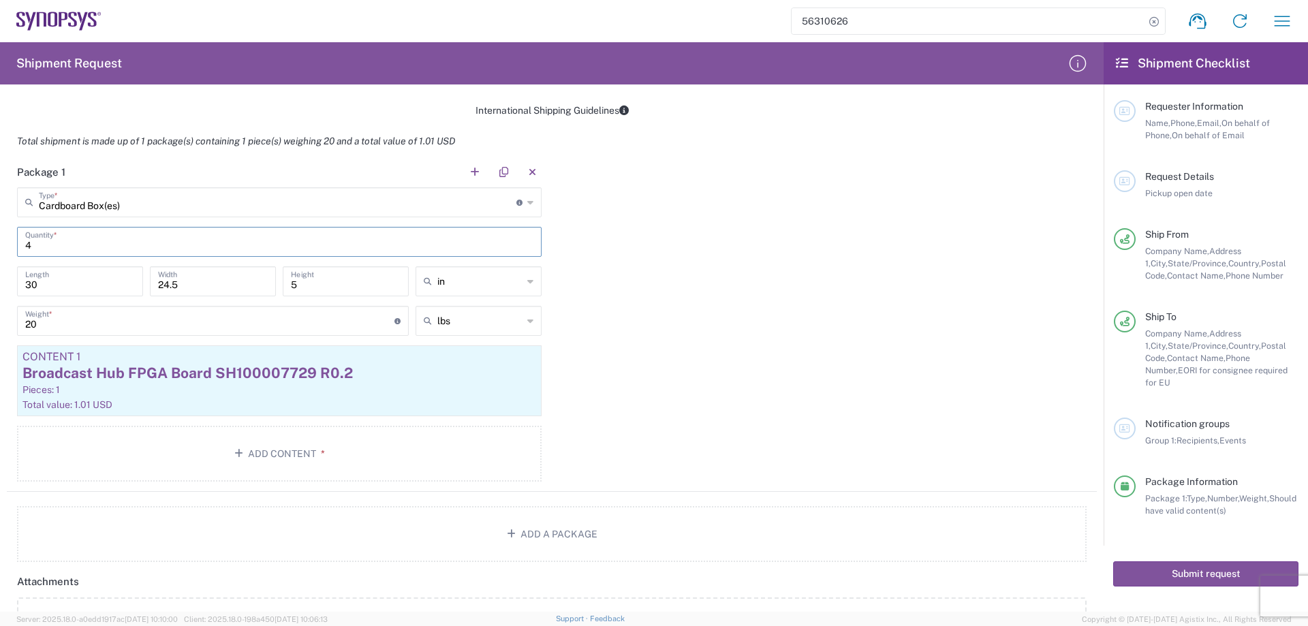
type input "4"
click at [655, 307] on div "Package 1 Cardboard Box(es) Type * Material used to package goods Cardboard Box…" at bounding box center [552, 324] width 1090 height 335
click at [377, 373] on div "Broadcast Hub FPGA Board SH100007729 R0.2" at bounding box center [279, 373] width 514 height 20
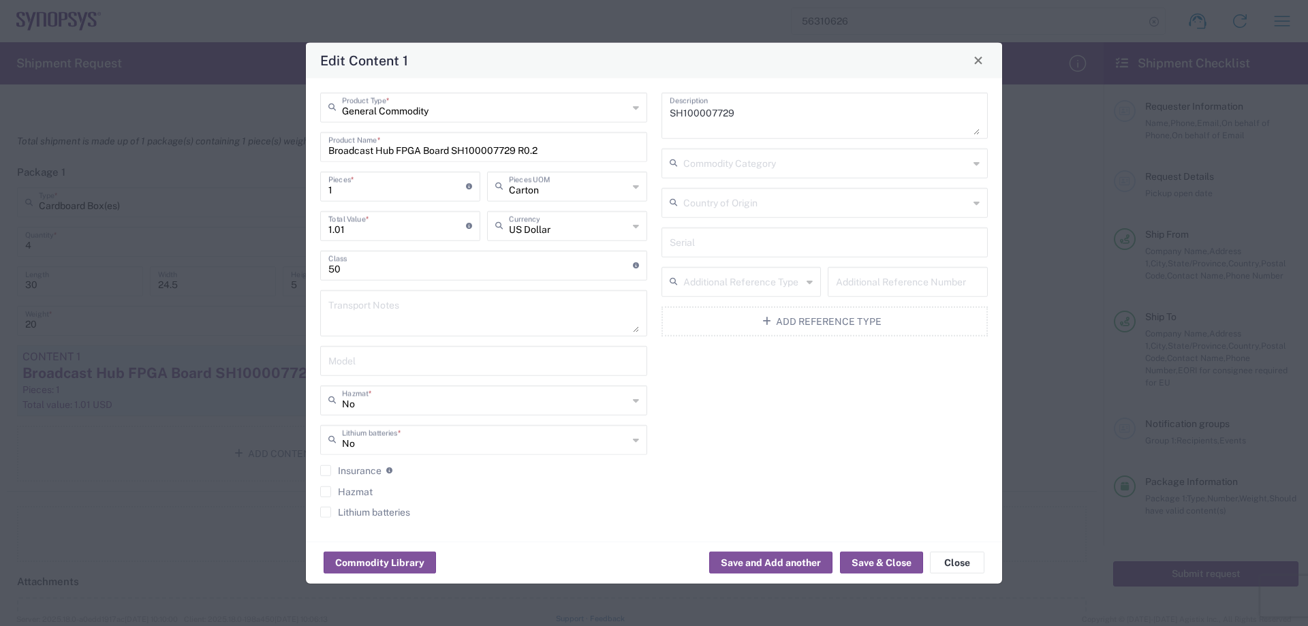
click at [415, 200] on div "1 Pieces * Number of pieces inside all the packages" at bounding box center [400, 186] width 160 height 30
click at [415, 197] on input "1" at bounding box center [397, 185] width 138 height 24
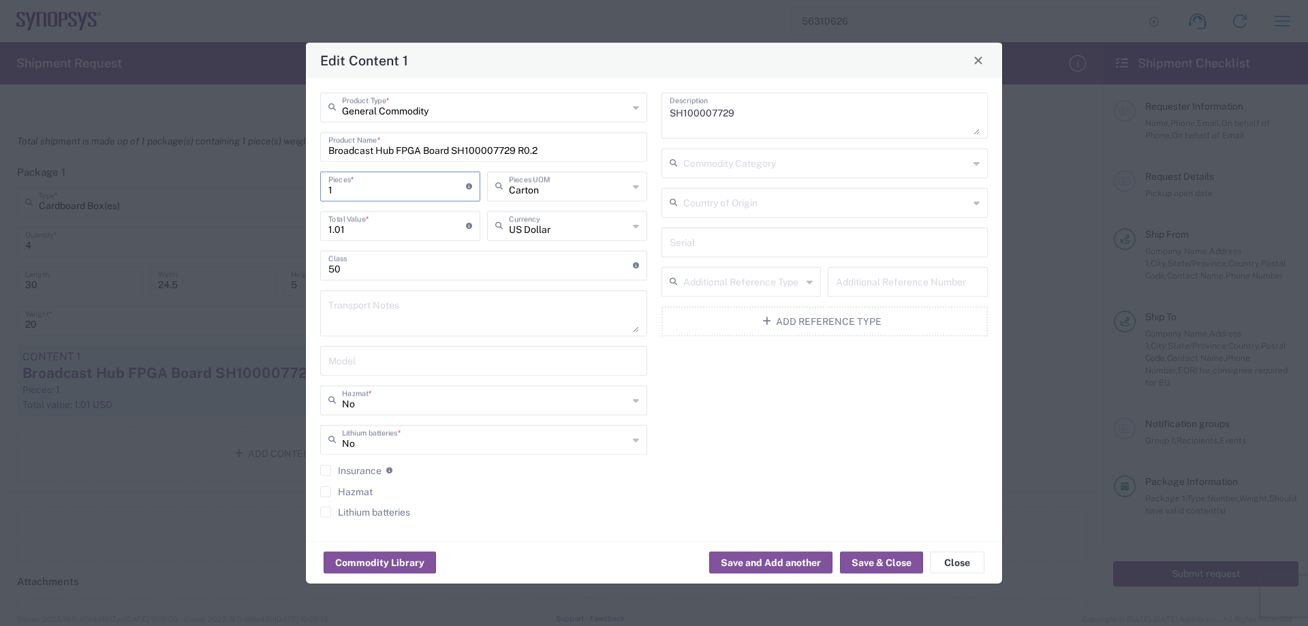
click at [415, 197] on input "1" at bounding box center [397, 185] width 138 height 24
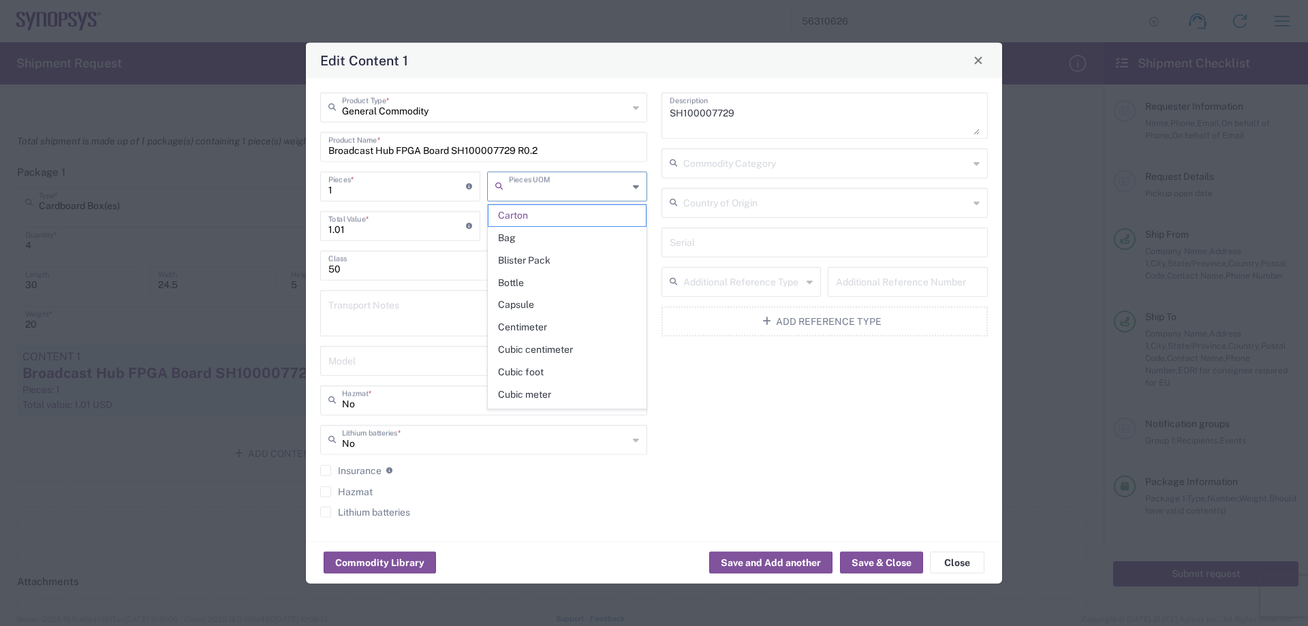
click at [525, 194] on input "text" at bounding box center [568, 185] width 119 height 24
click at [760, 386] on div "SH100007729 Description Commodity Category Country of Origin Serial Additional …" at bounding box center [824, 309] width 341 height 435
type input "Carton"
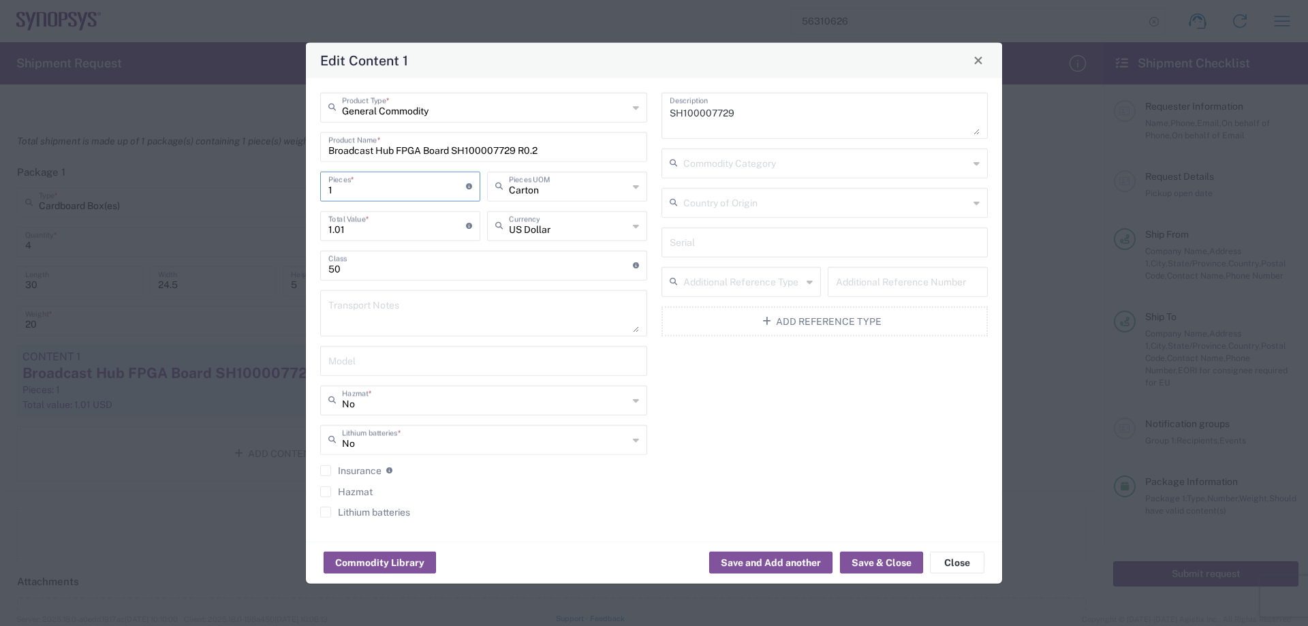
click at [406, 191] on input "1" at bounding box center [397, 185] width 138 height 24
type input "4"
type input "4.04"
type input "4"
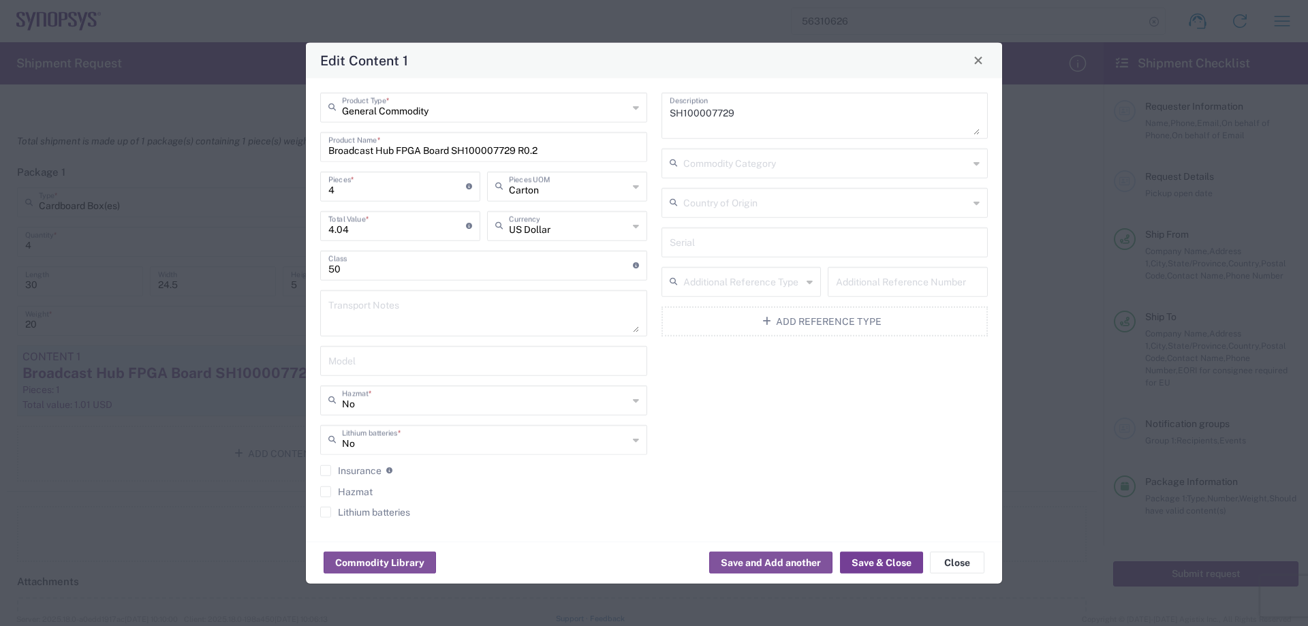
click at [876, 566] on button "Save & Close" at bounding box center [881, 563] width 83 height 22
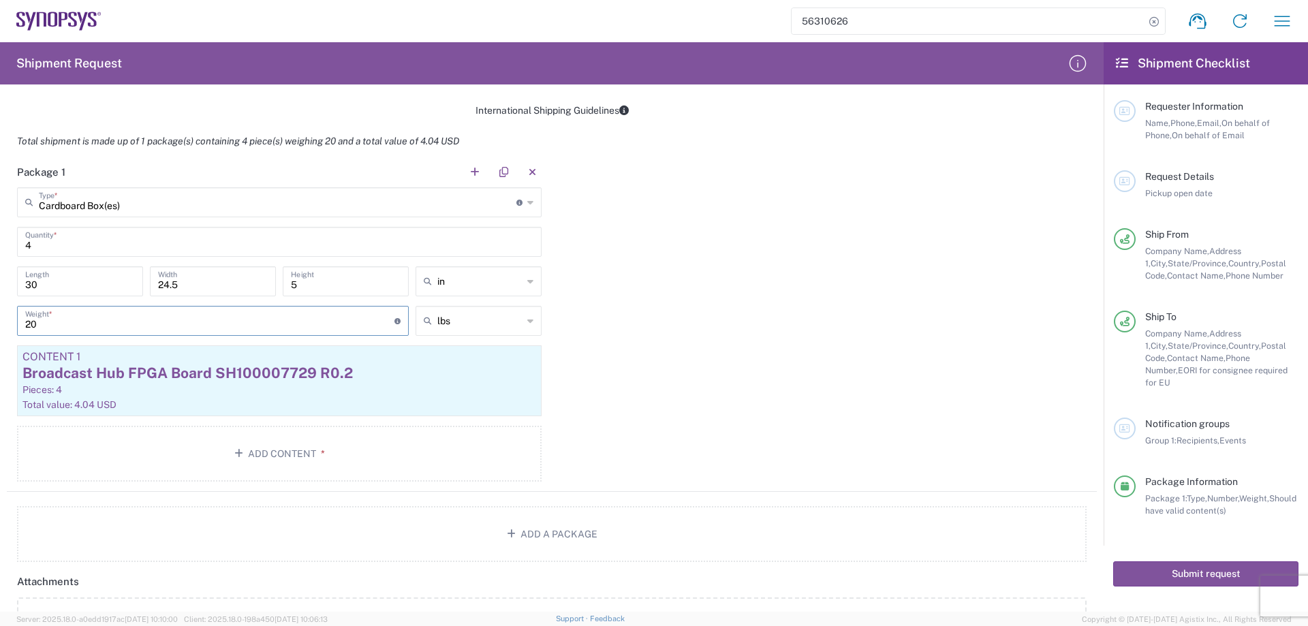
click at [238, 320] on input "20" at bounding box center [209, 320] width 369 height 24
click at [897, 362] on div "Package 1 Cardboard Box(es) Type * Material used to package goods Cardboard Box…" at bounding box center [552, 324] width 1090 height 335
click at [286, 325] on input "40" at bounding box center [209, 320] width 369 height 24
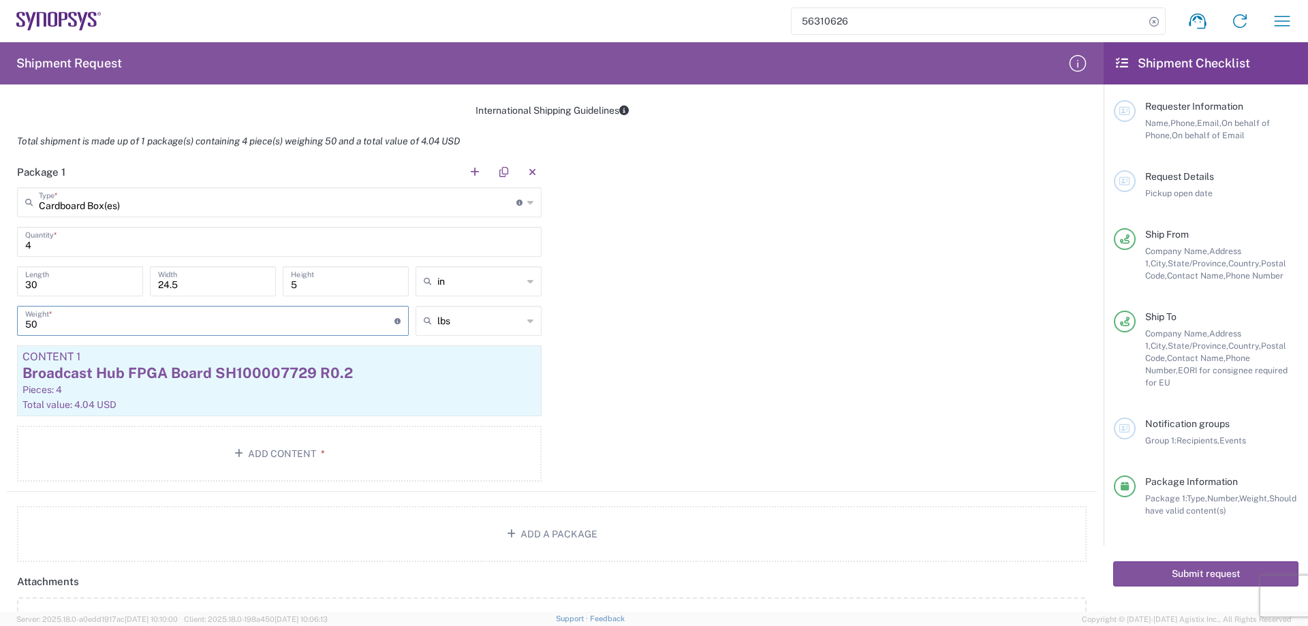
type input "50"
click at [727, 322] on div "Package 1 Cardboard Box(es) Type * Material used to package goods Cardboard Box…" at bounding box center [552, 324] width 1090 height 335
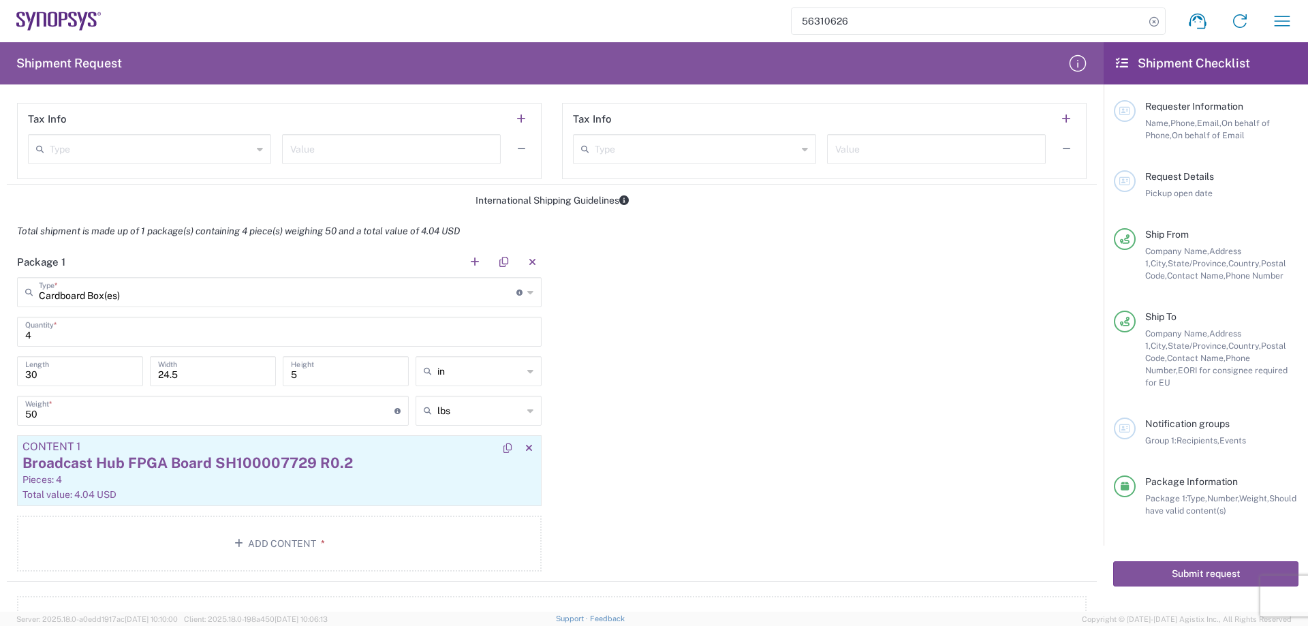
scroll to position [954, 0]
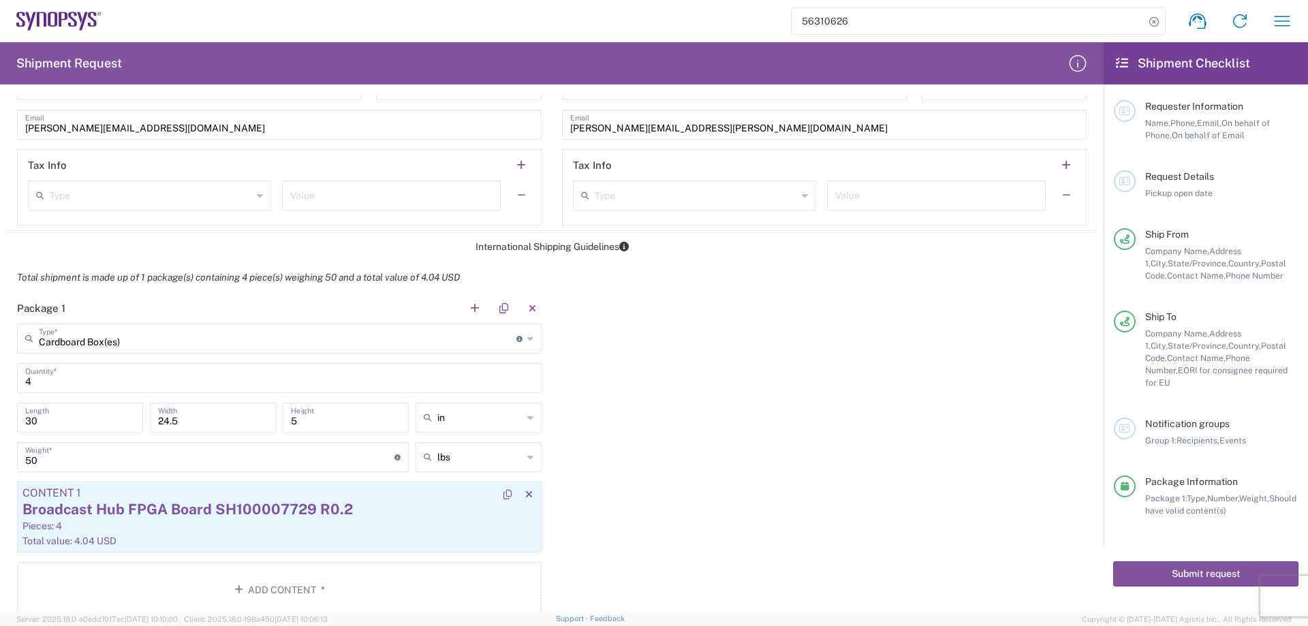
click at [272, 516] on div "Broadcast Hub FPGA Board SH100007729 R0.2" at bounding box center [279, 509] width 514 height 20
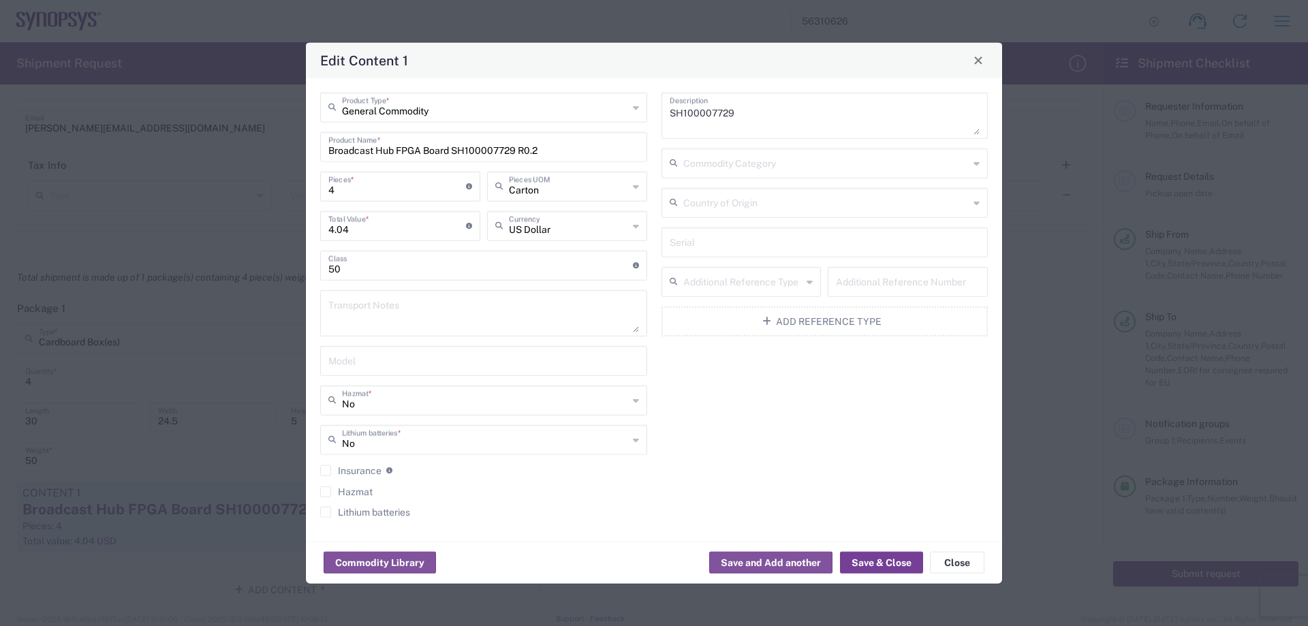
click at [871, 564] on button "Save & Close" at bounding box center [881, 563] width 83 height 22
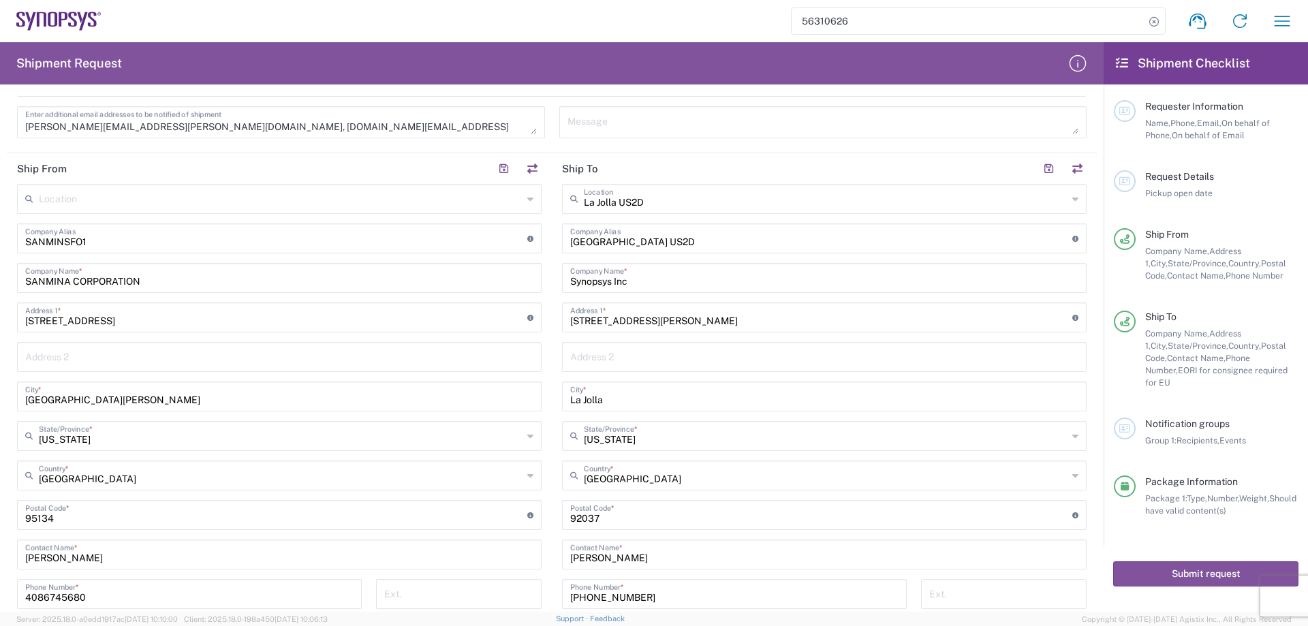
scroll to position [0, 0]
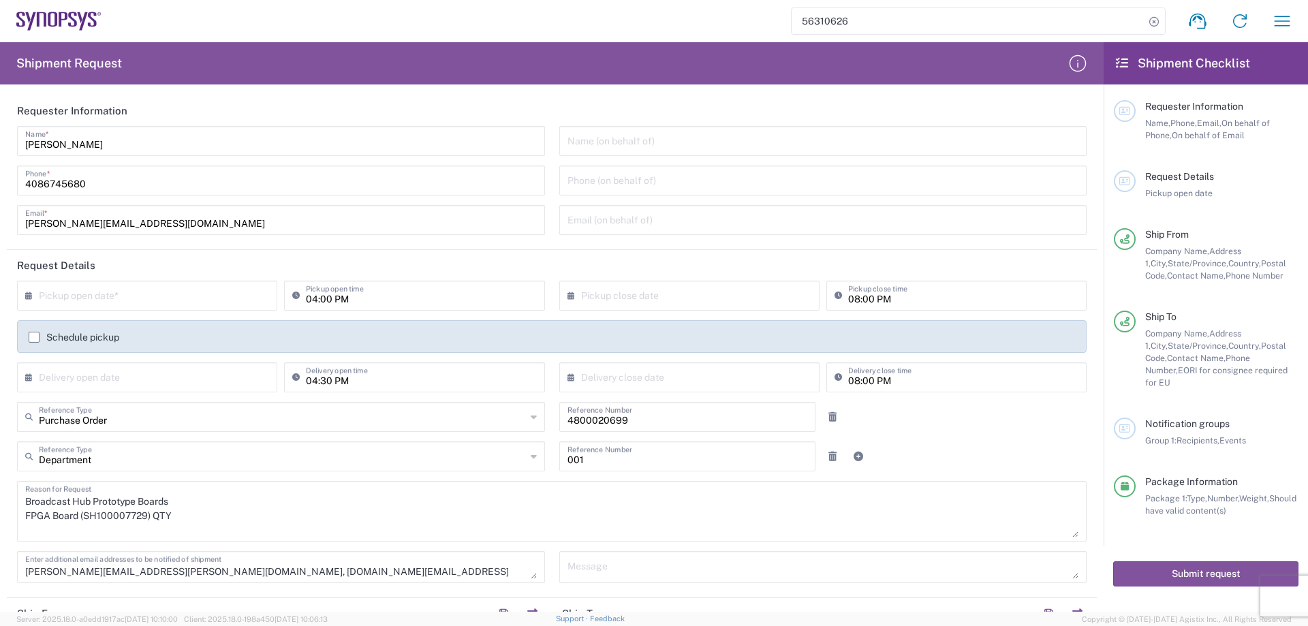
click at [187, 296] on input "text" at bounding box center [150, 295] width 223 height 24
click at [175, 360] on span "4" at bounding box center [169, 361] width 20 height 19
click at [196, 364] on span "5" at bounding box center [189, 361] width 19 height 19
type input "[DATE]"
click at [177, 372] on input "text" at bounding box center [150, 376] width 223 height 24
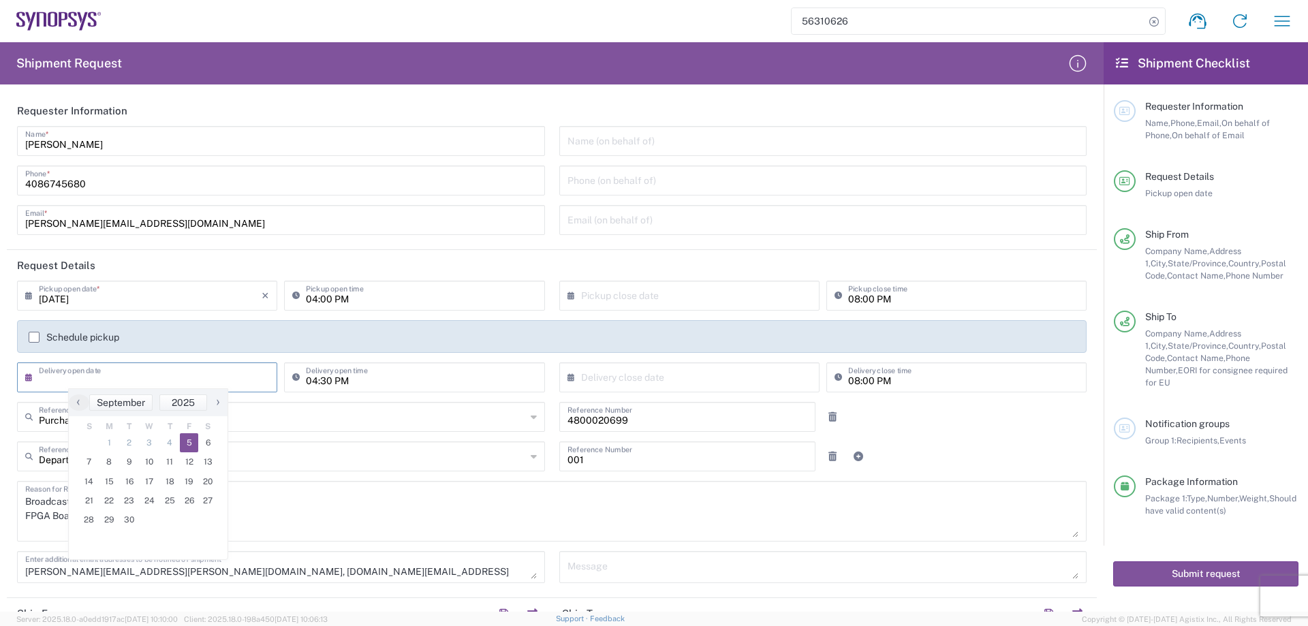
click at [192, 449] on span "5" at bounding box center [189, 442] width 19 height 19
type input "[DATE]"
click at [709, 279] on header "Request Details" at bounding box center [552, 265] width 1090 height 31
click at [696, 294] on input "text" at bounding box center [692, 295] width 223 height 24
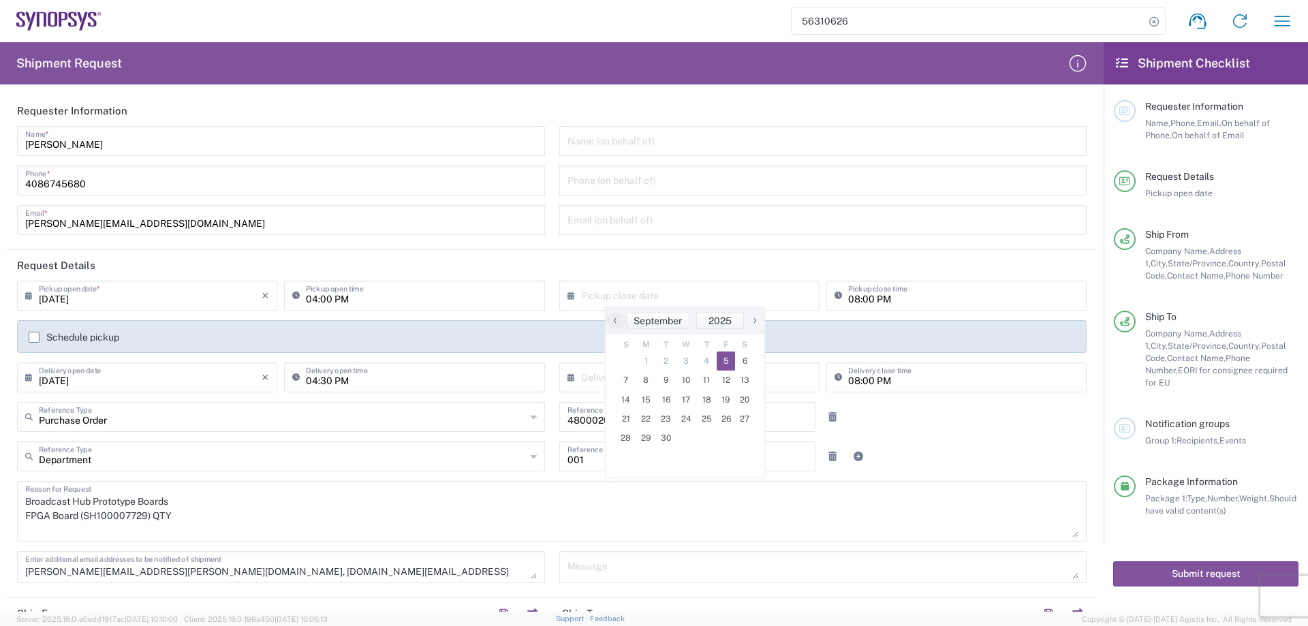
click at [726, 358] on span "5" at bounding box center [726, 361] width 19 height 19
type input "[DATE]"
click at [688, 370] on input "text" at bounding box center [692, 376] width 223 height 24
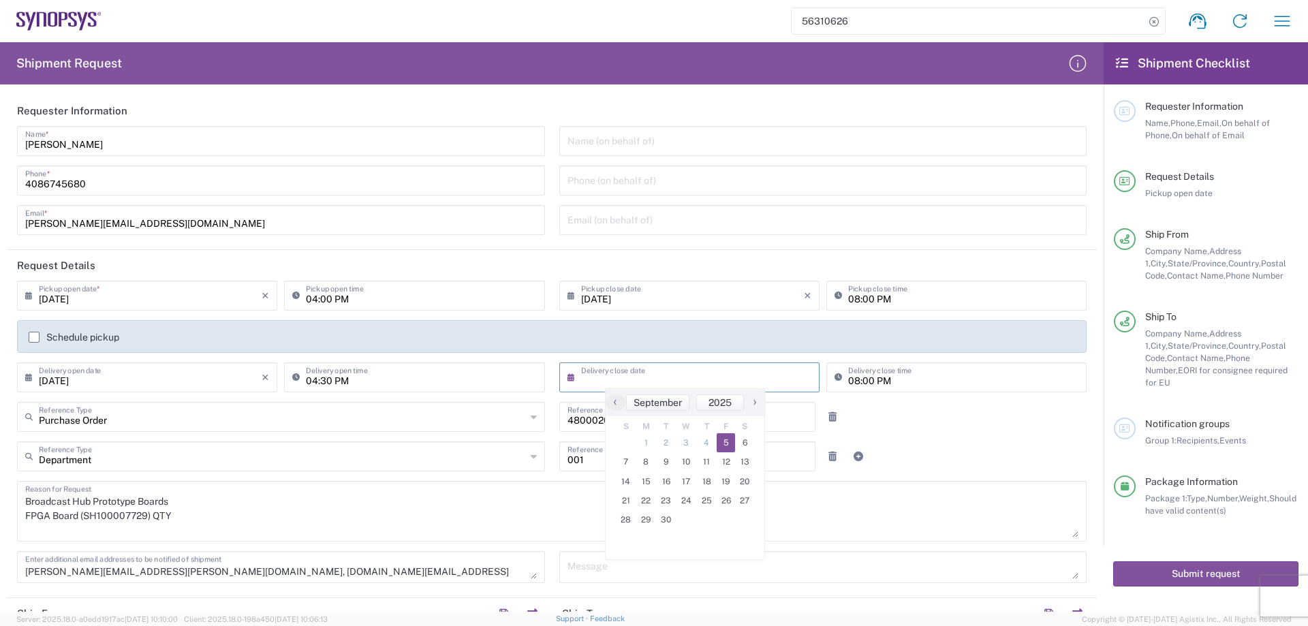
click at [720, 439] on span "5" at bounding box center [726, 442] width 19 height 19
type input "[DATE]"
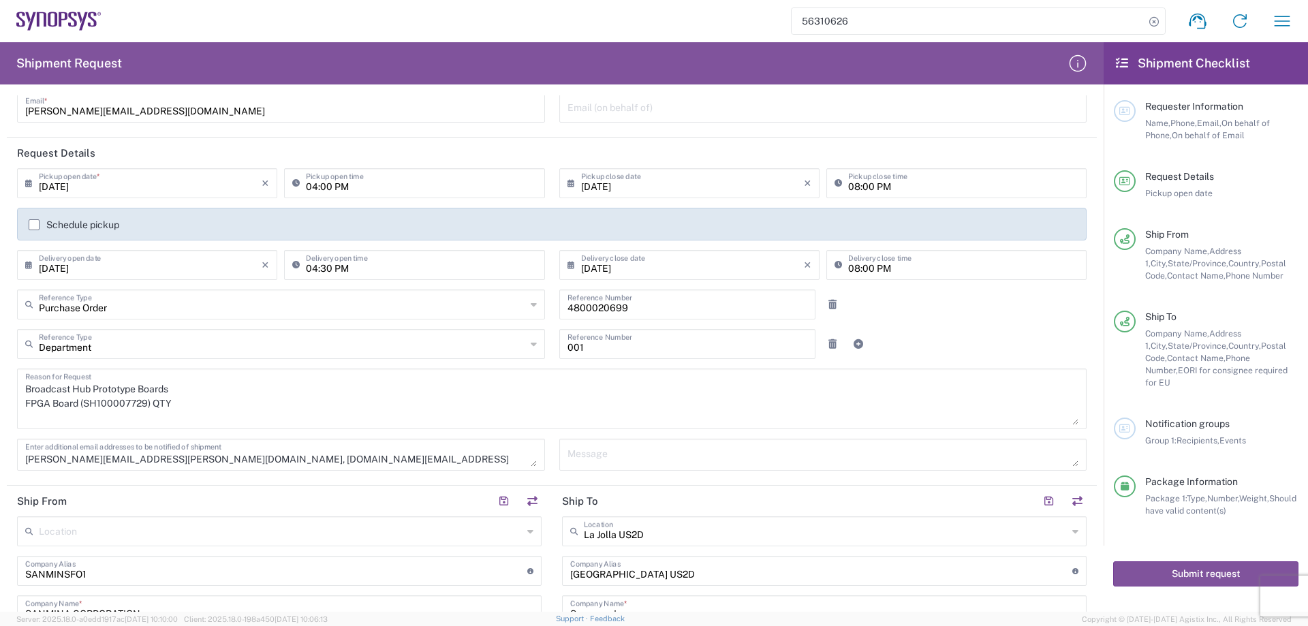
scroll to position [136, 0]
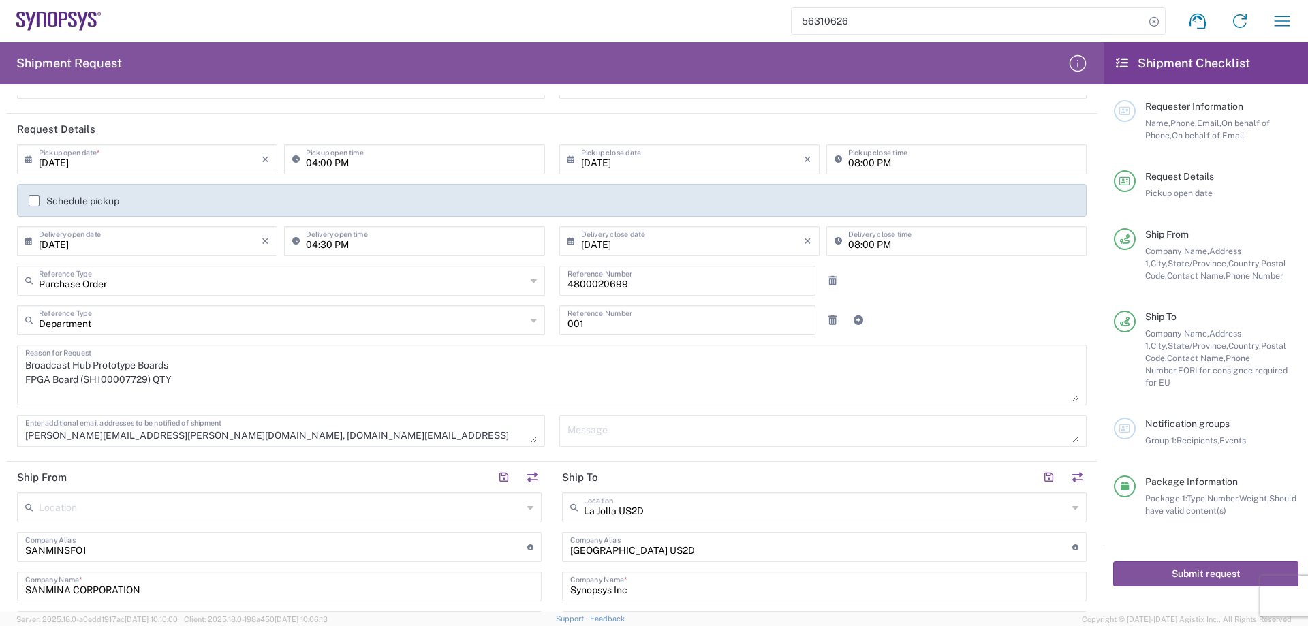
click at [332, 376] on textarea "Broadcast Hub Prototype Boards FPGA Board (SH100007729) QTY" at bounding box center [551, 375] width 1053 height 52
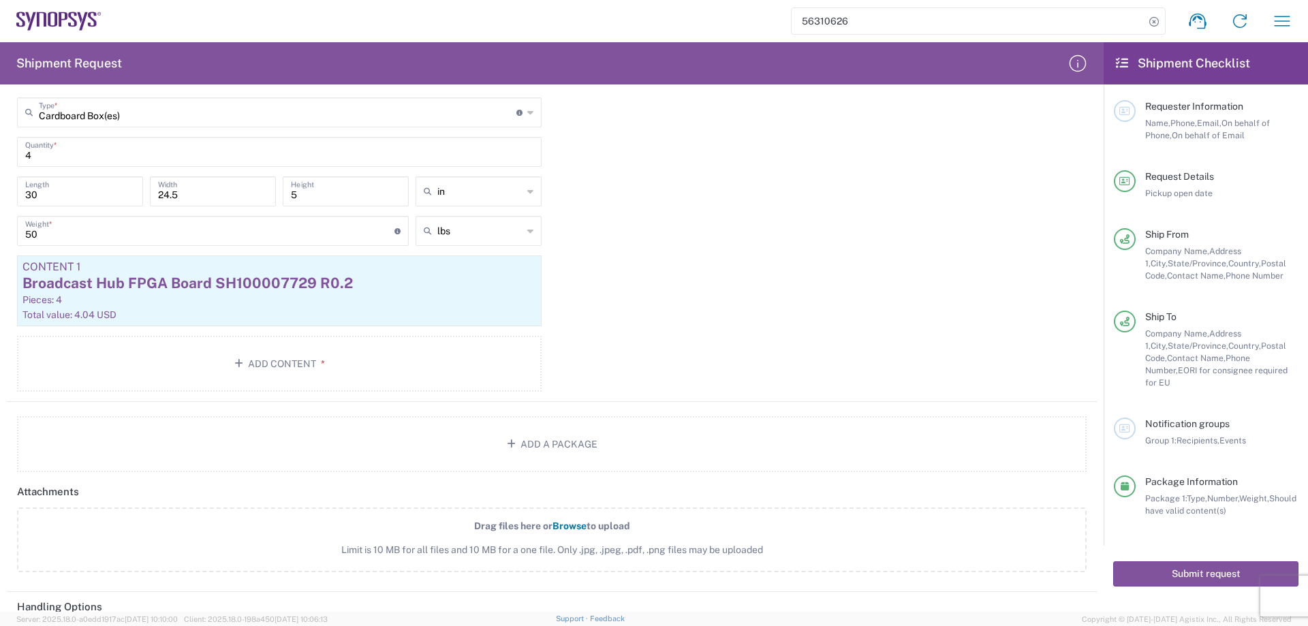
scroll to position [1040, 0]
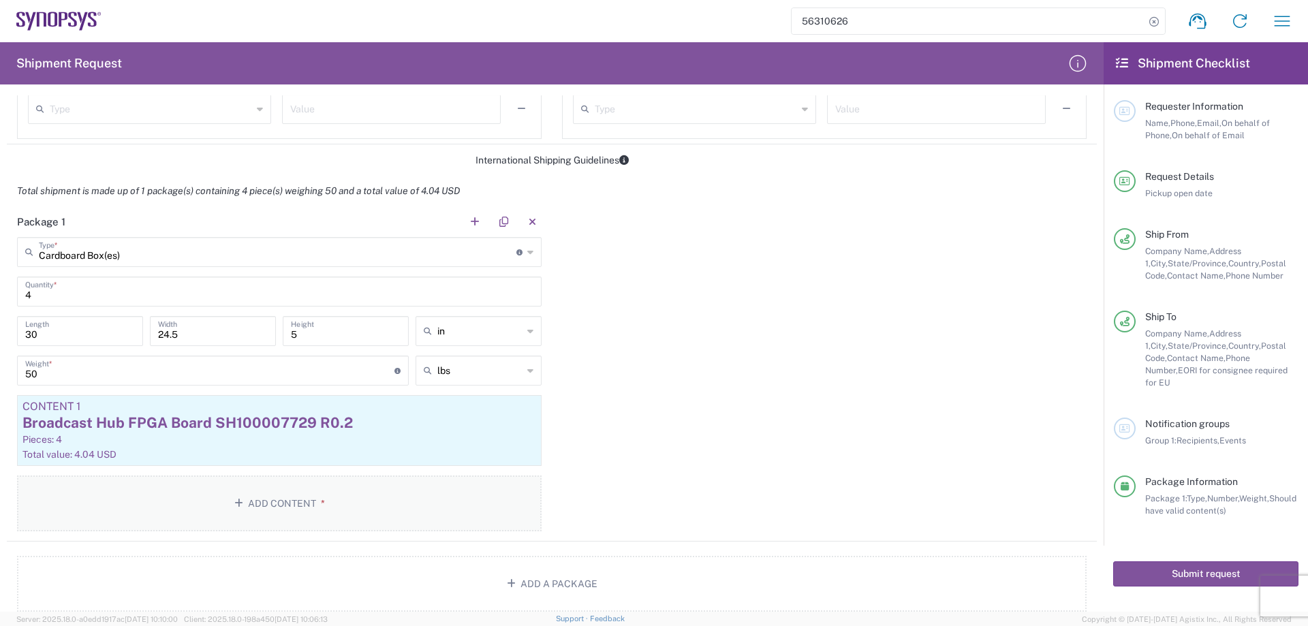
type textarea "Broadcast Hub Prototype Boards FPGA Board (SH100007729) QTY 4"
click at [238, 499] on icon "button" at bounding box center [241, 504] width 14 height 10
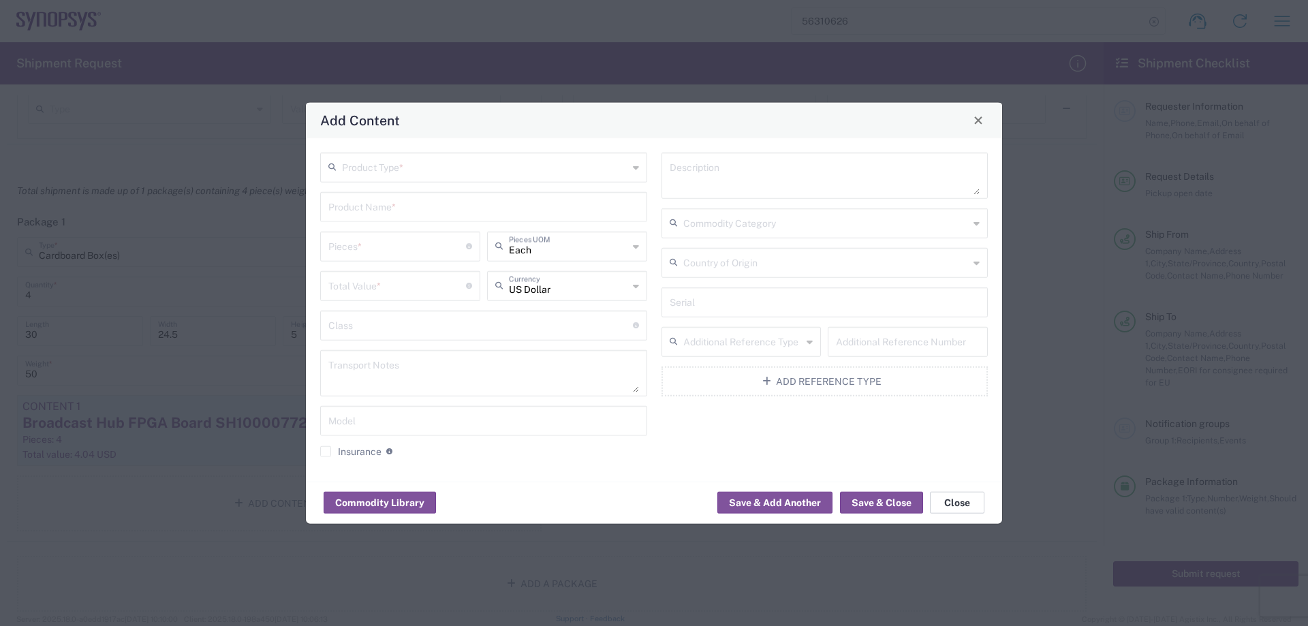
click at [966, 499] on button "Close" at bounding box center [957, 503] width 55 height 22
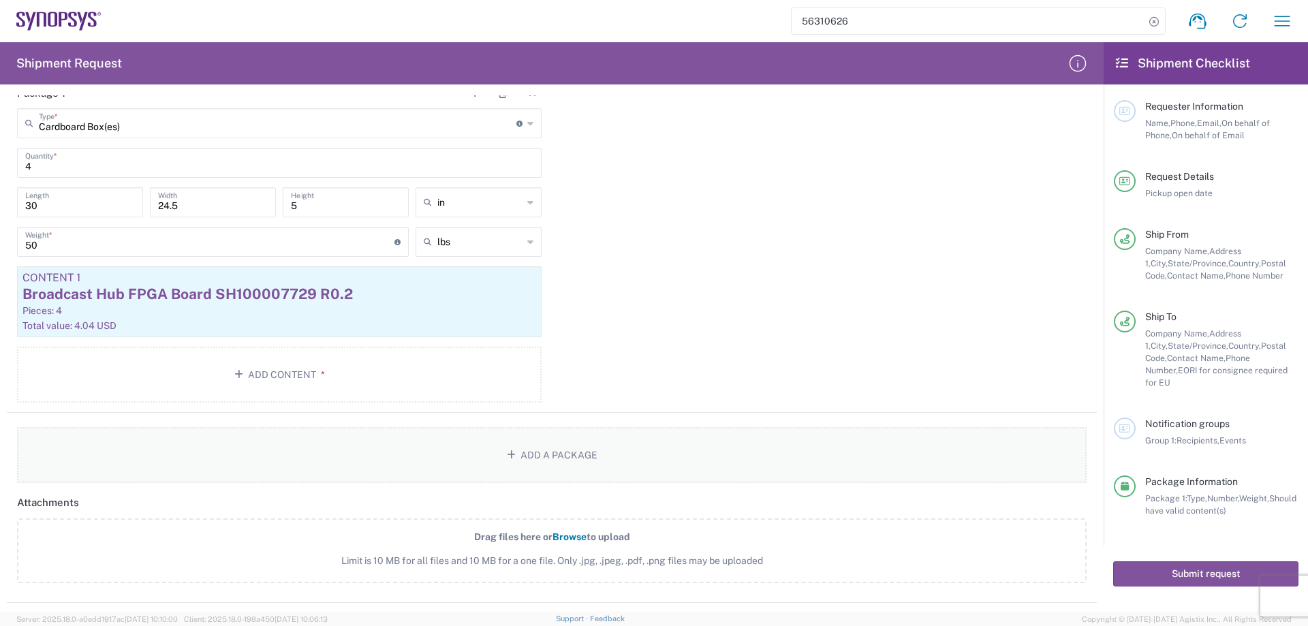
scroll to position [1177, 0]
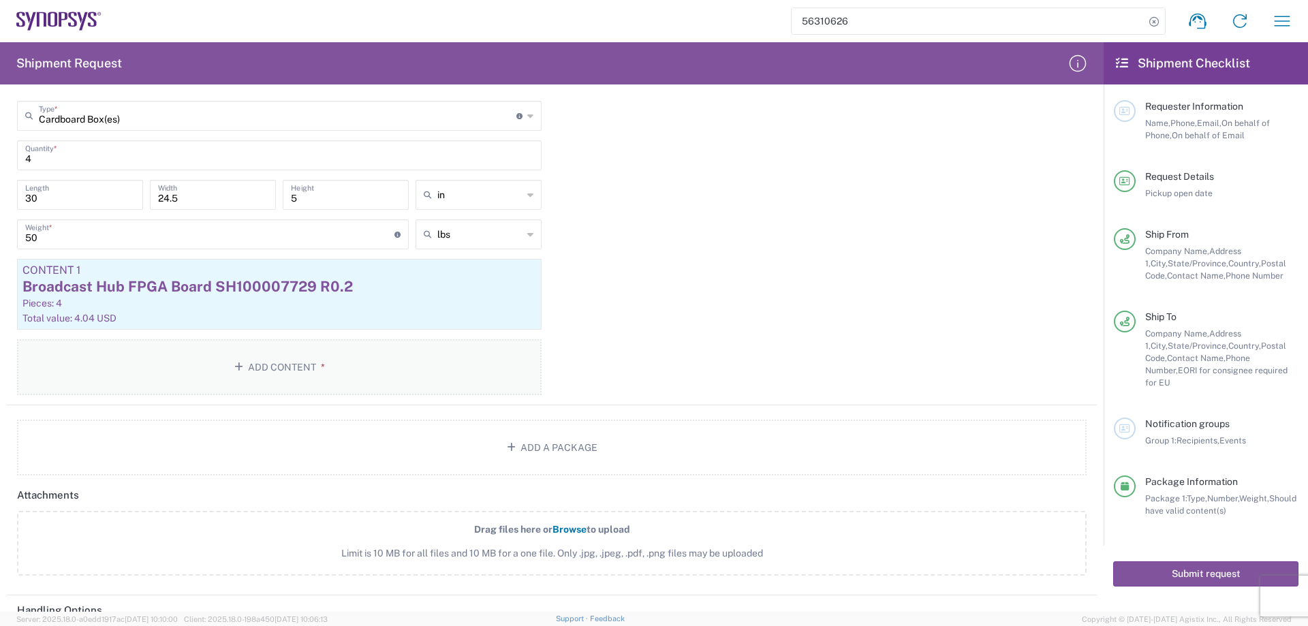
click at [343, 374] on button "Add Content *" at bounding box center [279, 367] width 525 height 56
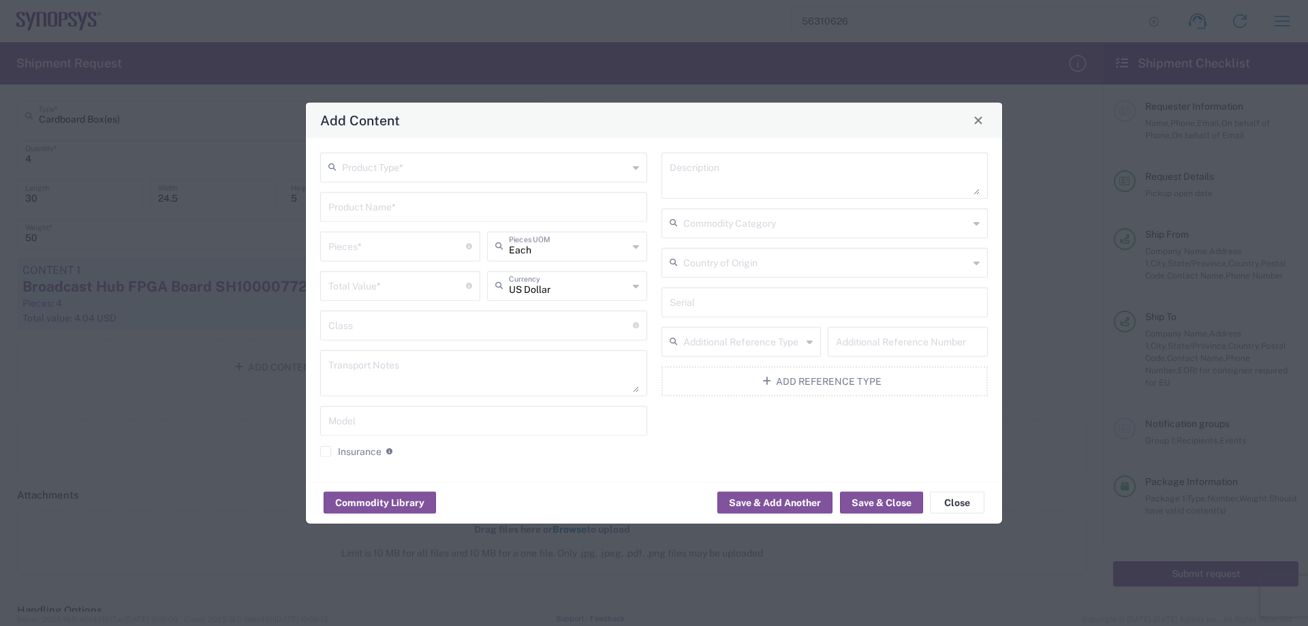
click at [508, 172] on input "text" at bounding box center [485, 166] width 286 height 24
click at [443, 214] on span "General Commodity" at bounding box center [484, 218] width 324 height 21
type input "General Commodity"
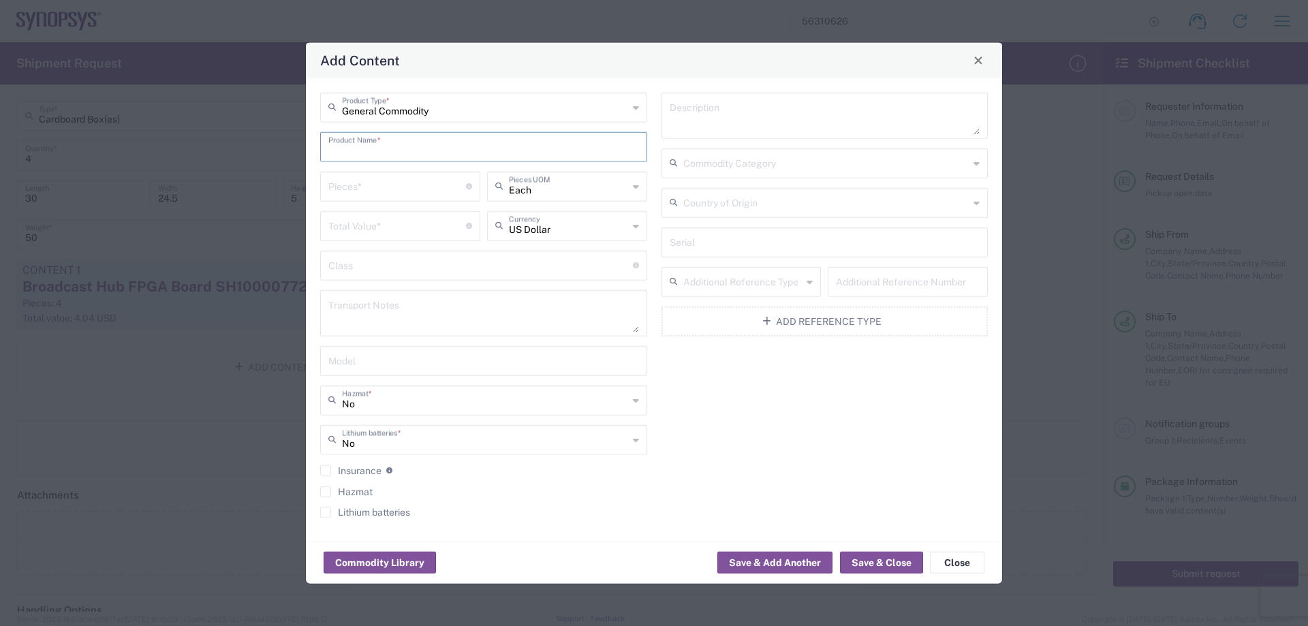
click at [447, 151] on input "text" at bounding box center [483, 146] width 311 height 24
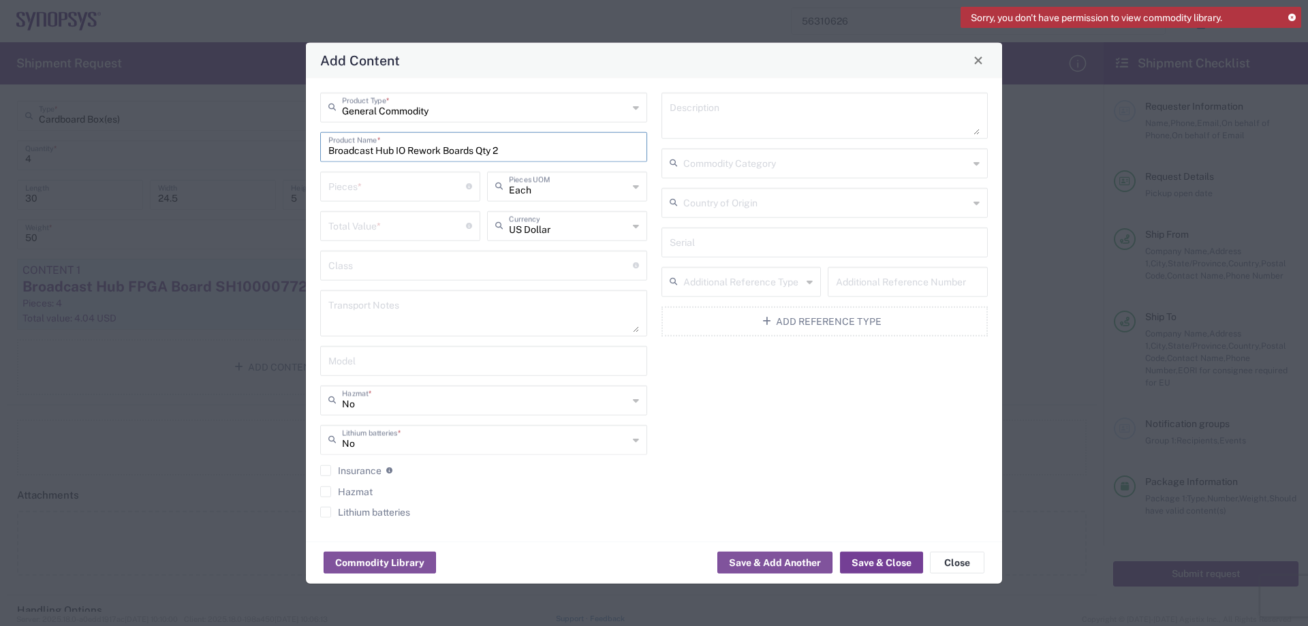
type input "Broadcast Hub IO Rework Boards Qty 2"
click at [869, 559] on button "Save & Close" at bounding box center [881, 563] width 83 height 22
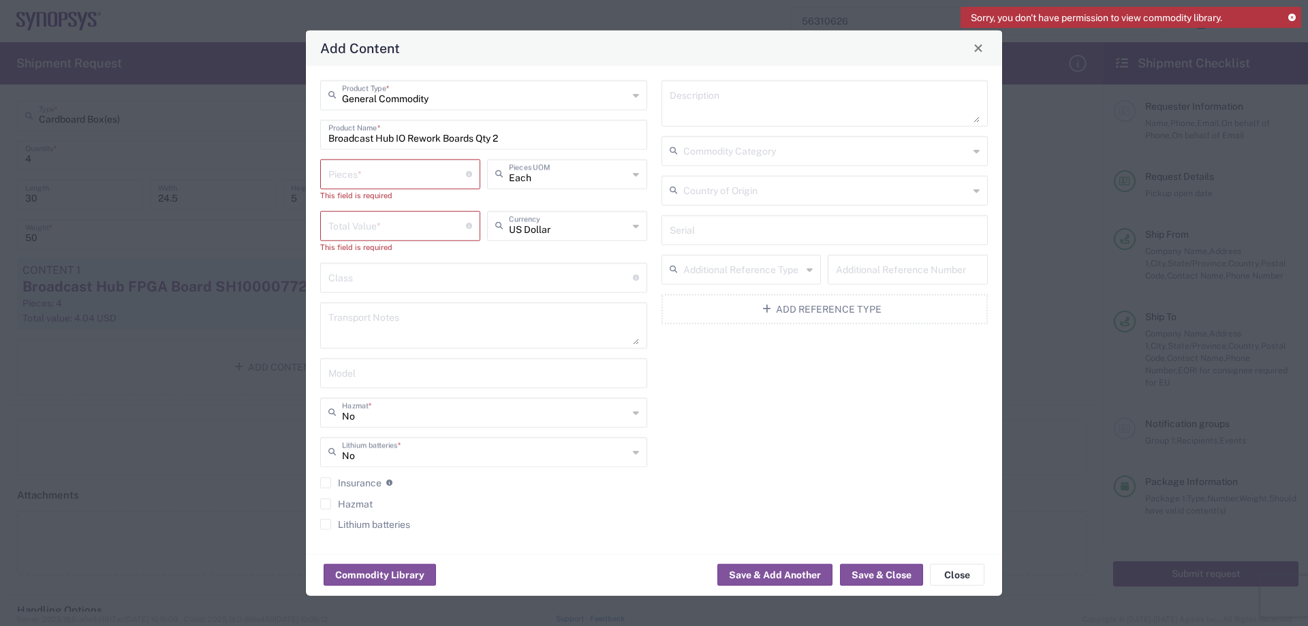
click at [354, 165] on input "number" at bounding box center [397, 173] width 138 height 24
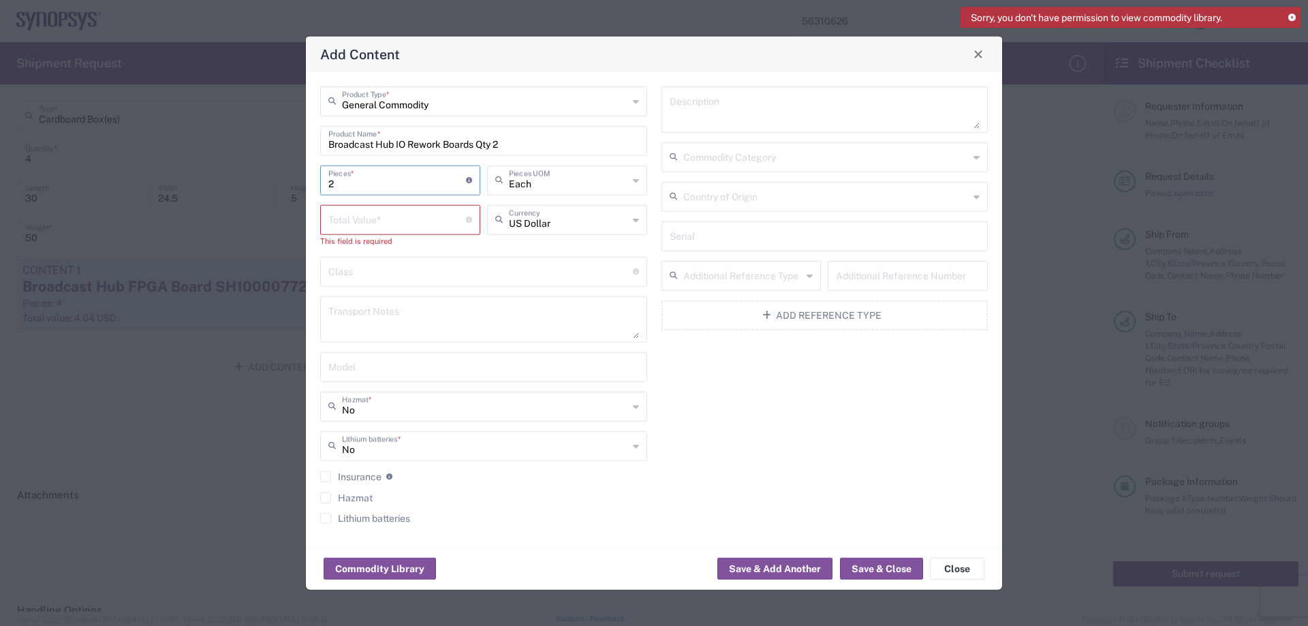
type input "2"
click at [377, 223] on input "number" at bounding box center [397, 218] width 138 height 24
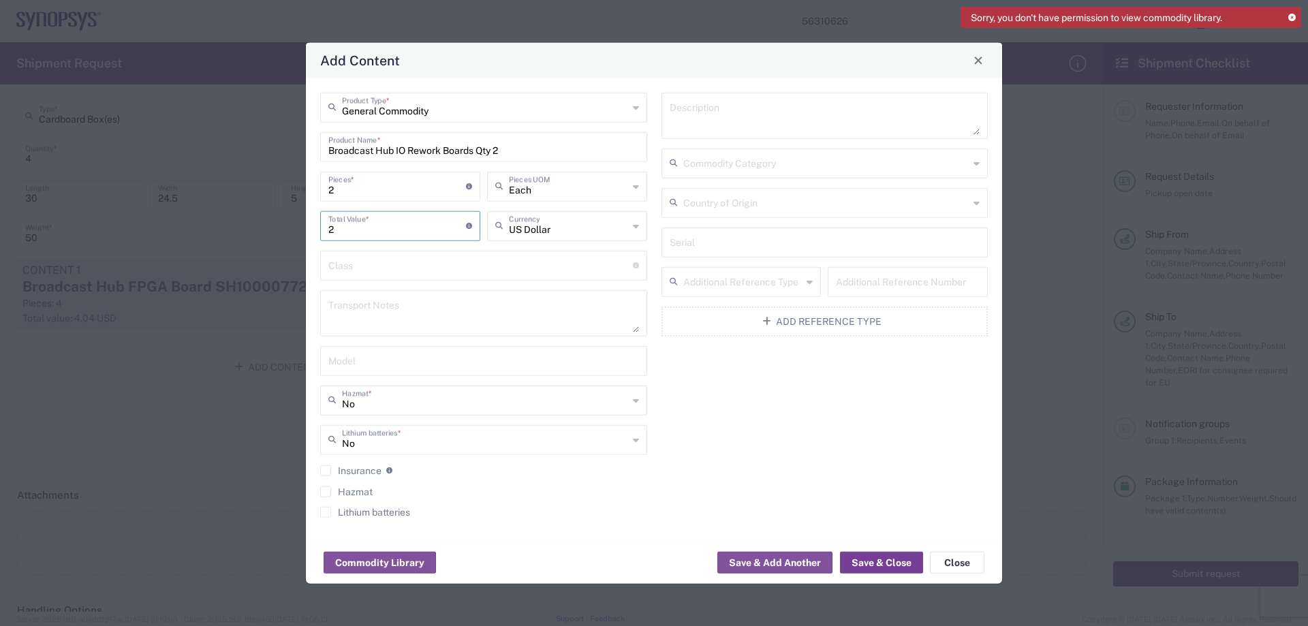
type input "2"
click at [884, 571] on button "Save & Close" at bounding box center [881, 563] width 83 height 22
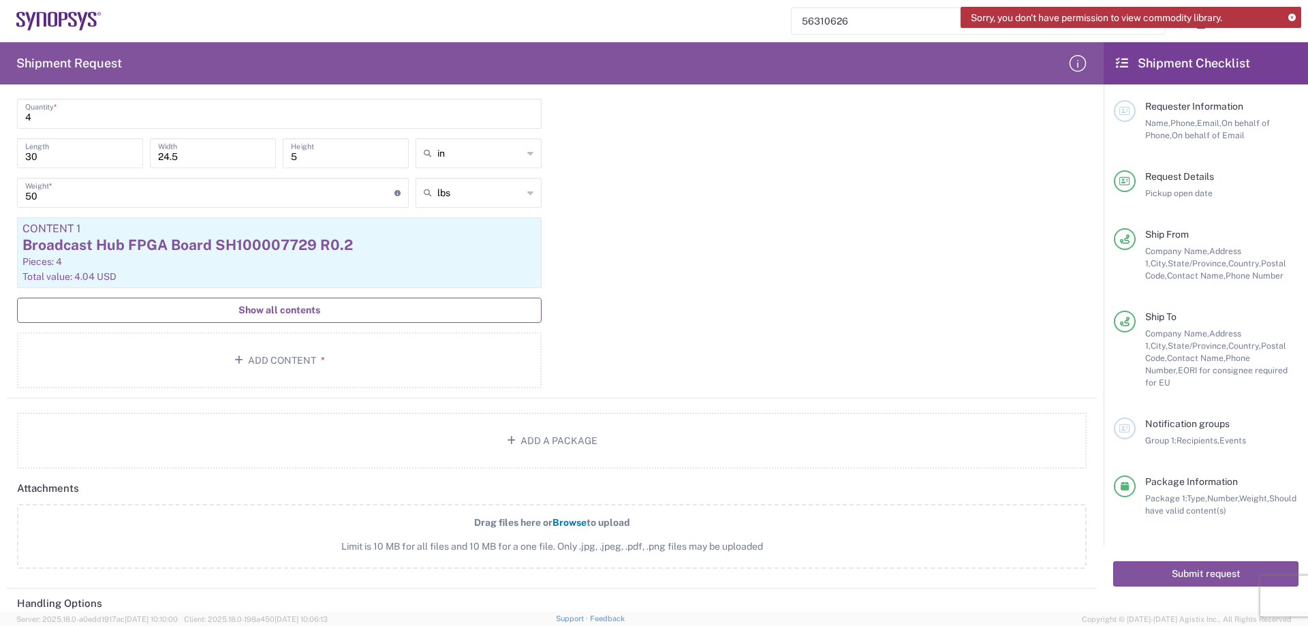
scroll to position [1222, 0]
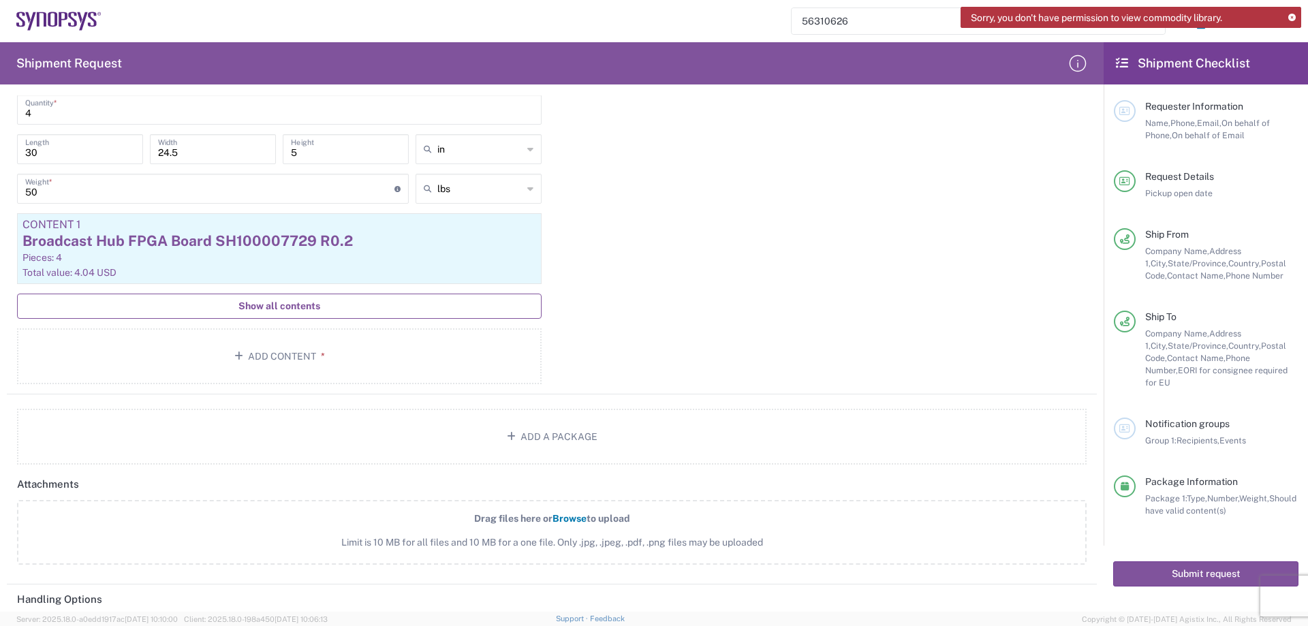
click at [270, 307] on span "Show all contents" at bounding box center [279, 306] width 82 height 13
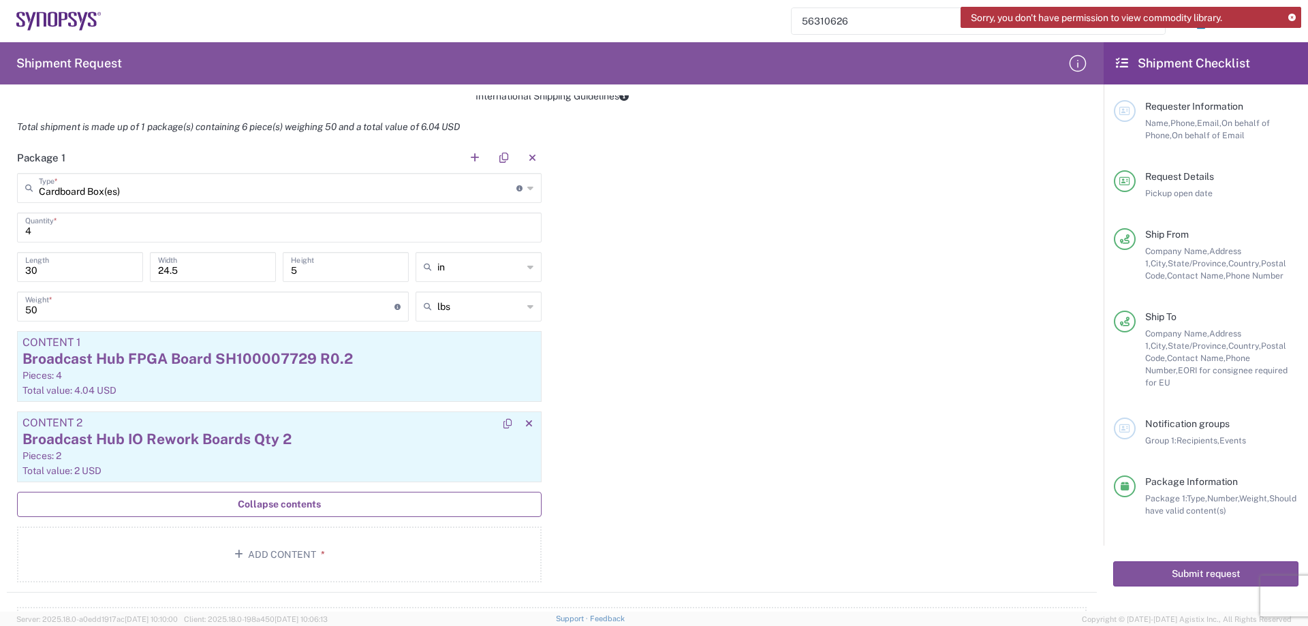
scroll to position [1086, 0]
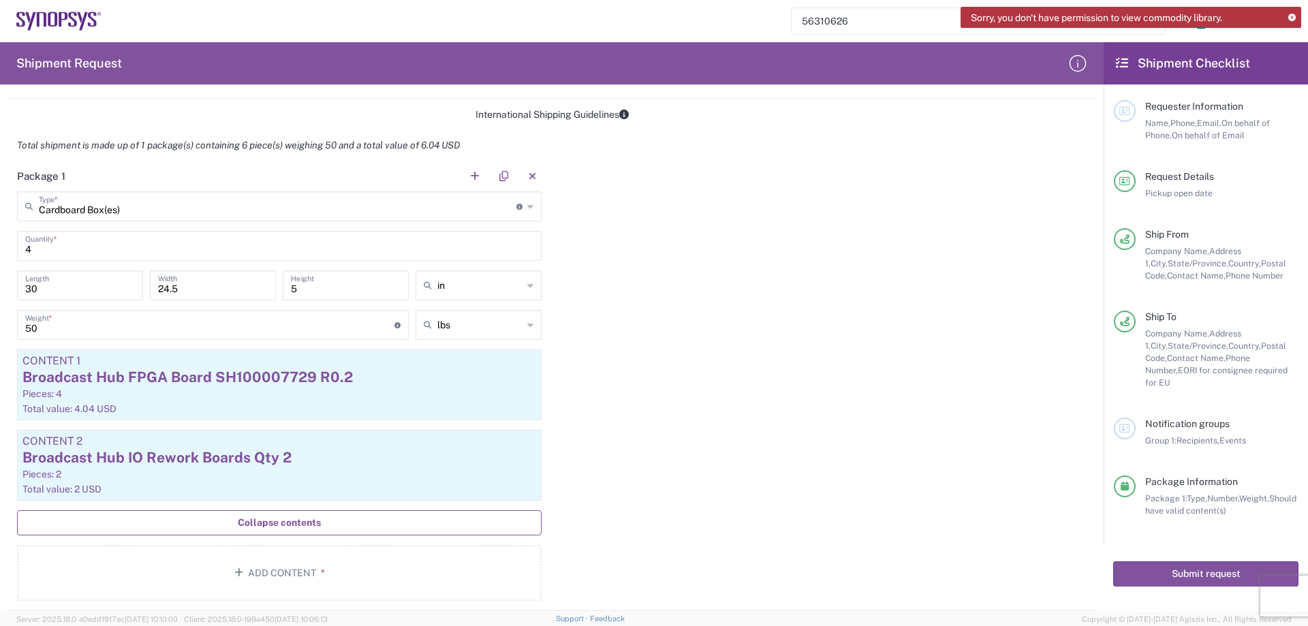
click at [127, 241] on input "4" at bounding box center [279, 245] width 508 height 24
click at [704, 328] on div "Package 1 Cardboard Box(es) Type * Material used to package goods Cardboard Box…" at bounding box center [552, 386] width 1090 height 450
drag, startPoint x: 354, startPoint y: 469, endPoint x: 984, endPoint y: 418, distance: 632.2
click at [984, 418] on div "Package 1 Cardboard Box(es) Type * Material used to package goods Cardboard Box…" at bounding box center [552, 386] width 1090 height 450
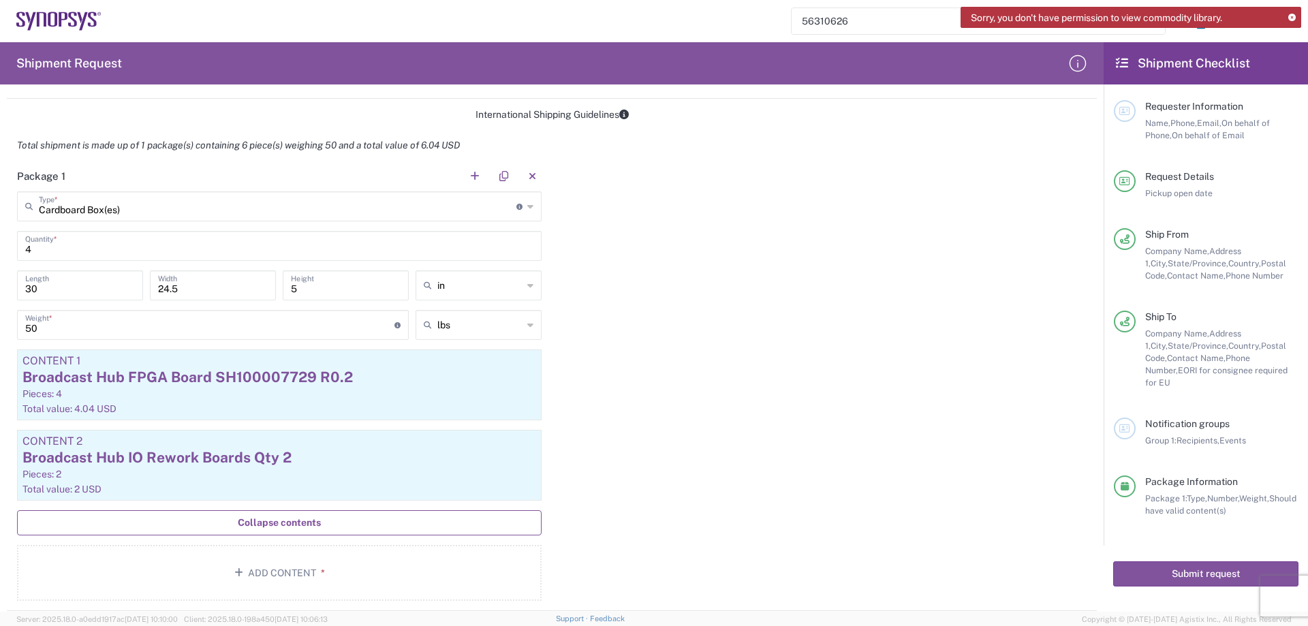
click at [776, 421] on div "Package 1 Cardboard Box(es) Type * Material used to package goods Cardboard Box…" at bounding box center [552, 386] width 1090 height 450
click at [83, 242] on input "4" at bounding box center [279, 245] width 508 height 24
click at [758, 298] on div "Package 1 Cardboard Box(es) Type * Material used to package goods Cardboard Box…" at bounding box center [552, 386] width 1090 height 450
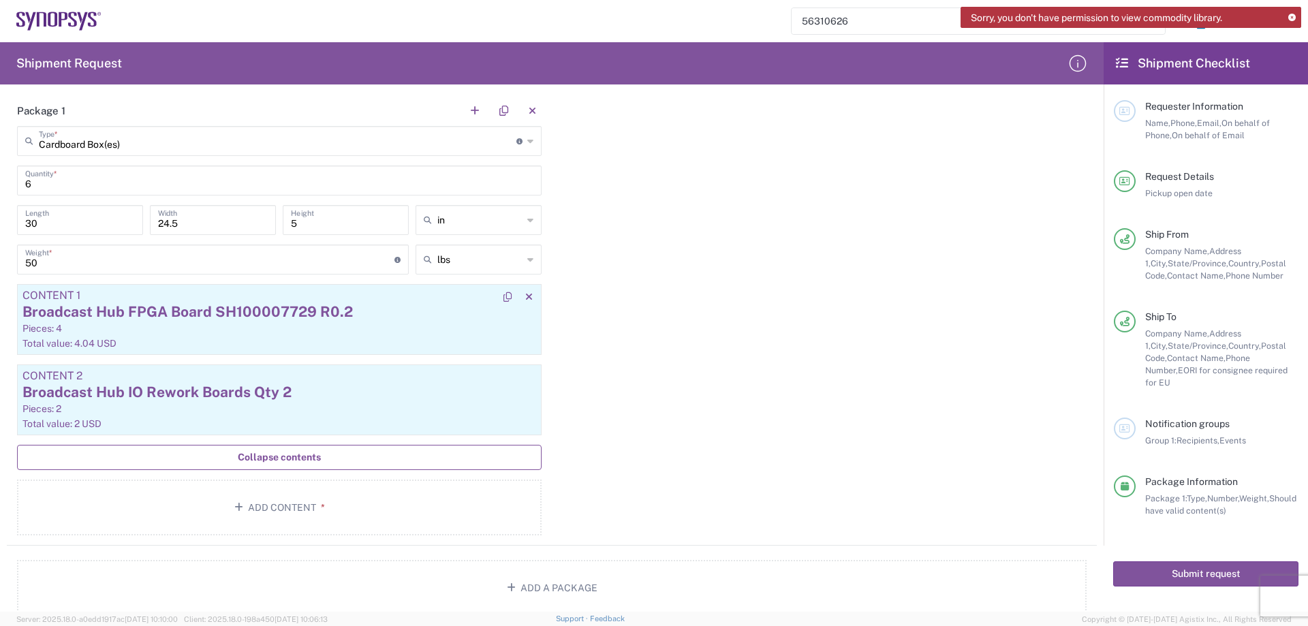
scroll to position [1177, 0]
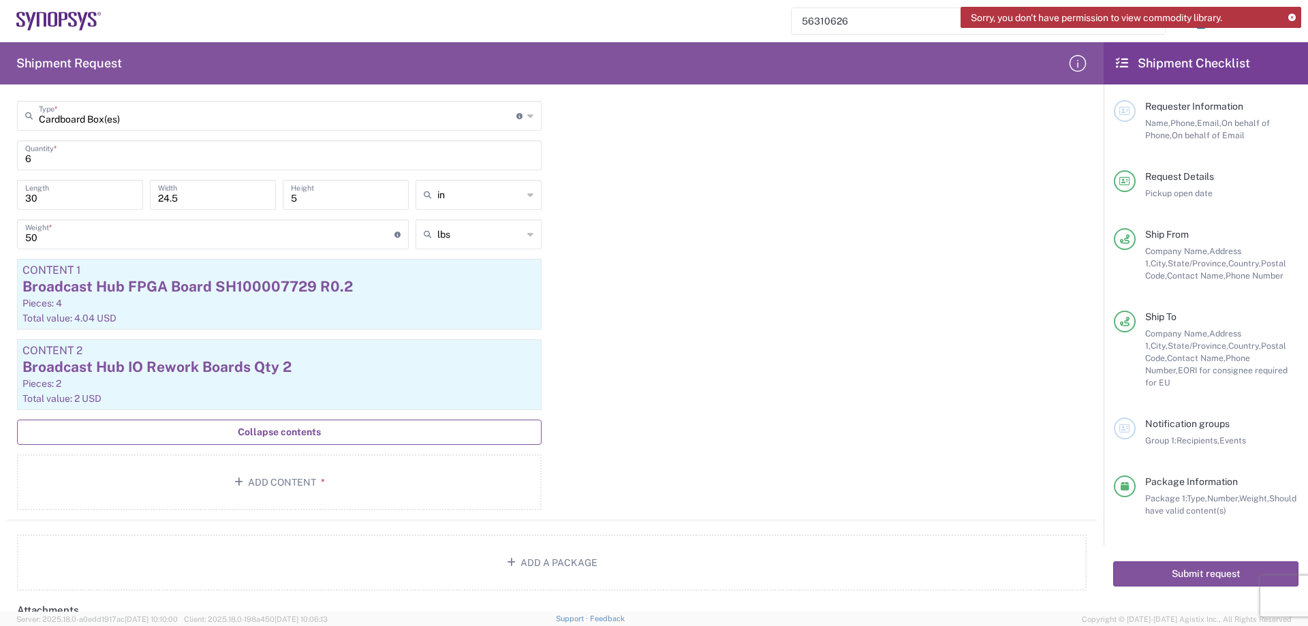
click at [848, 329] on div "Package 1 Cardboard Box(es) Type * Material used to package goods Cardboard Box…" at bounding box center [552, 295] width 1090 height 450
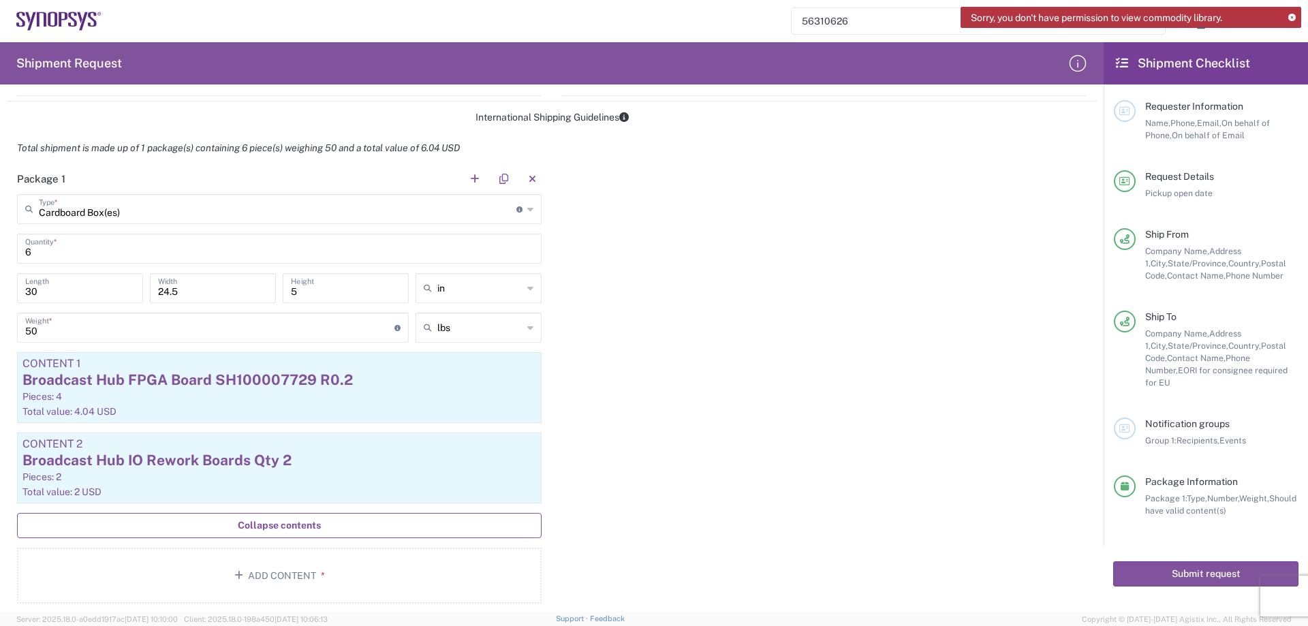
scroll to position [1086, 0]
click at [822, 350] on div "Package 1 Cardboard Box(es) Type * Material used to package goods Cardboard Box…" at bounding box center [552, 386] width 1090 height 450
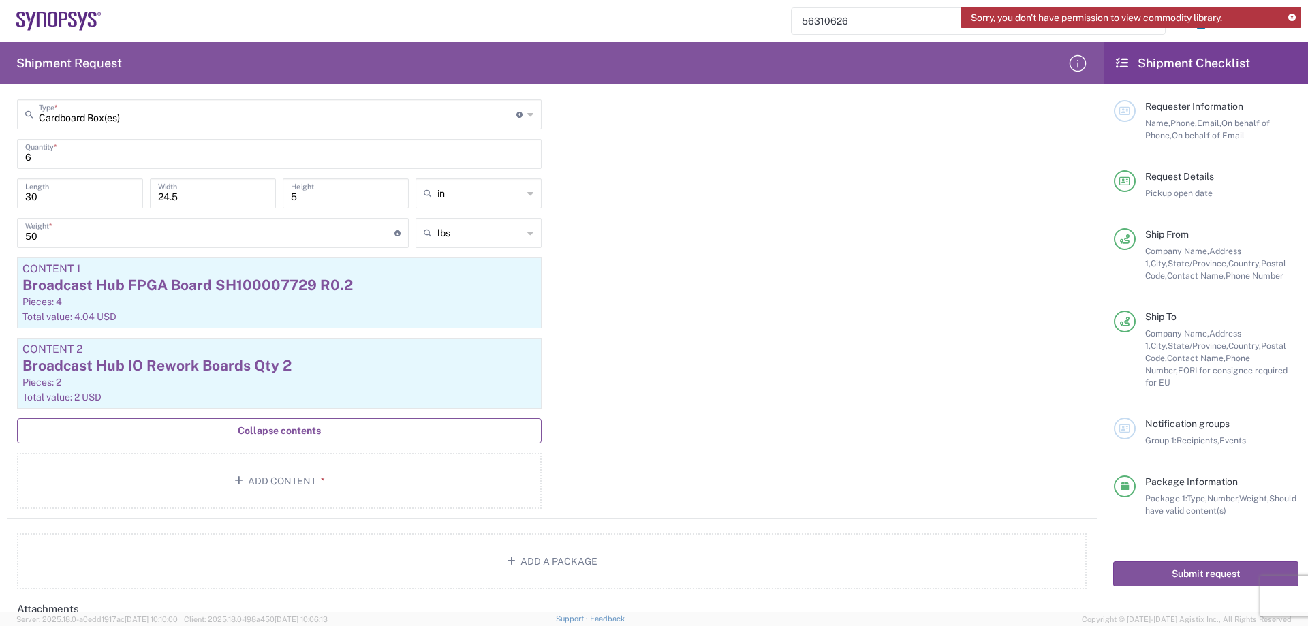
scroll to position [1177, 0]
click at [126, 163] on input "6" at bounding box center [279, 154] width 508 height 24
type input "5"
click at [744, 234] on div "Package 1 Cardboard Box(es) Type * Material used to package goods Cardboard Box…" at bounding box center [552, 295] width 1090 height 450
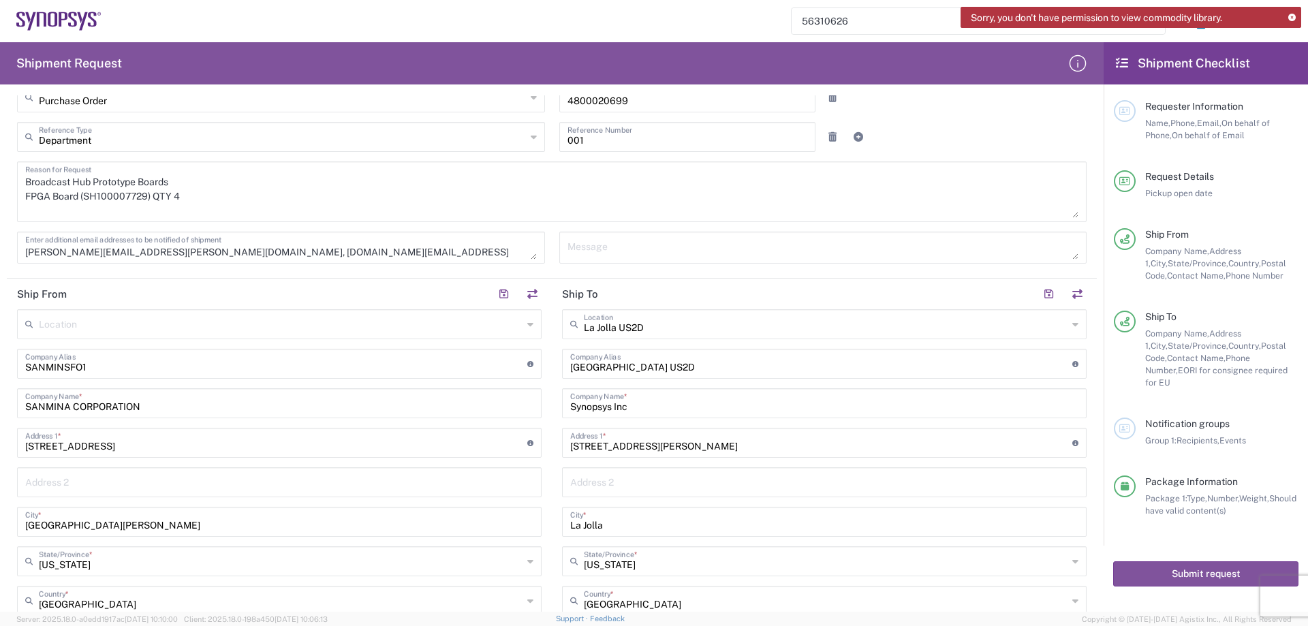
scroll to position [318, 0]
click at [190, 208] on textarea "Broadcast Hub Prototype Boards FPGA Board (SH100007729) QTY 4" at bounding box center [551, 193] width 1053 height 52
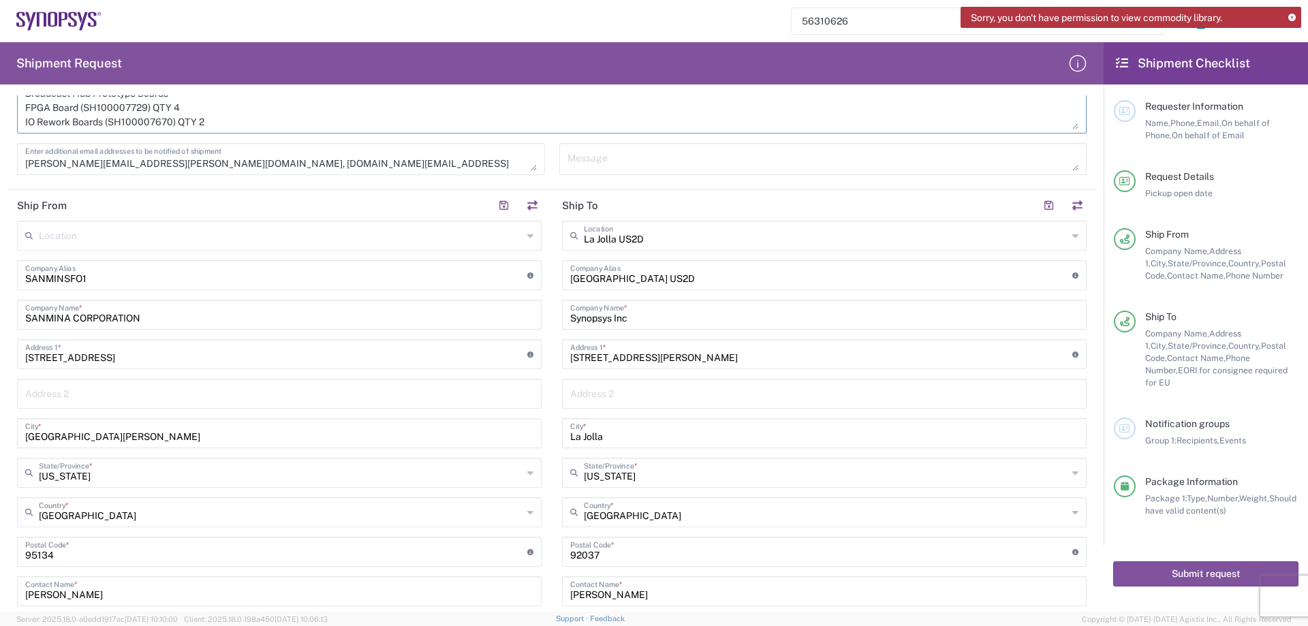
scroll to position [409, 0]
type textarea "Broadcast Hub Prototype Boards FPGA Board (SH100007729) QTY 4 IO Rework Boards …"
click at [1130, 570] on button "Submit request" at bounding box center [1205, 573] width 185 height 25
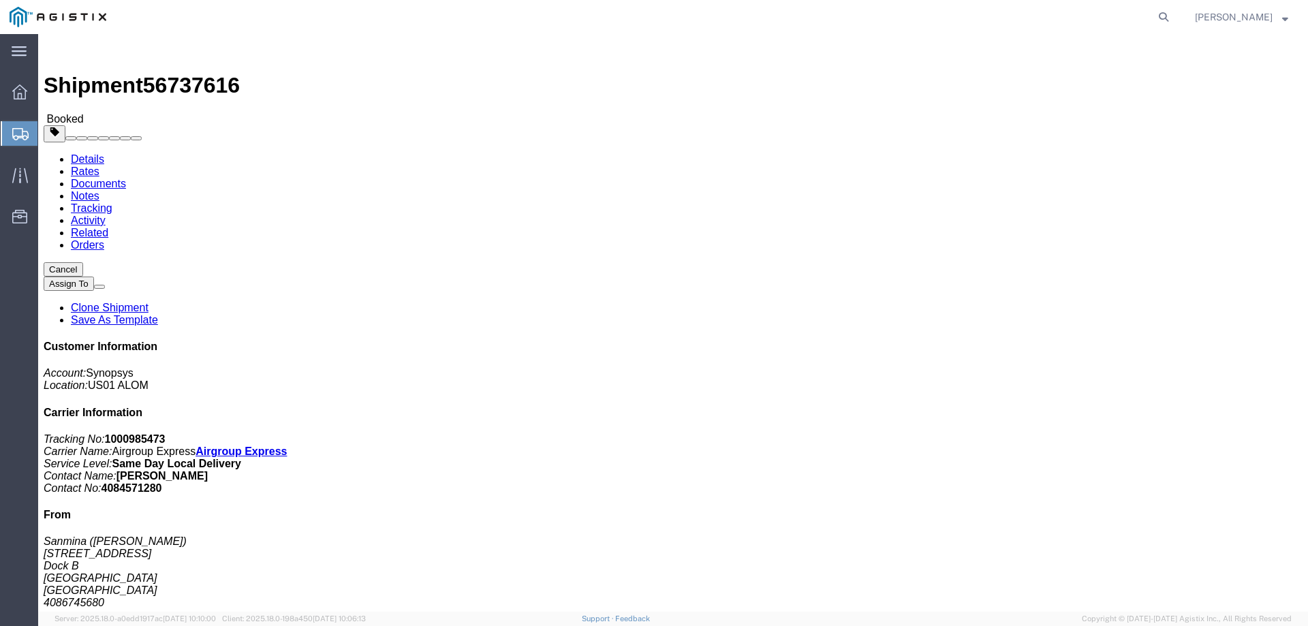
click link "Documents"
